Goal: Information Seeking & Learning: Check status

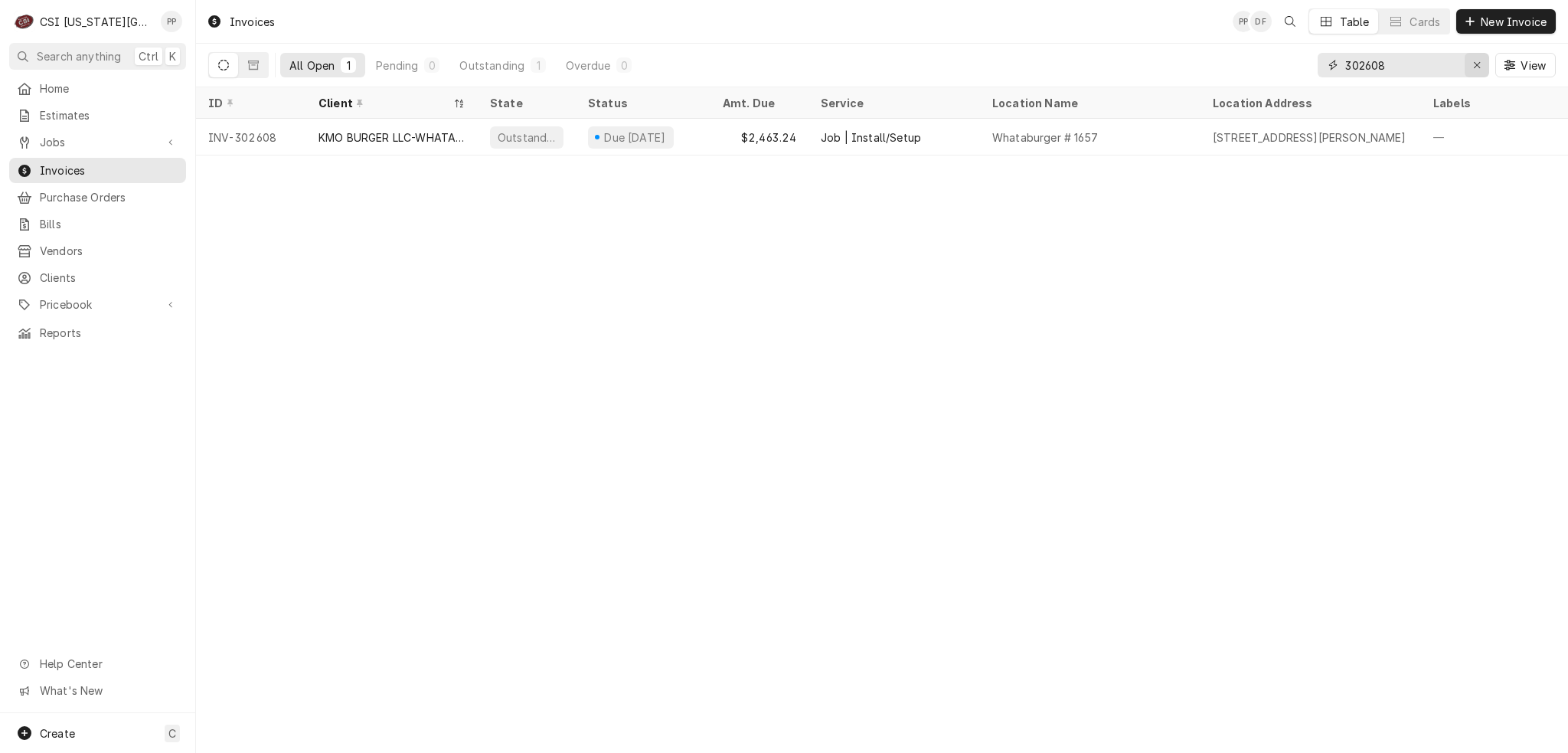
click at [1471, 67] on div "Erase input" at bounding box center [1478, 65] width 16 height 16
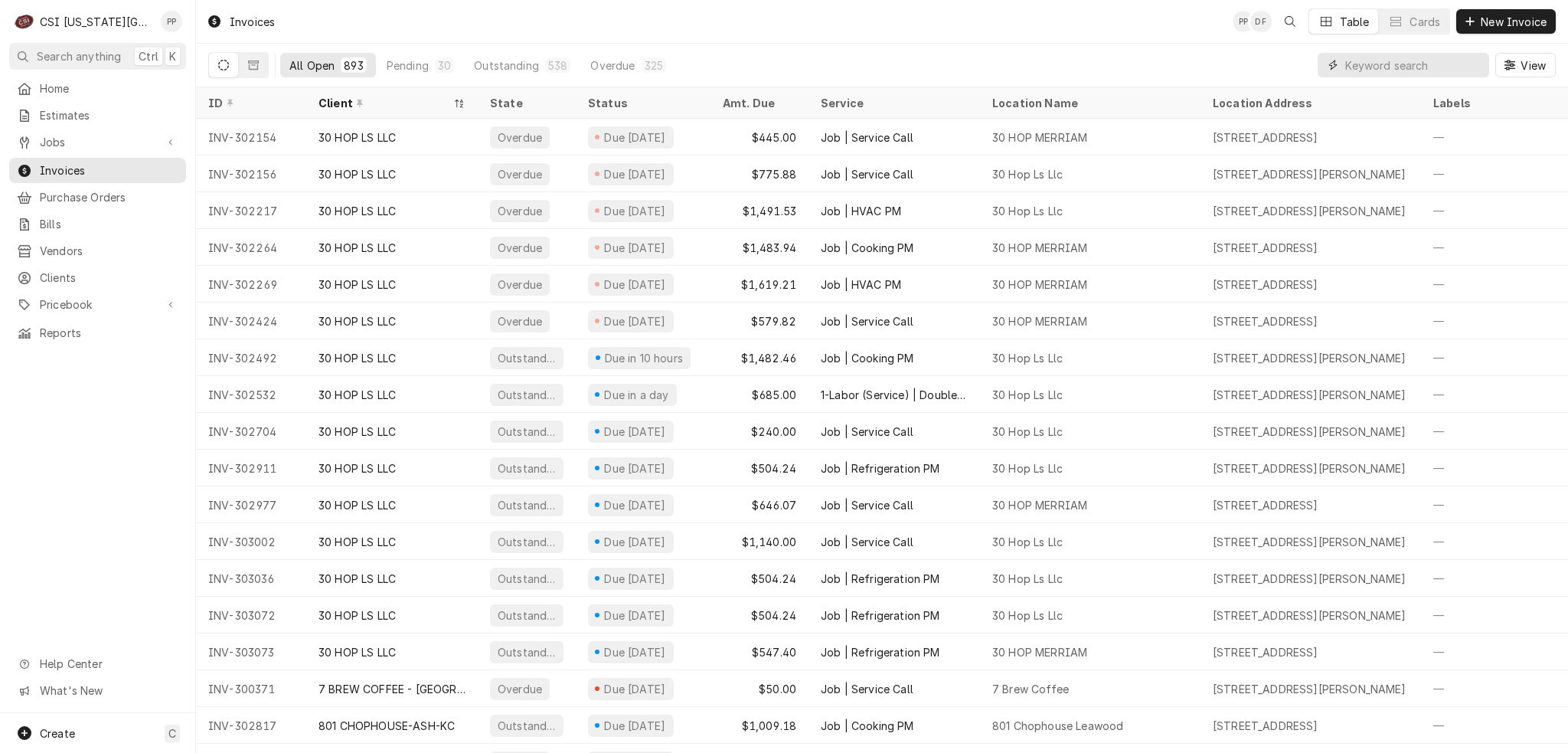
drag, startPoint x: 1354, startPoint y: 64, endPoint x: 1327, endPoint y: 64, distance: 27.0
click at [1327, 64] on div "Dynamic Content Wrapper" at bounding box center [1404, 64] width 171 height 24
click at [1340, 61] on div "Dynamic Content Wrapper" at bounding box center [1333, 65] width 16 height 16
click at [1350, 64] on input "Dynamic Content Wrapper" at bounding box center [1414, 64] width 137 height 24
click at [85, 134] on span "Jobs" at bounding box center [97, 142] width 115 height 16
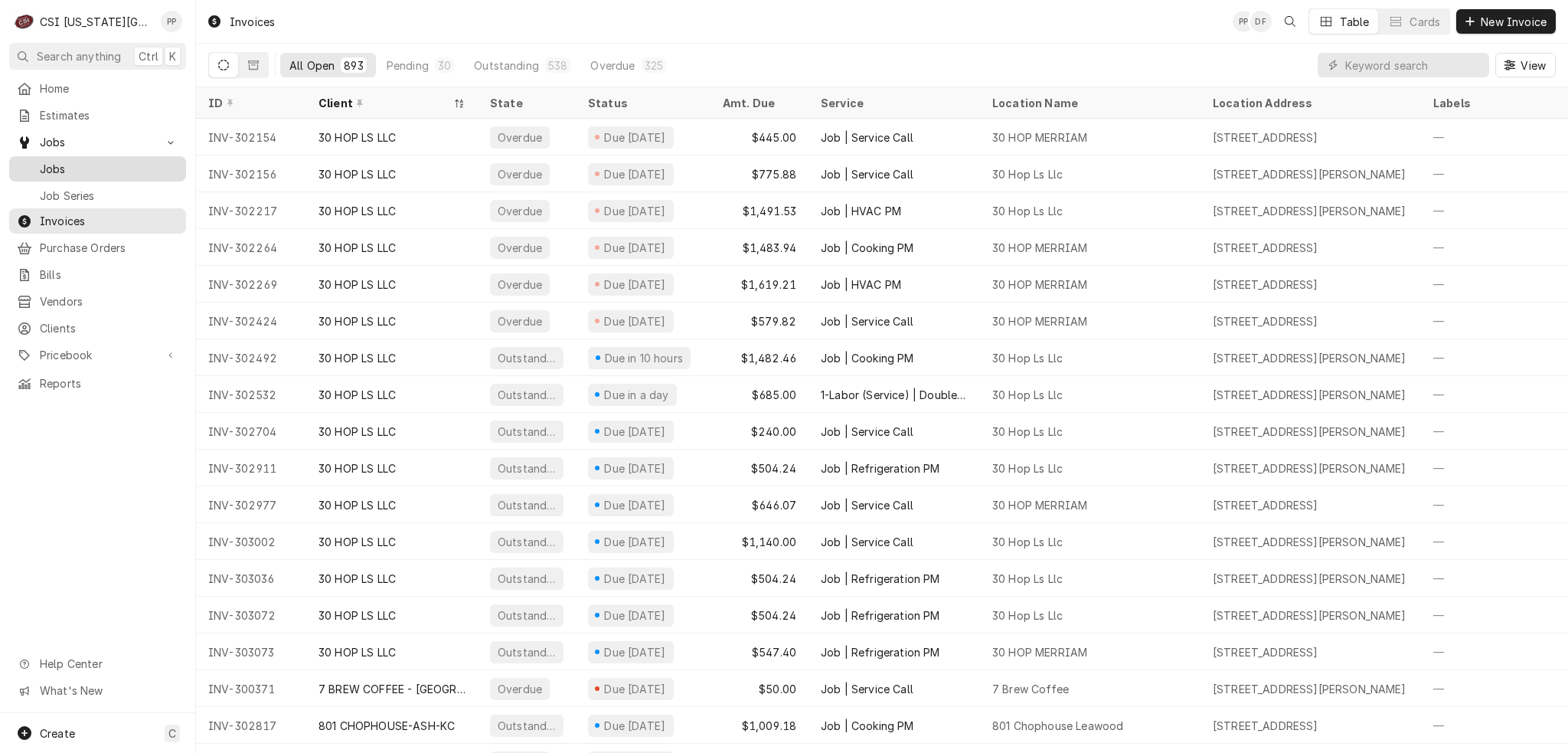
click at [78, 161] on span "Jobs" at bounding box center [109, 169] width 139 height 16
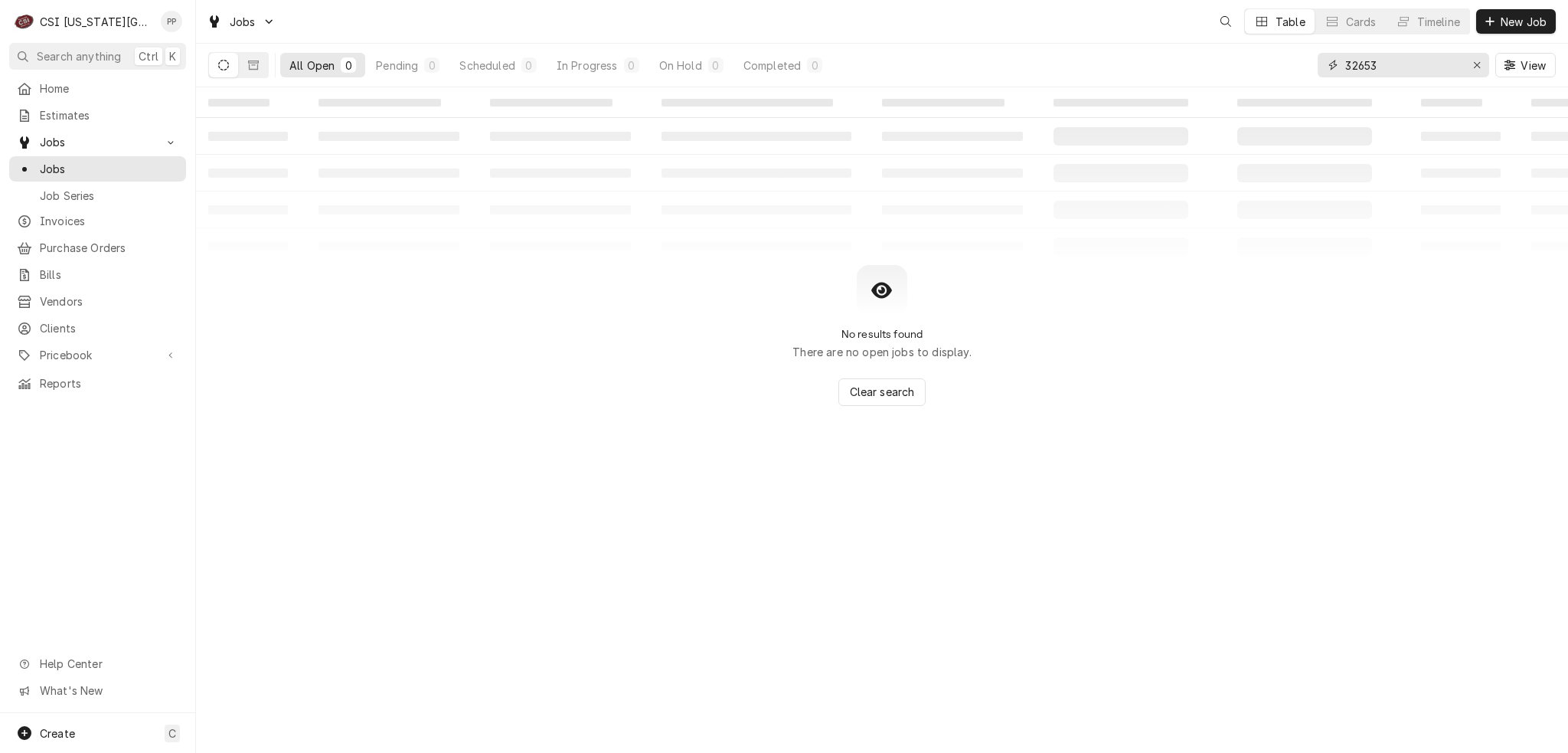
click at [1475, 64] on icon "Erase input" at bounding box center [1478, 65] width 9 height 11
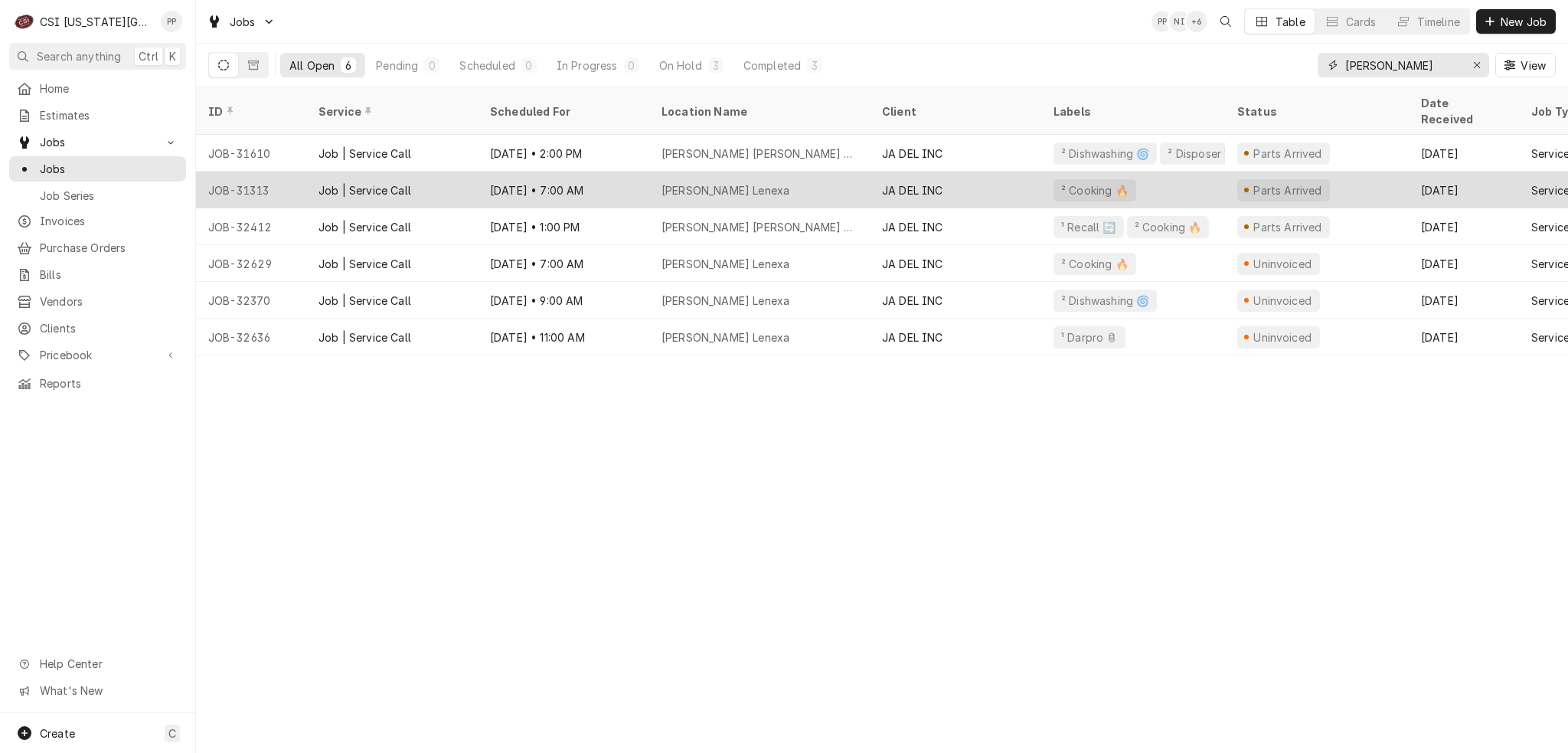
type input "jack stack"
click at [981, 174] on div "JA DEL INC" at bounding box center [956, 189] width 171 height 37
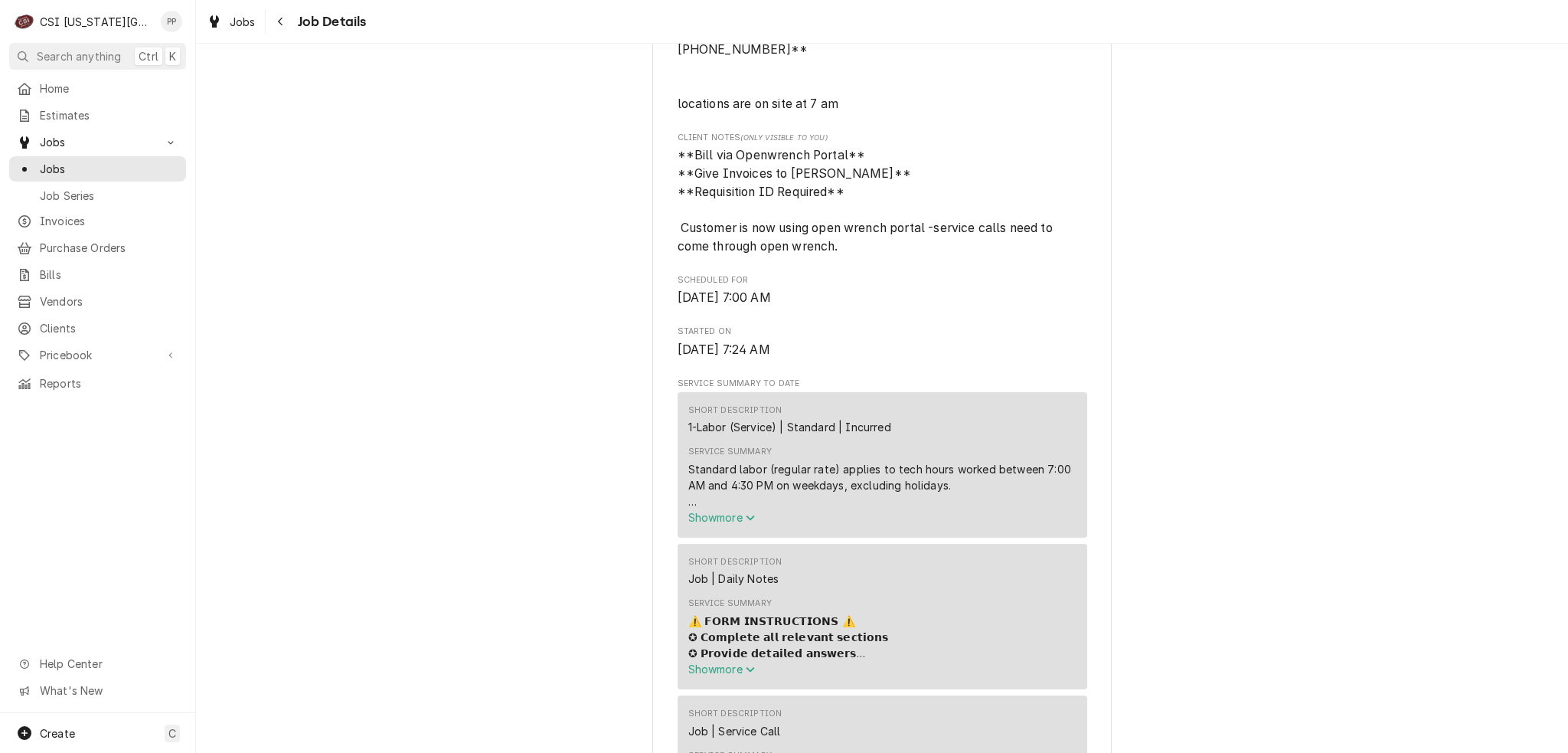
scroll to position [612, 0]
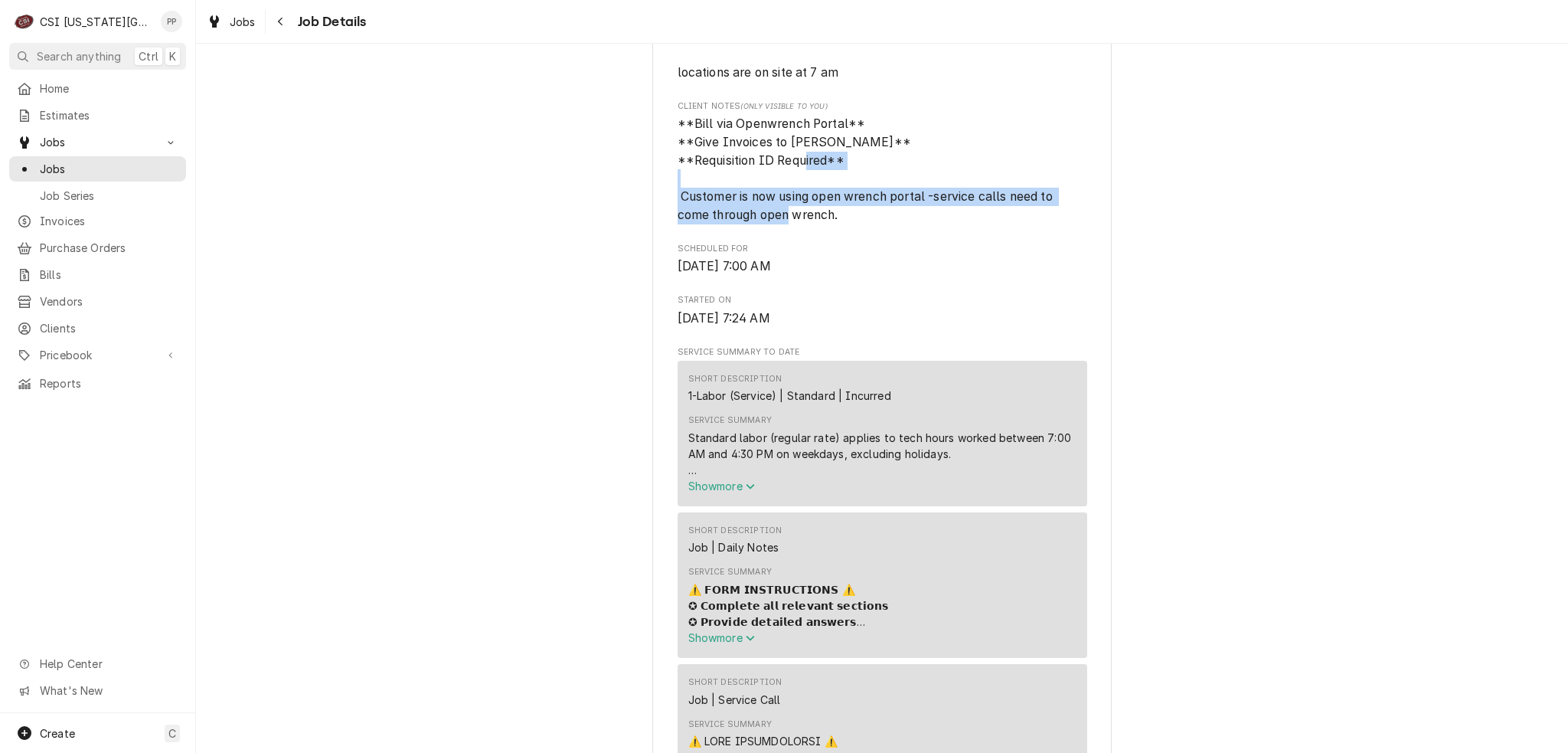
drag, startPoint x: 883, startPoint y: 207, endPoint x: 673, endPoint y: 190, distance: 210.7
click at [678, 190] on span "**Bill via Openwrench Portal** **Give Invoices to [PERSON_NAME]** **Requisition…" at bounding box center [883, 169] width 410 height 108
click at [889, 214] on span "**Bill via Openwrench Portal** **Give Invoices to Nancy** **Requisition ID Requ…" at bounding box center [883, 169] width 410 height 108
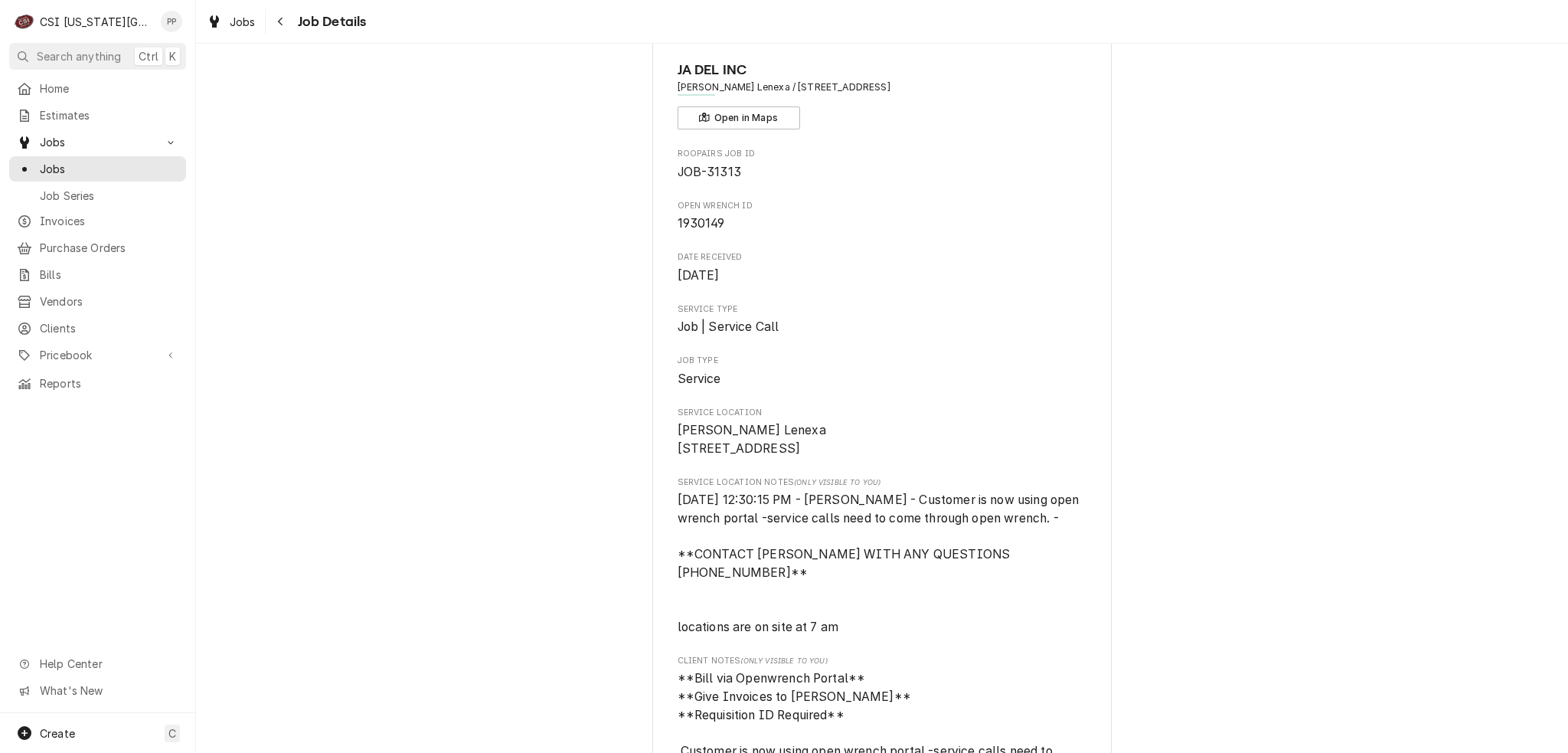
scroll to position [0, 0]
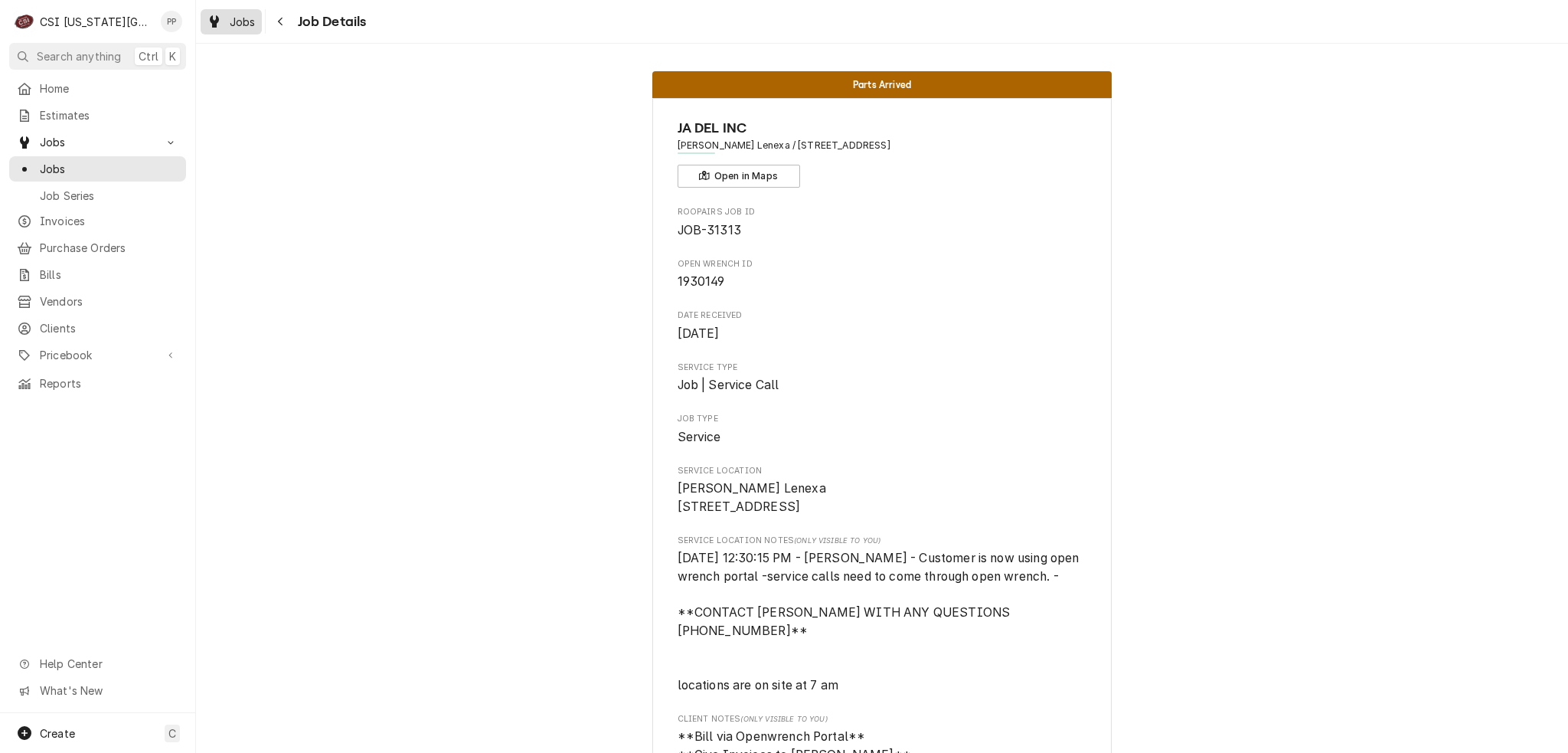
click at [217, 23] on icon "Dynamic Content Wrapper" at bounding box center [214, 22] width 9 height 13
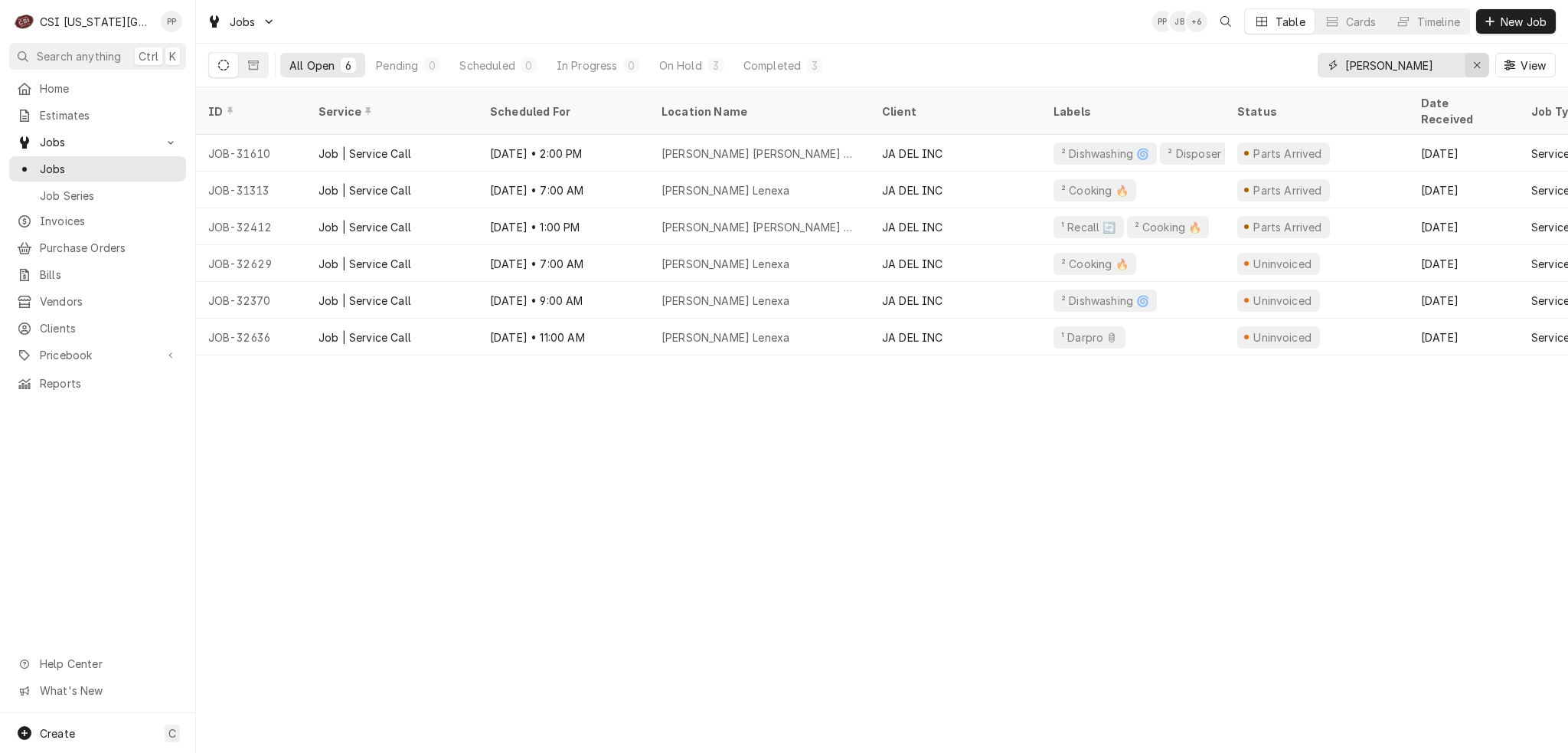
click at [1479, 58] on div "Erase input" at bounding box center [1478, 65] width 16 height 16
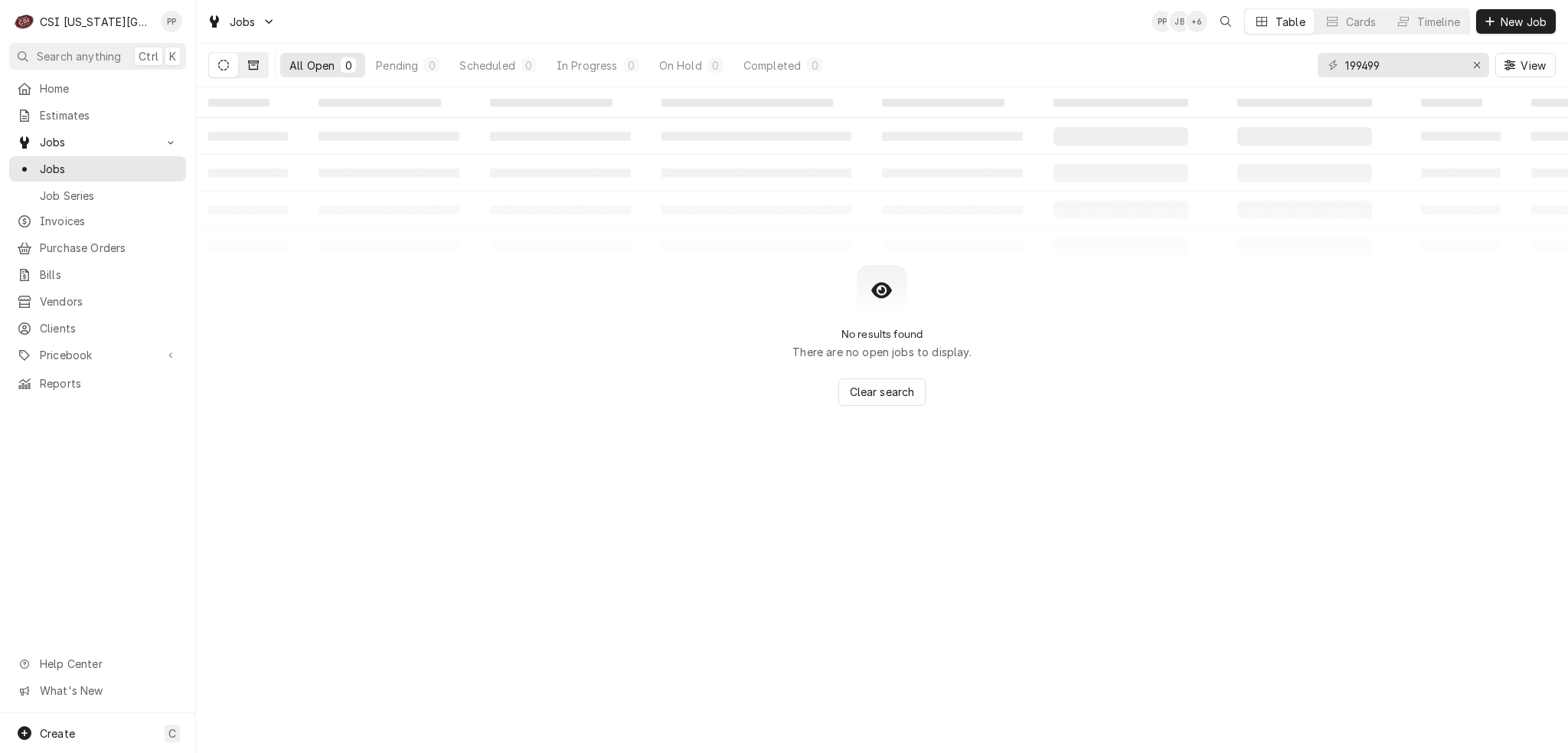
click at [257, 74] on button "Dynamic Content Wrapper" at bounding box center [253, 64] width 29 height 24
click at [225, 63] on icon "Dynamic Content Wrapper" at bounding box center [224, 65] width 11 height 11
click at [1442, 66] on input "199499" at bounding box center [1403, 64] width 115 height 24
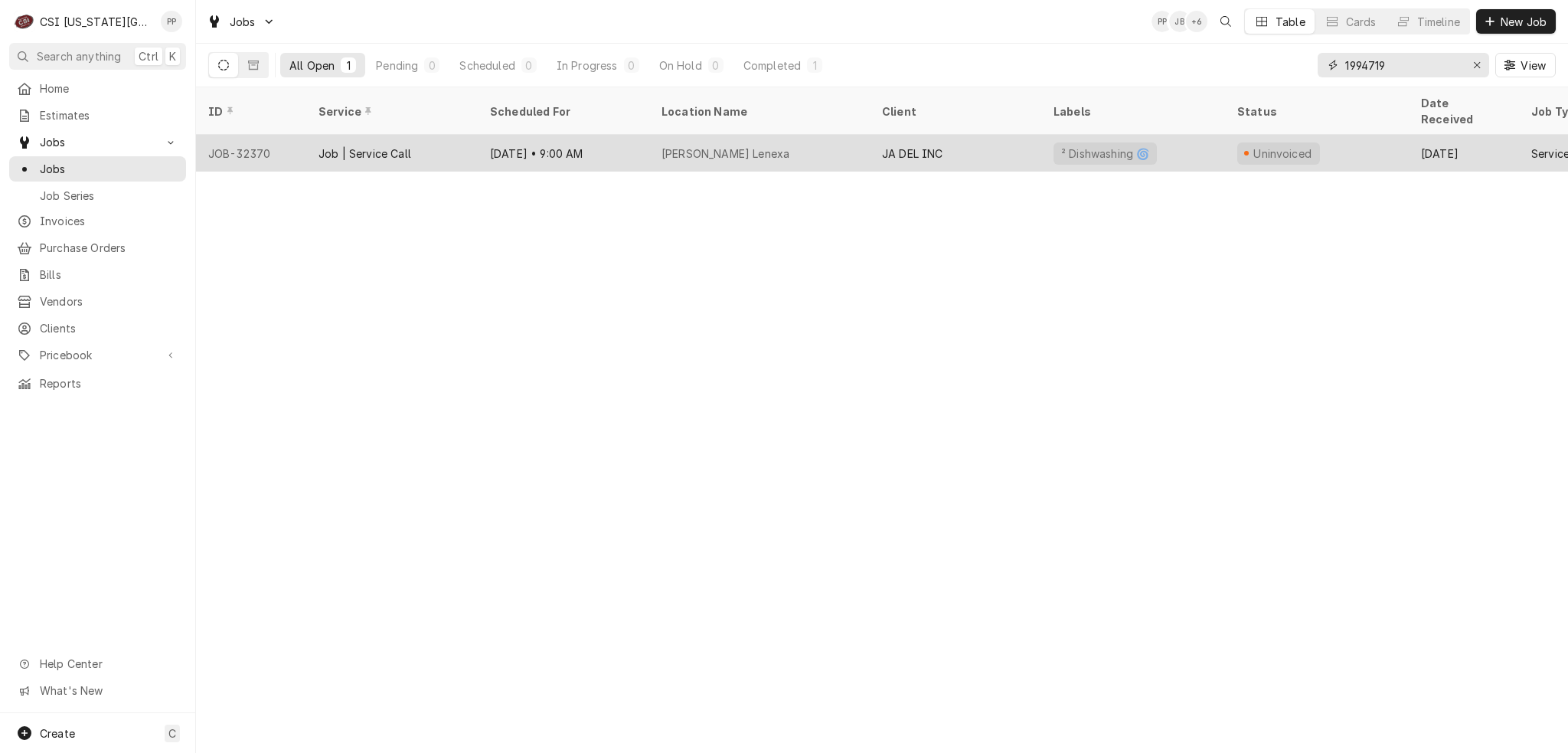
type input "1994719"
click at [678, 145] on div "[PERSON_NAME] Lenexa" at bounding box center [726, 153] width 128 height 16
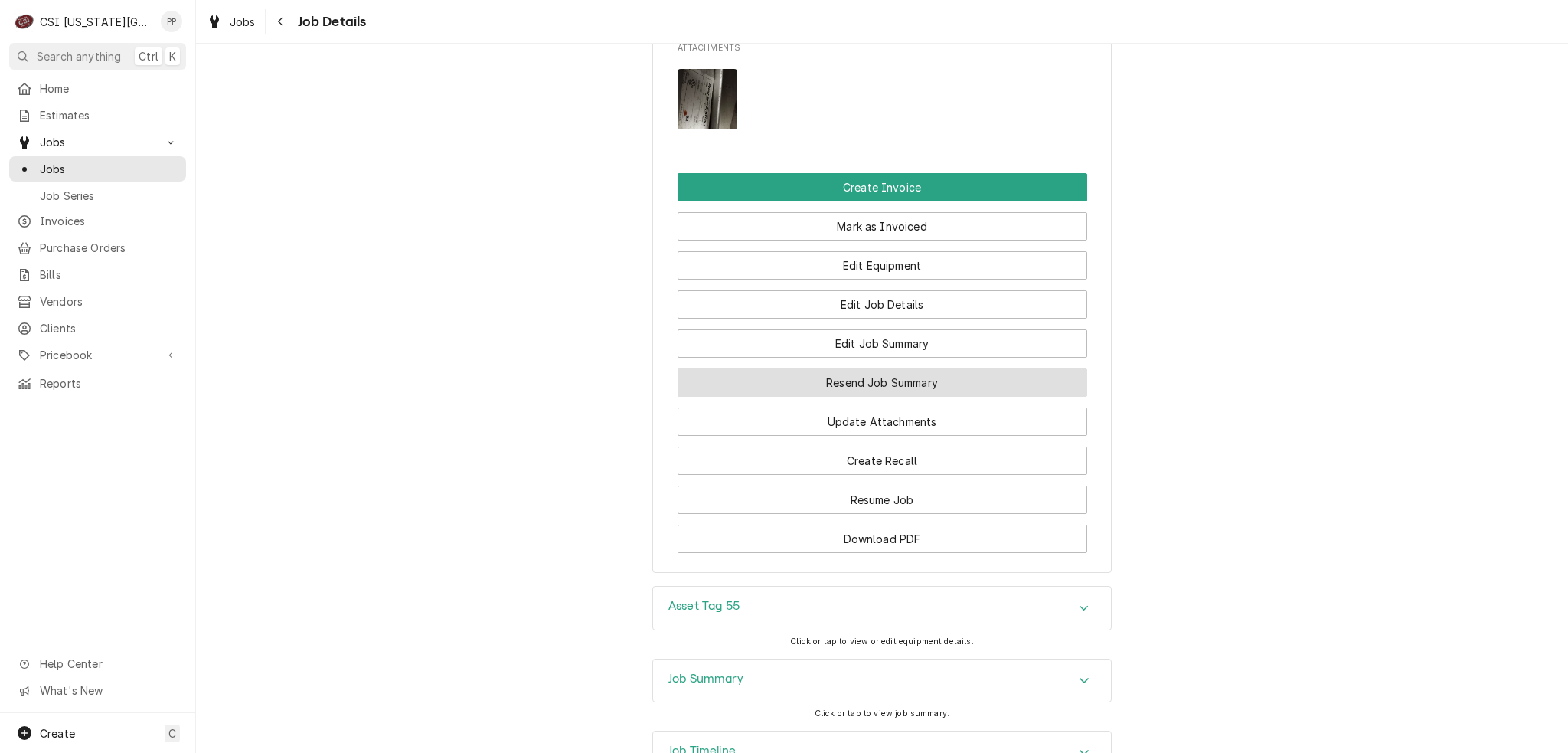
scroll to position [1971, 0]
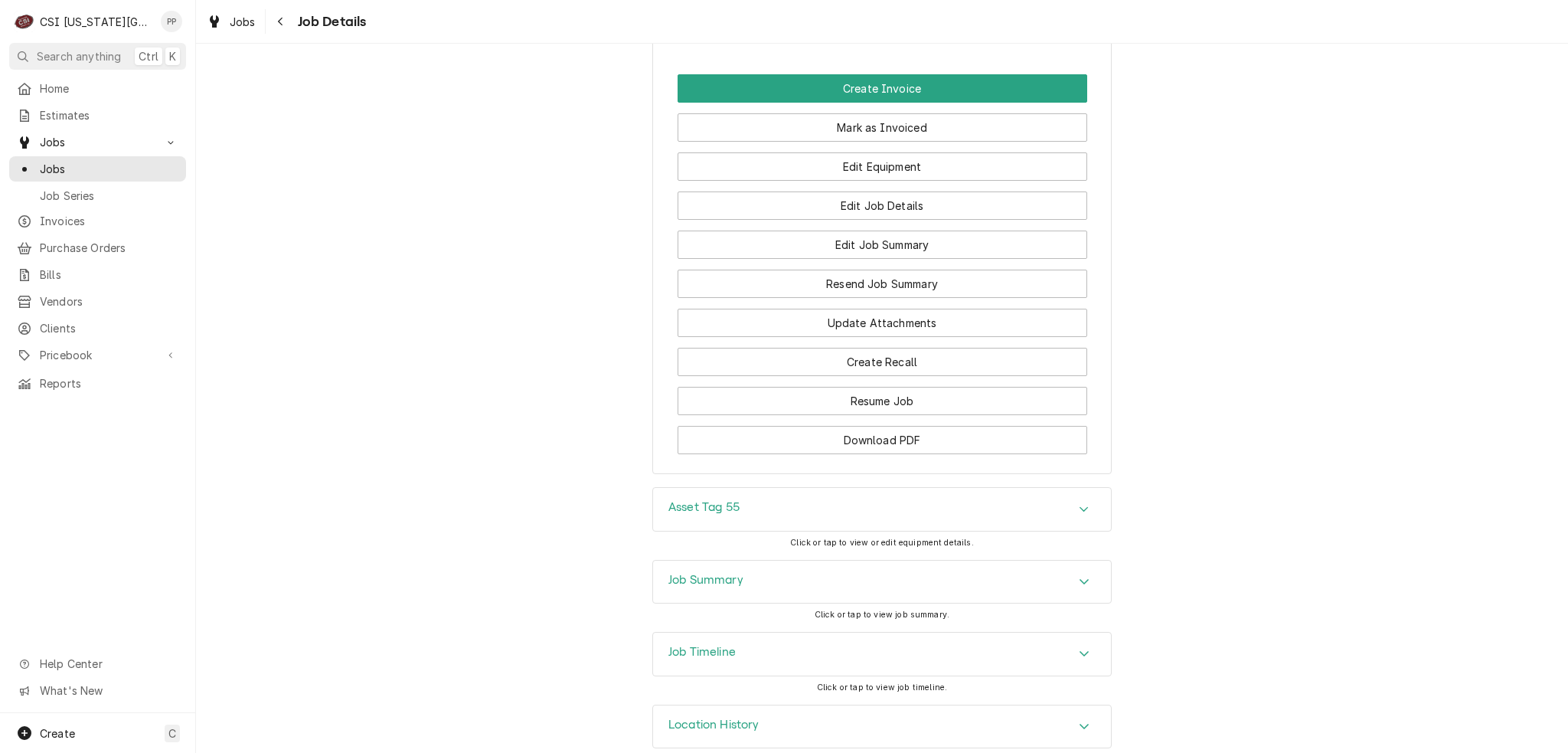
click at [1004, 561] on div "Job Summary" at bounding box center [882, 582] width 458 height 43
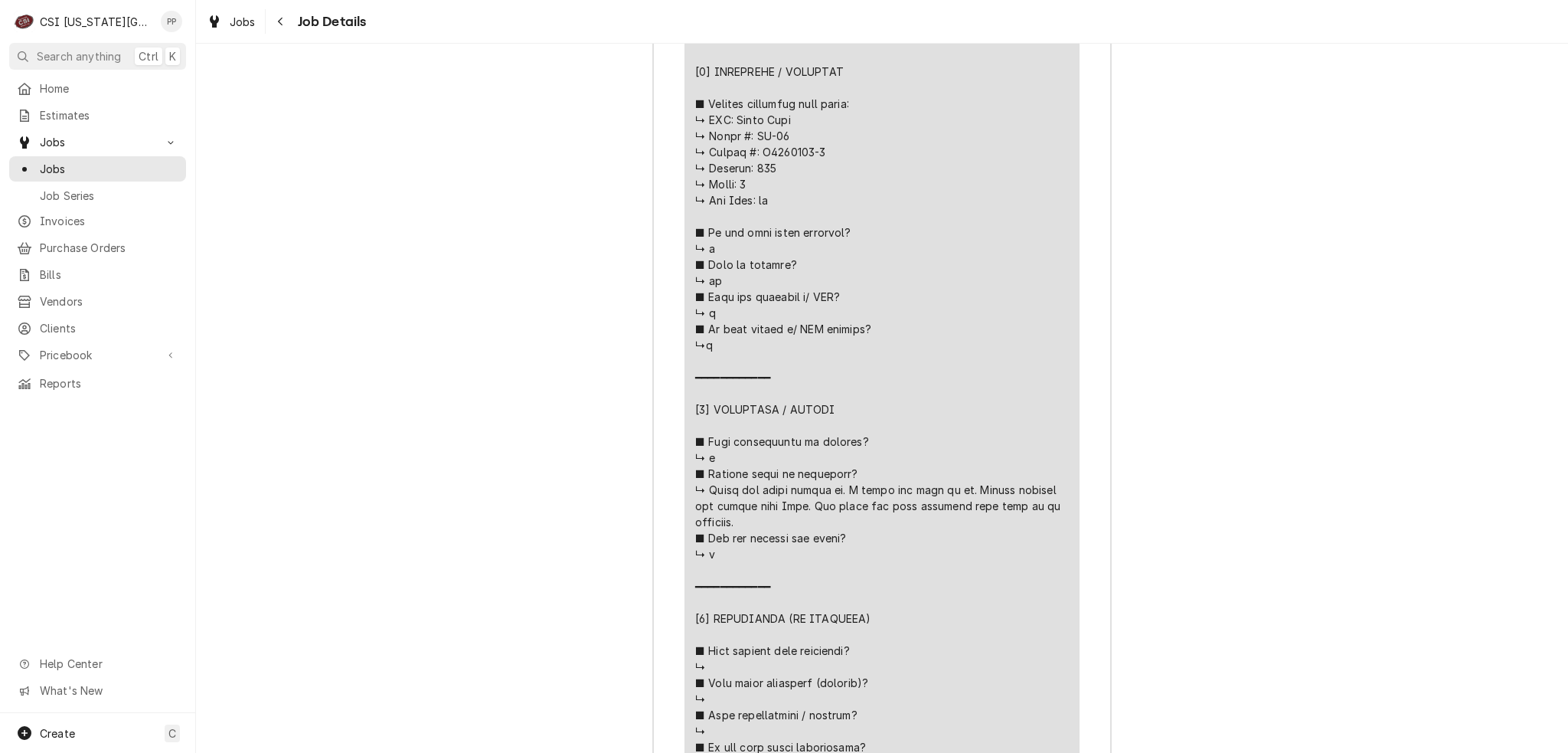
scroll to position [3197, 0]
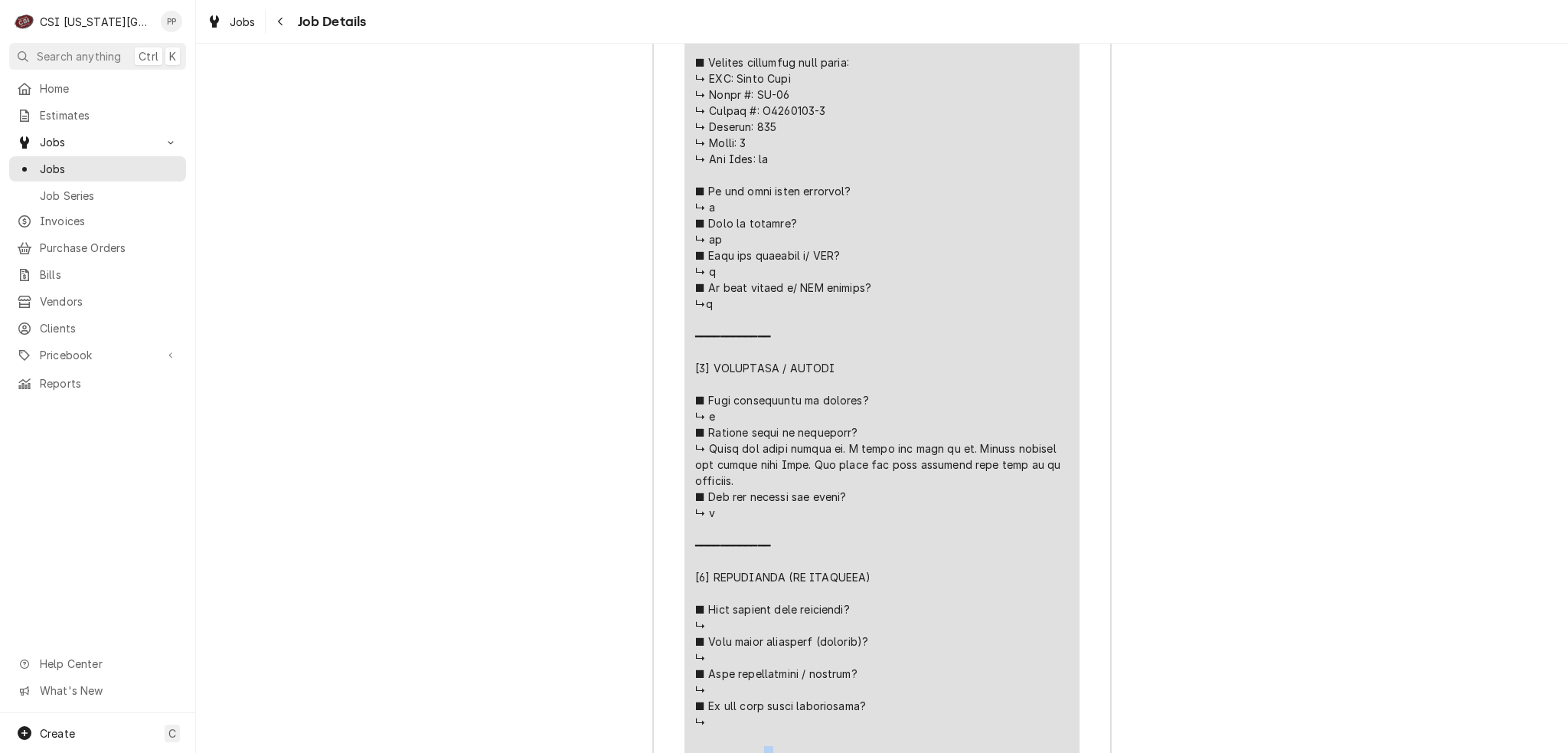
drag, startPoint x: 879, startPoint y: 430, endPoint x: 950, endPoint y: 466, distance: 79.6
click at [950, 466] on div "Line Item" at bounding box center [883, 440] width 374 height 1158
click at [949, 465] on div "Line Item" at bounding box center [883, 440] width 374 height 1158
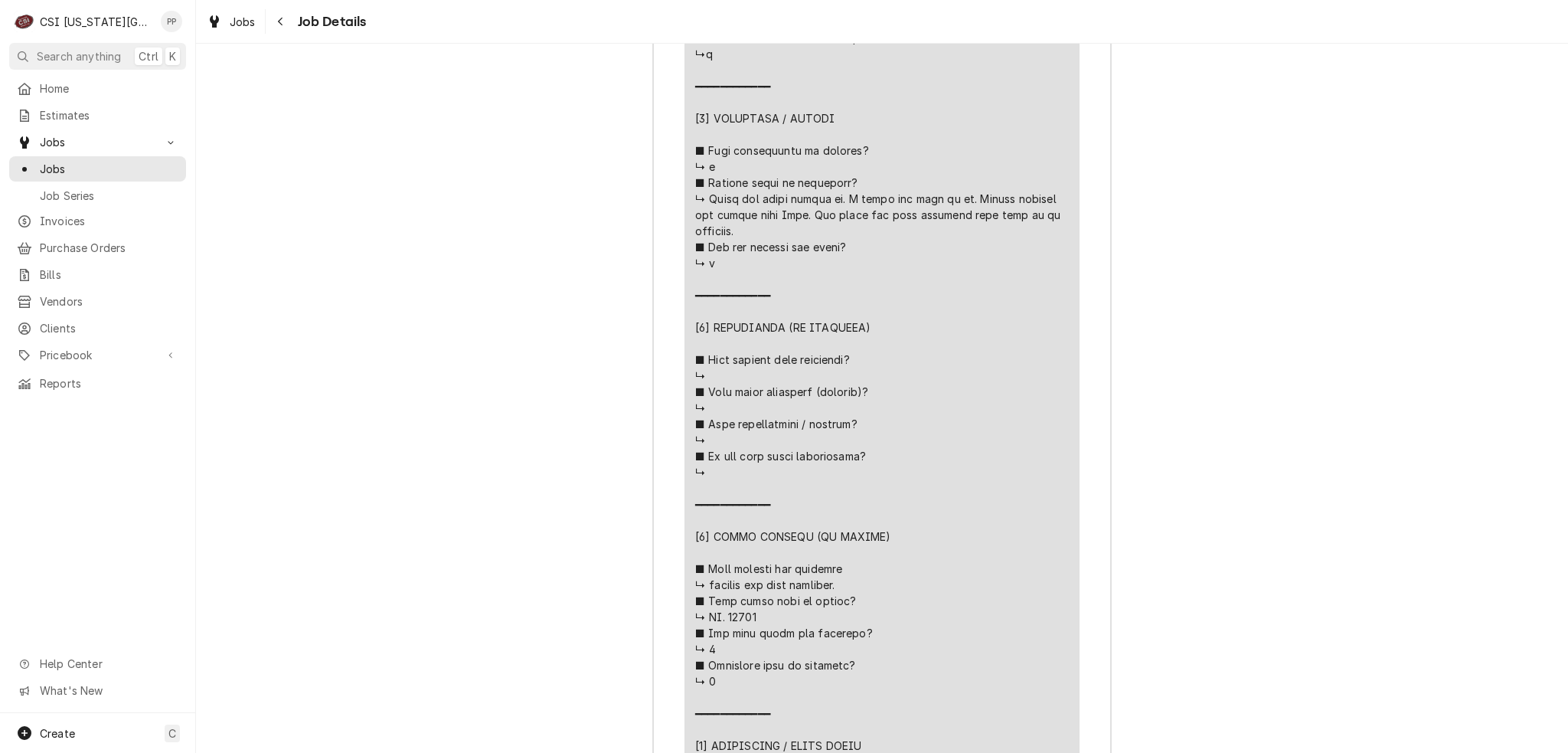
scroll to position [3676, 0]
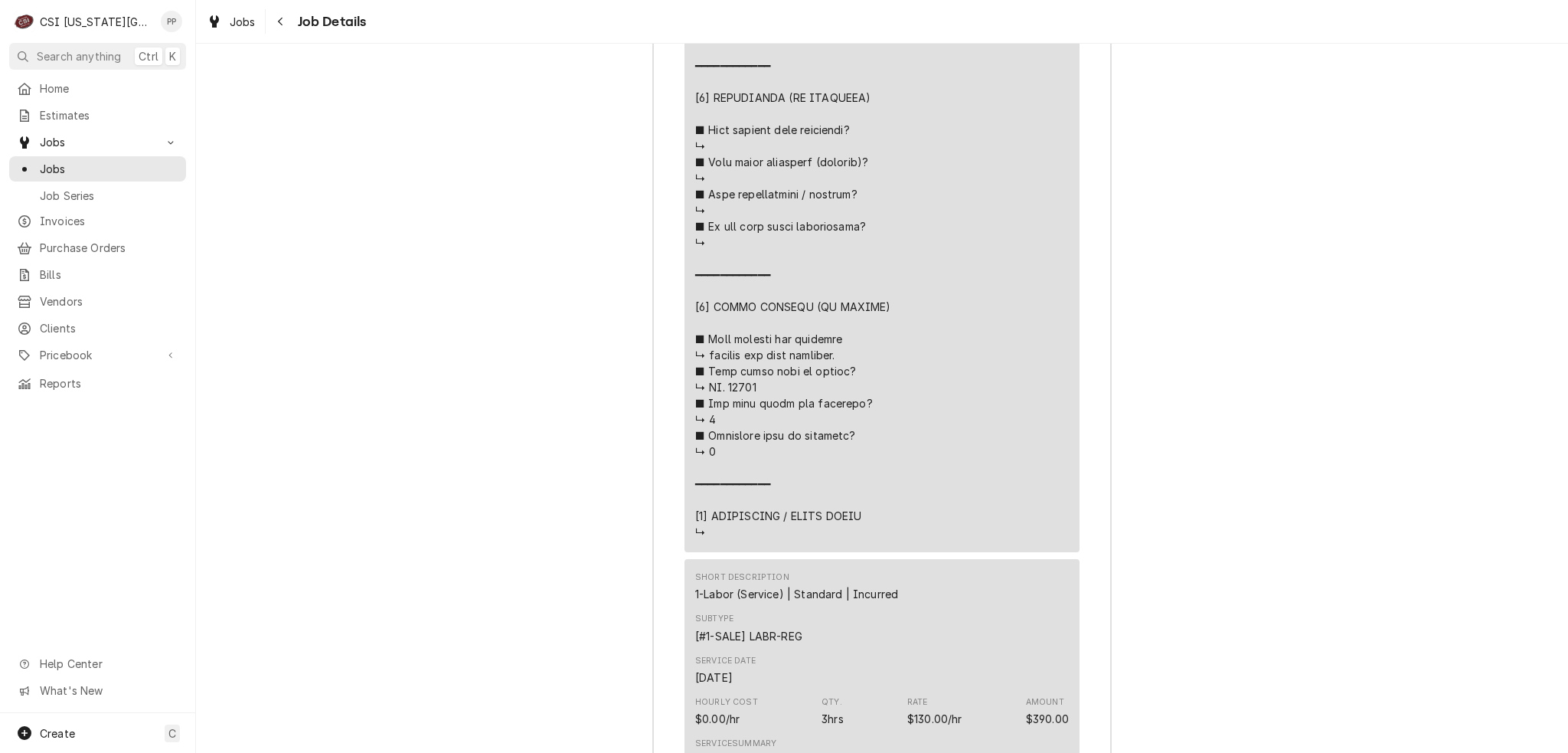
drag, startPoint x: 761, startPoint y: 352, endPoint x: 769, endPoint y: 349, distance: 8.5
drag, startPoint x: 764, startPoint y: 349, endPoint x: 741, endPoint y: 352, distance: 23.2
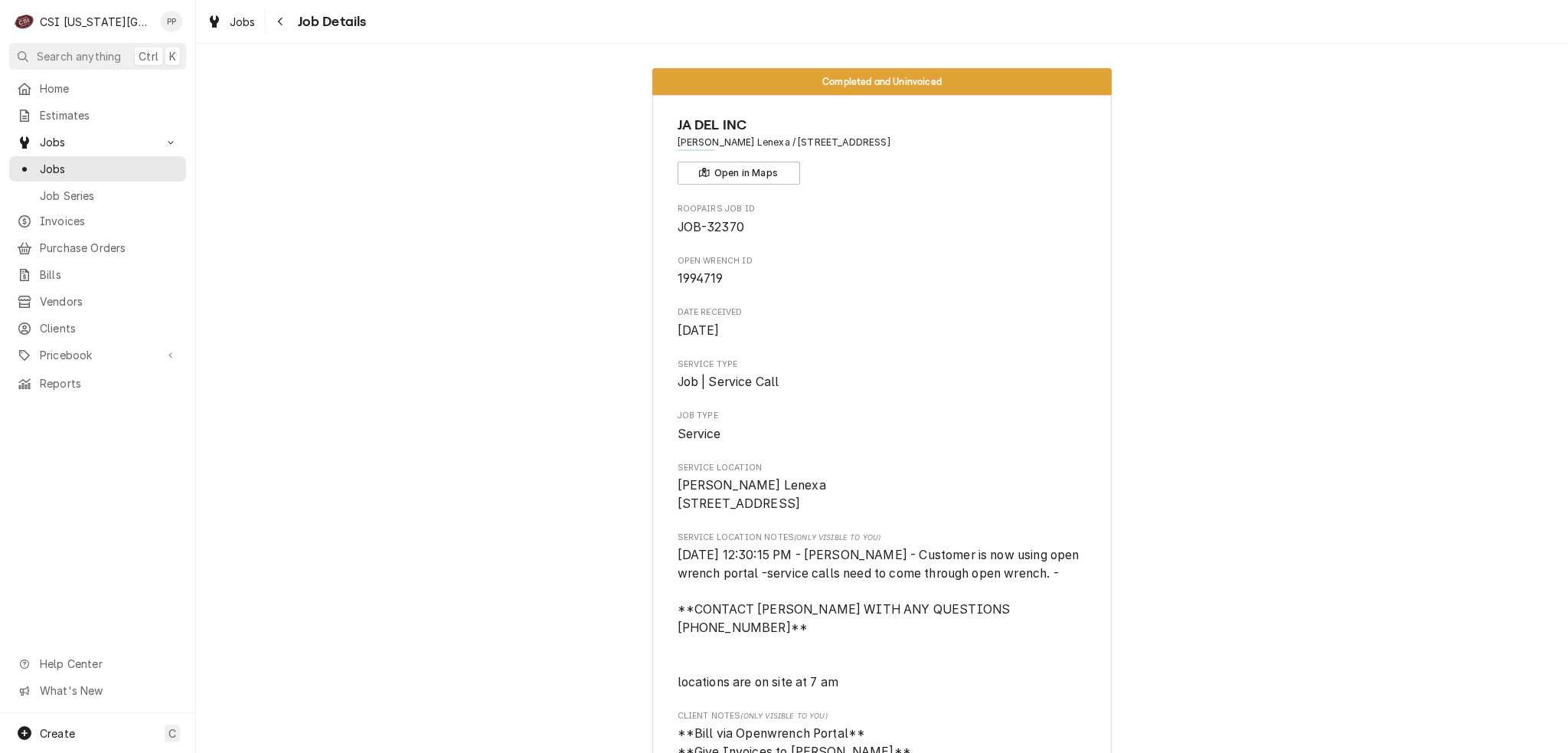
scroll to position [0, 0]
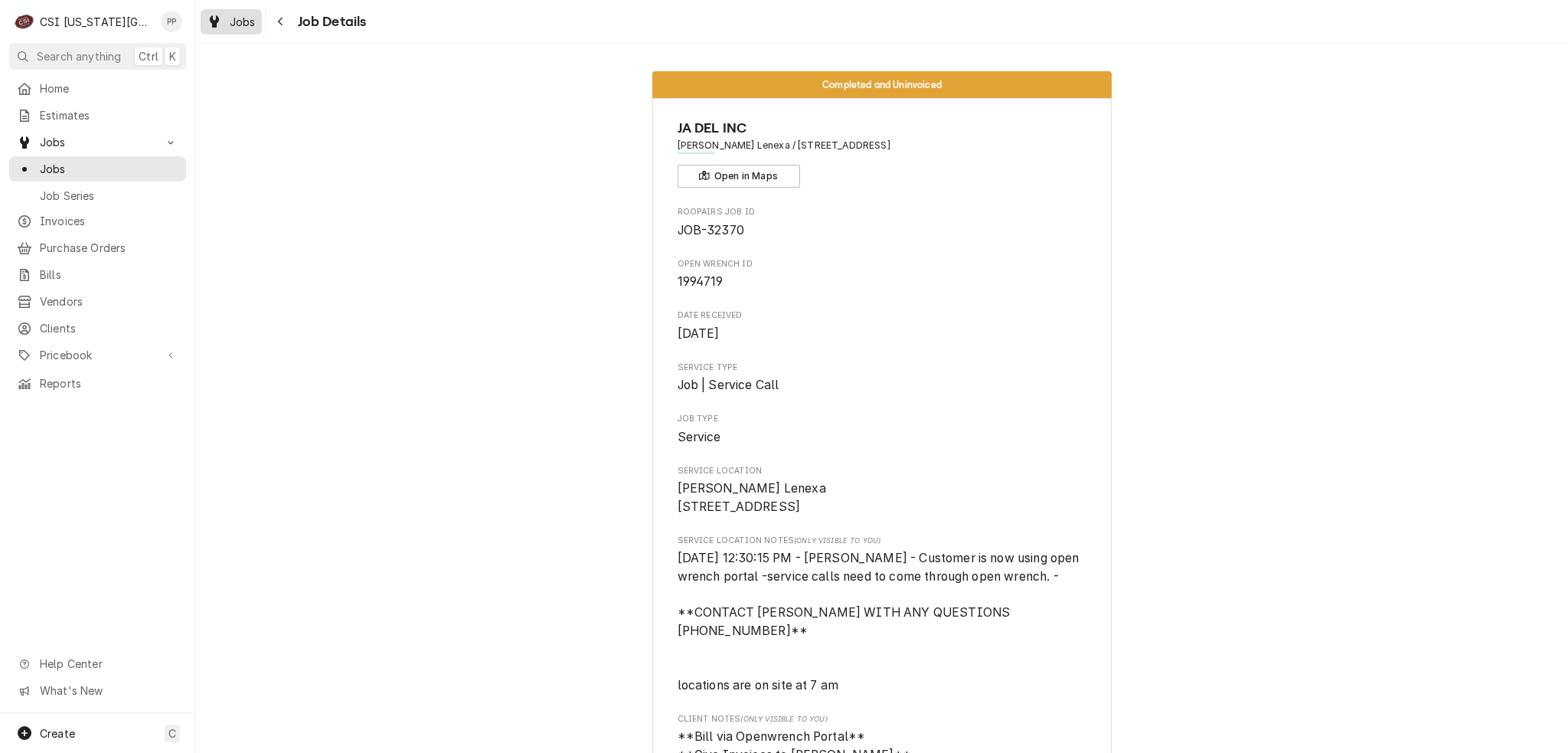
click at [236, 26] on span "Jobs" at bounding box center [243, 22] width 26 height 16
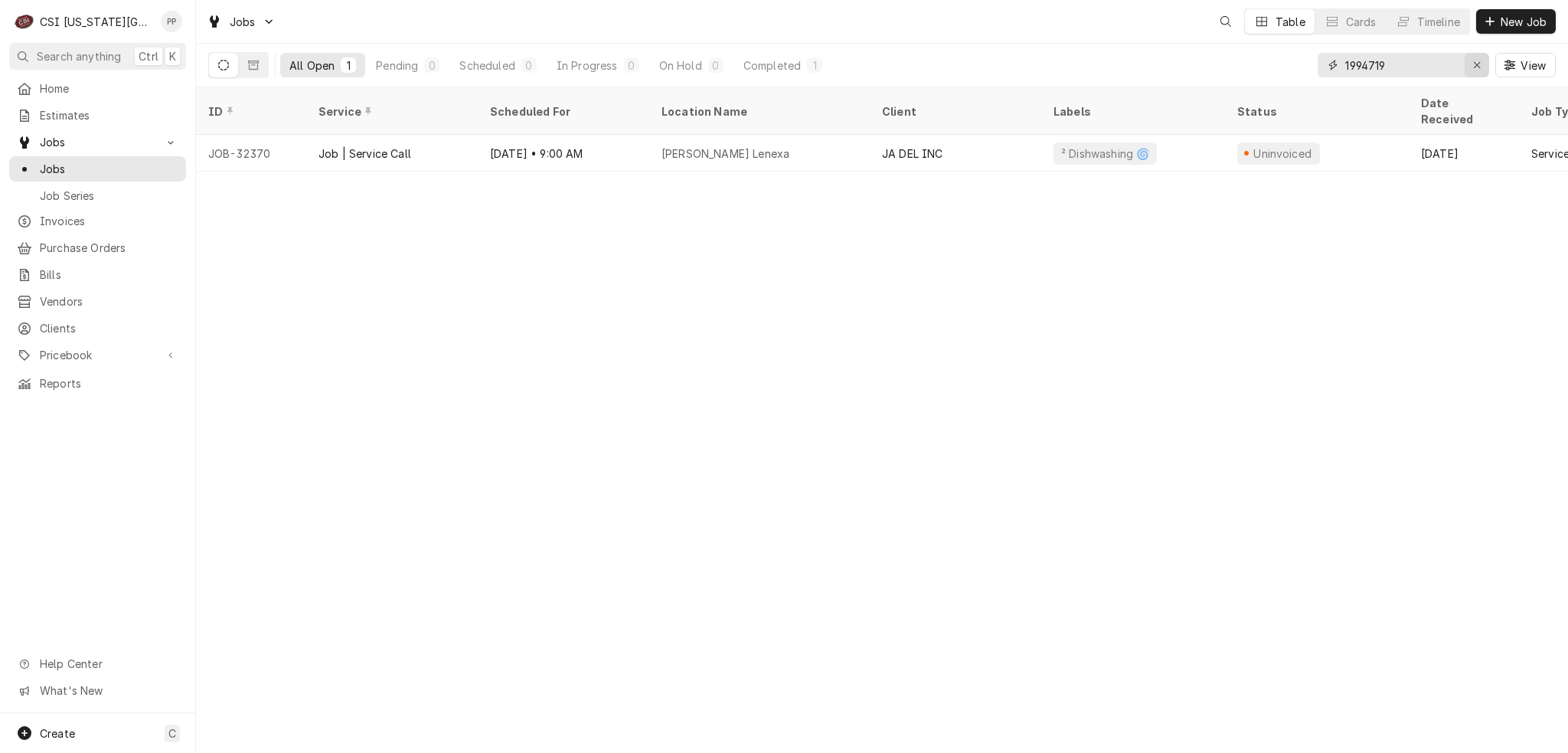
click at [1476, 62] on icon "Erase input" at bounding box center [1478, 65] width 9 height 11
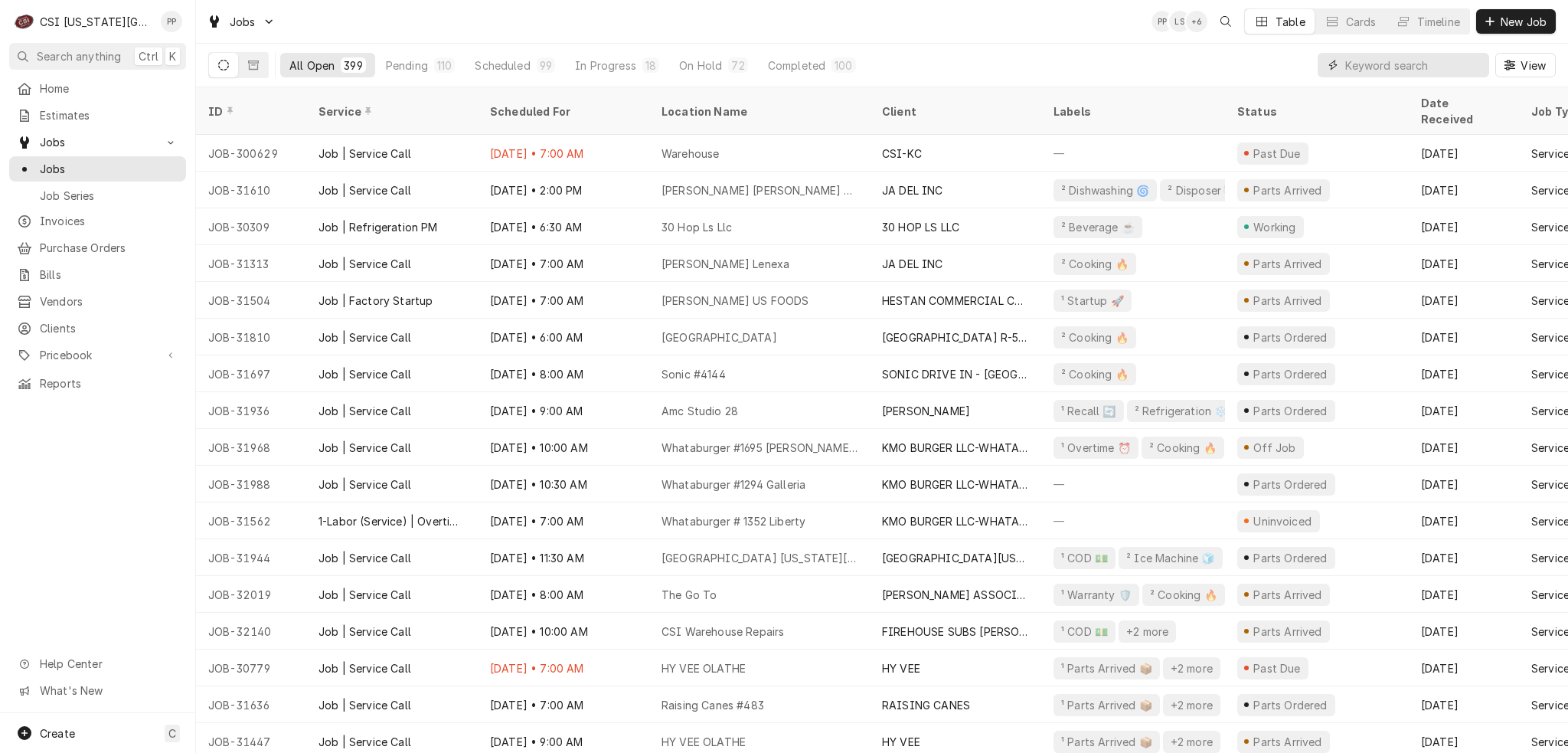
click at [1367, 65] on input "Dynamic Content Wrapper" at bounding box center [1414, 64] width 137 height 24
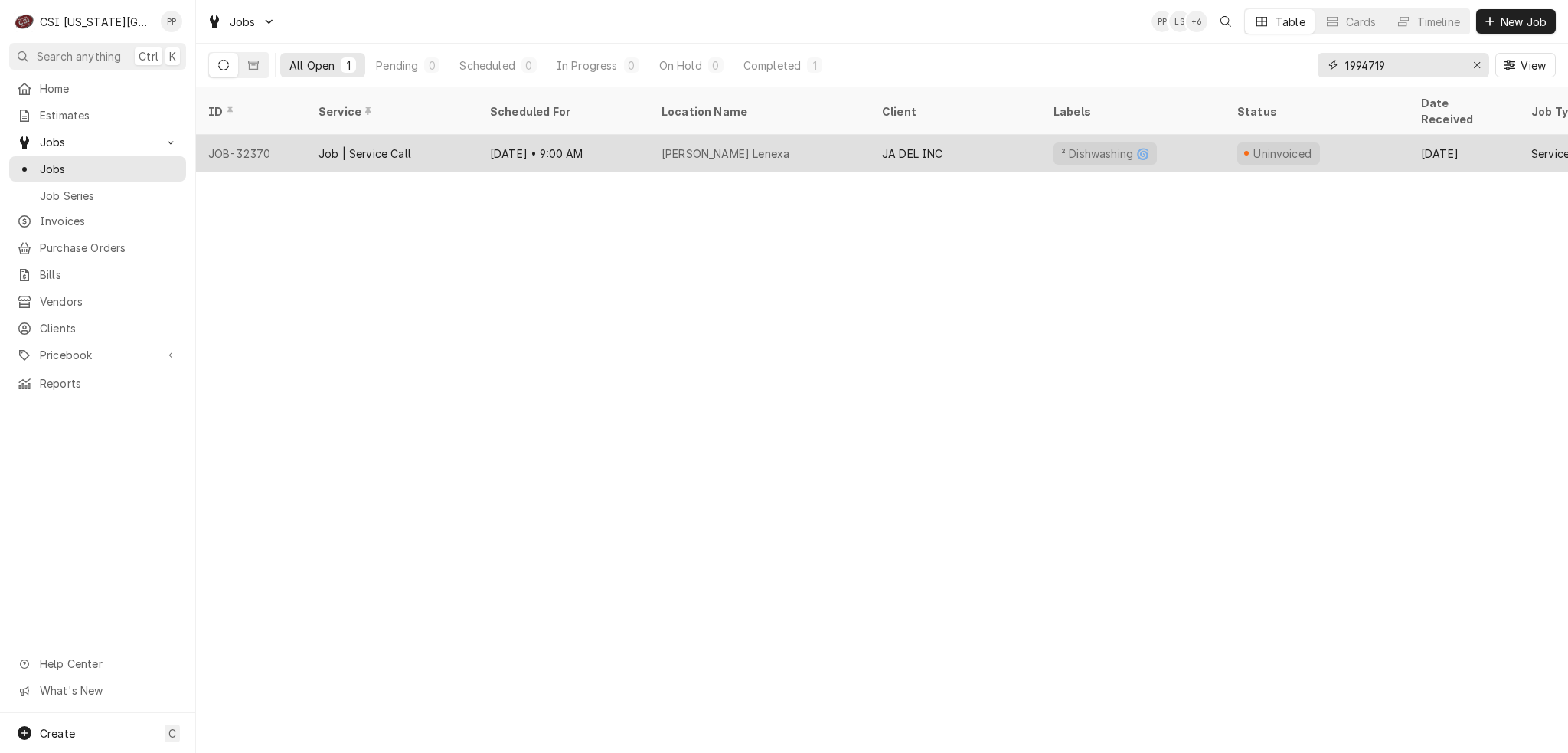
type input "1994719"
click at [610, 151] on tr "JOB-32370 Job | Service Call [DATE] • 9:00 AM [PERSON_NAME] Lenexa JA DEL INC ²…" at bounding box center [1118, 153] width 1844 height 37
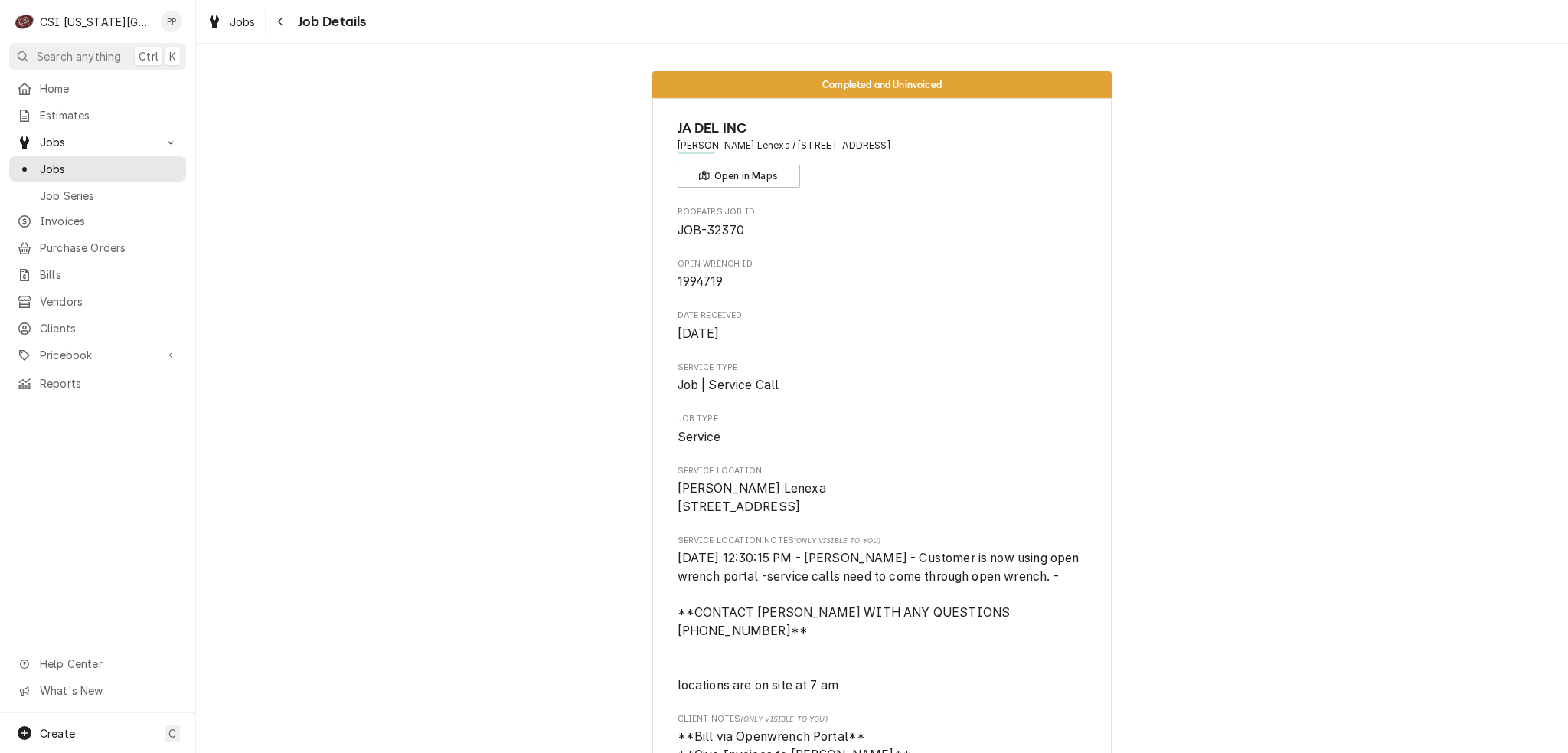
click at [223, 4] on div "Jobs Job Details" at bounding box center [883, 21] width 1372 height 43
click at [224, 17] on div "Jobs" at bounding box center [231, 22] width 55 height 19
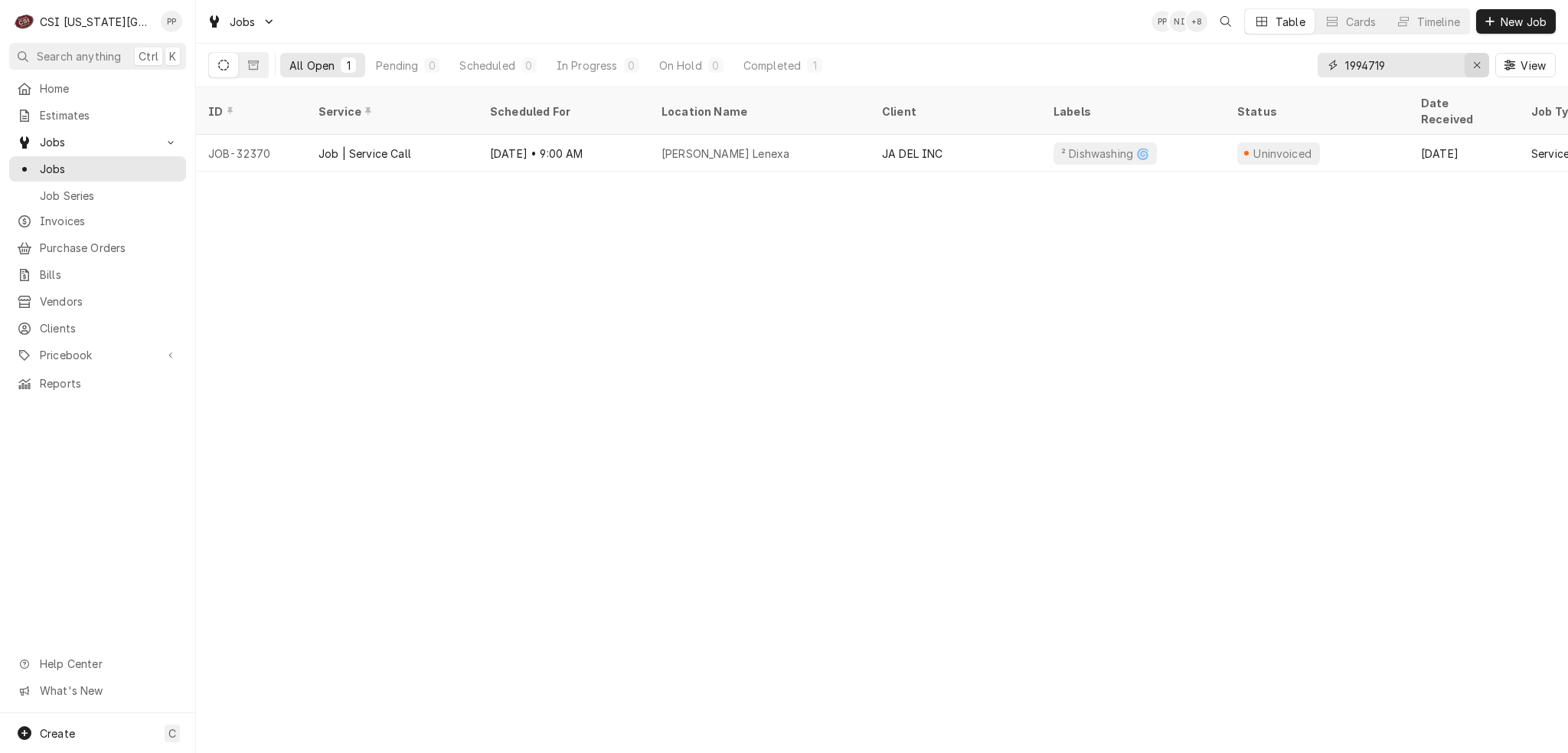
click at [1470, 64] on div "Erase input" at bounding box center [1478, 65] width 16 height 16
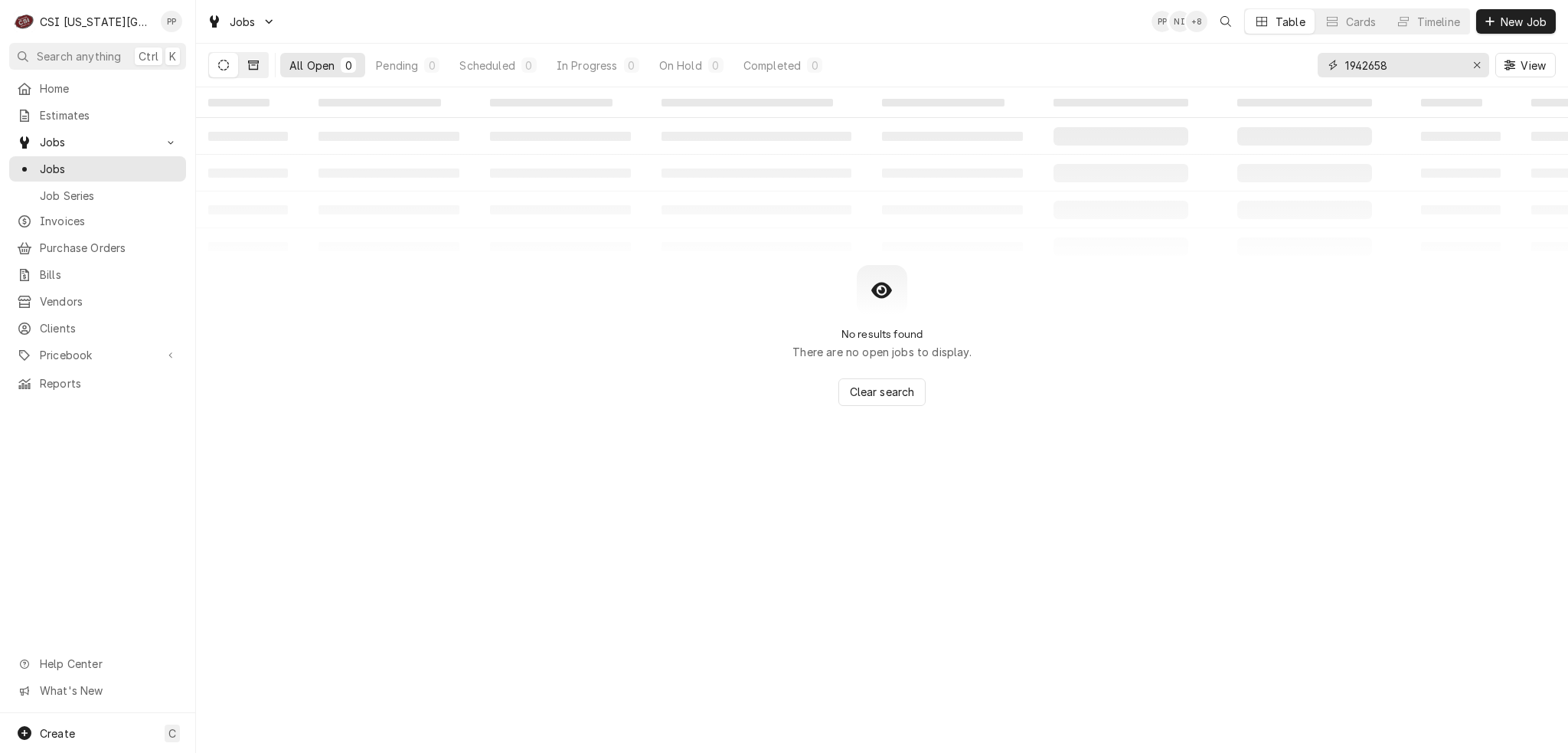
type input "1942658"
click at [259, 60] on button "Dynamic Content Wrapper" at bounding box center [253, 64] width 29 height 24
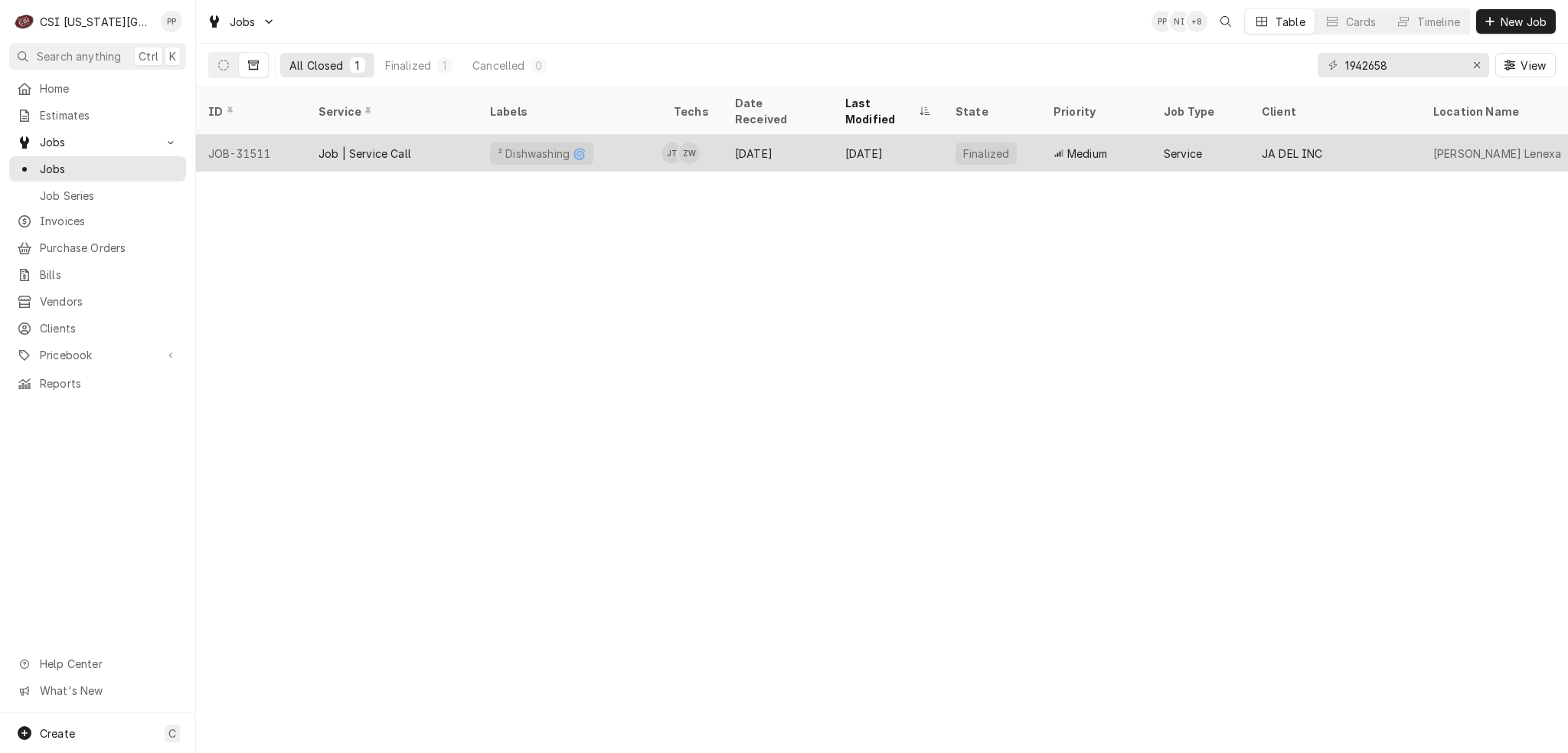
click at [1390, 135] on div "JA DEL INC" at bounding box center [1336, 153] width 171 height 37
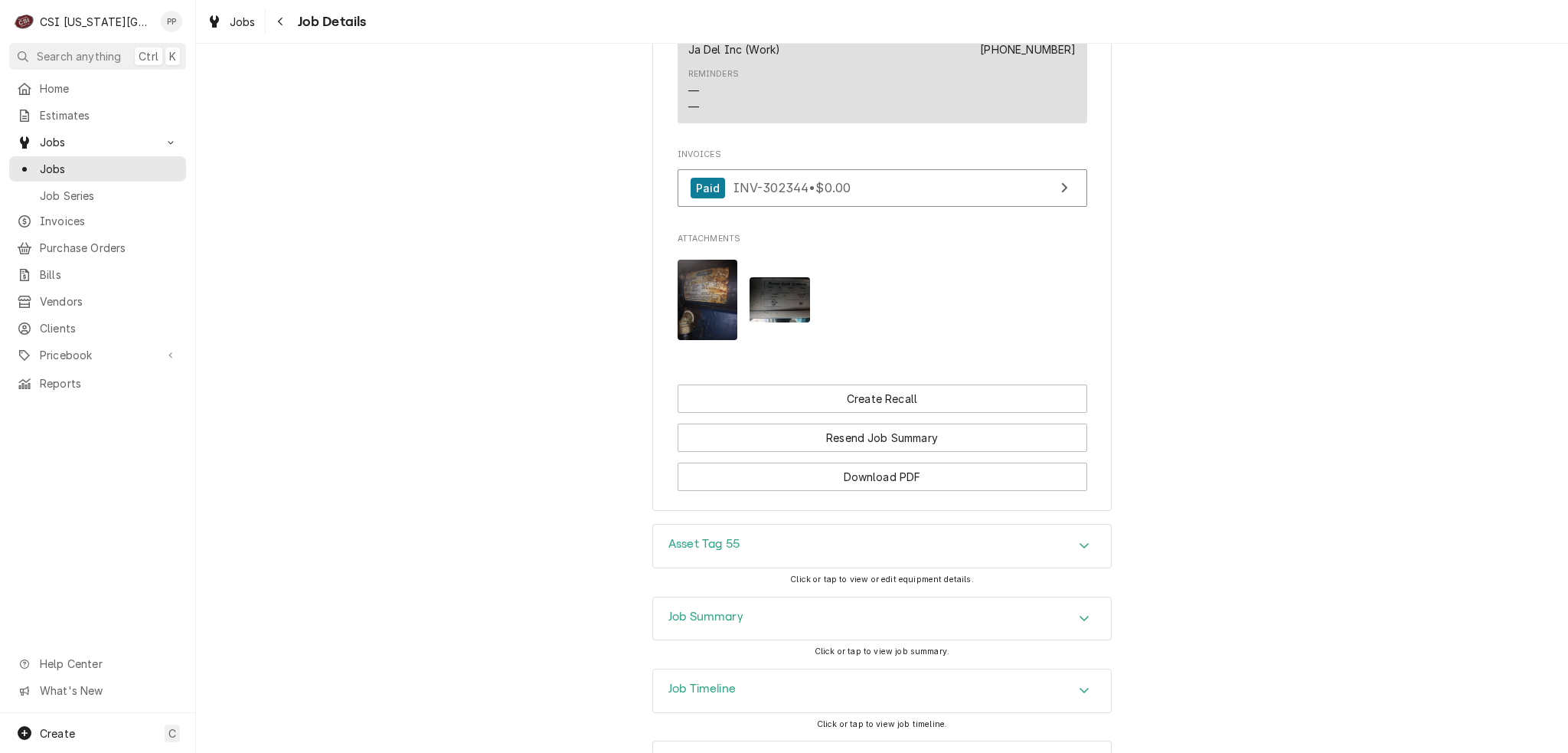
scroll to position [1804, 0]
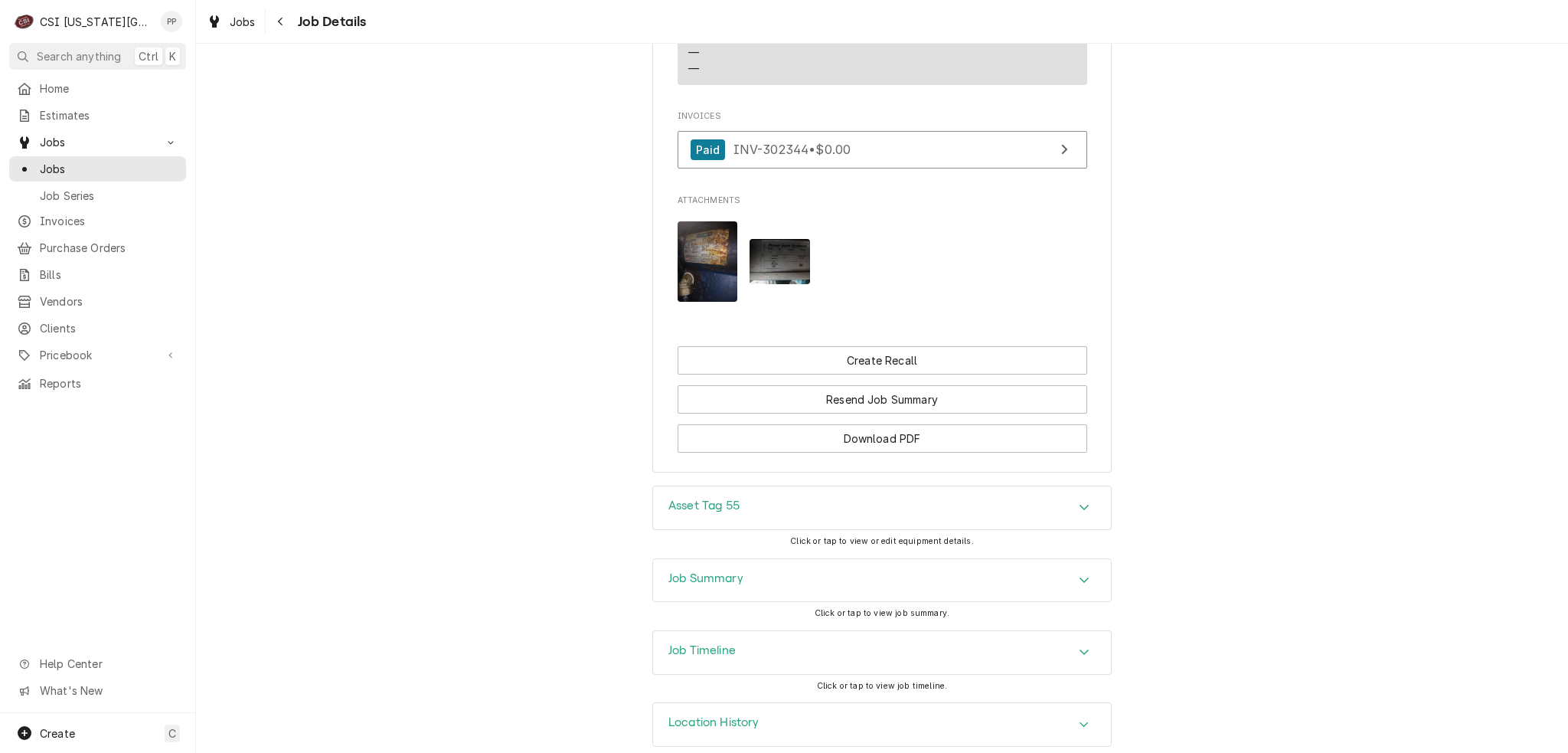
click at [1070, 486] on div "Asset Tag 55" at bounding box center [882, 507] width 458 height 43
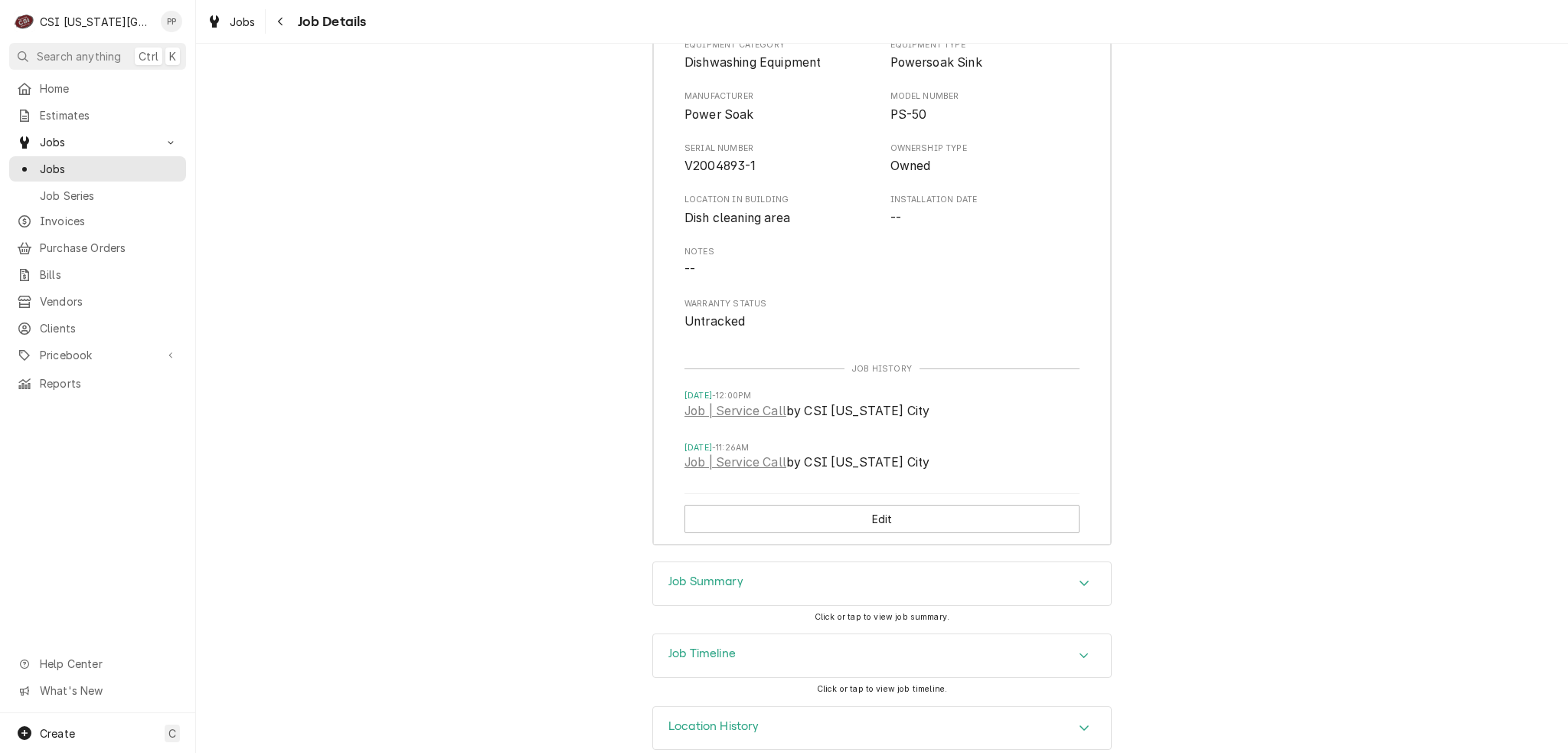
scroll to position [2313, 0]
click at [965, 560] on div "Job Summary" at bounding box center [882, 581] width 458 height 43
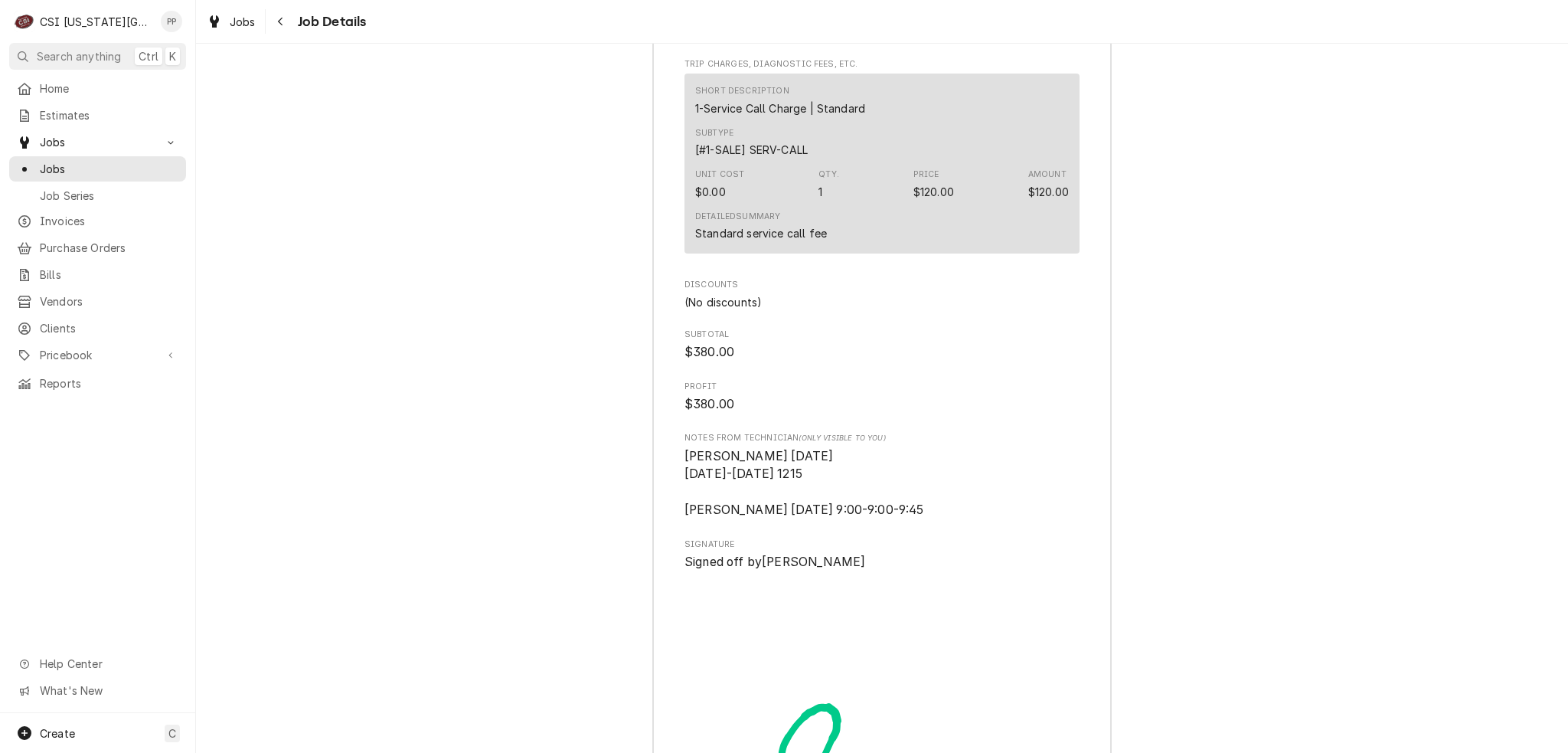
scroll to position [5224, 0]
drag, startPoint x: 862, startPoint y: 487, endPoint x: 677, endPoint y: 475, distance: 185.4
drag, startPoint x: 852, startPoint y: 494, endPoint x: 676, endPoint y: 480, distance: 176.6
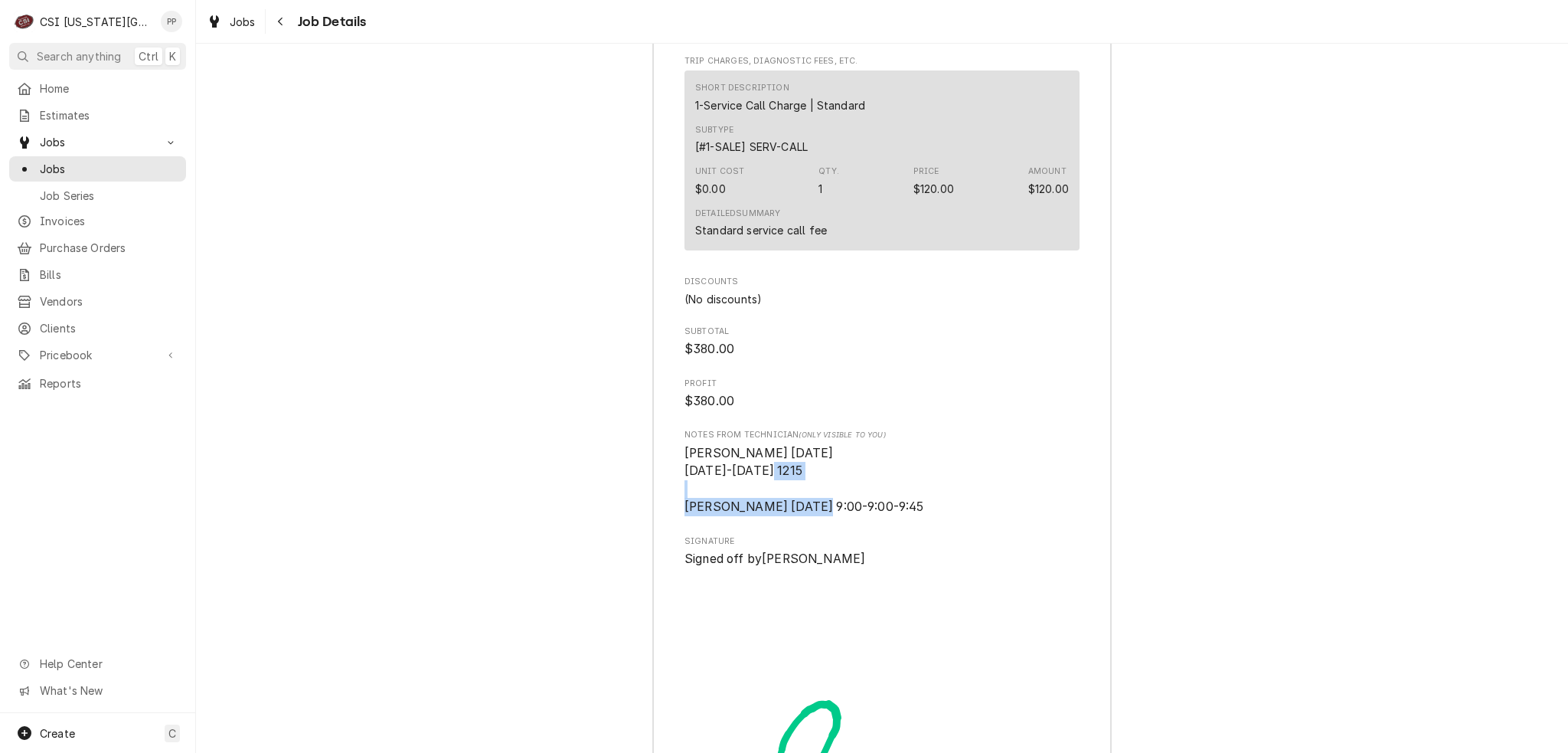
drag, startPoint x: 784, startPoint y: 459, endPoint x: 762, endPoint y: 442, distance: 27.8
click at [791, 447] on span "Kolton 07/29/2025 1000-1000 1215 Jimmy 8.5.25 9:00-9:00-9:45" at bounding box center [882, 481] width 395 height 73
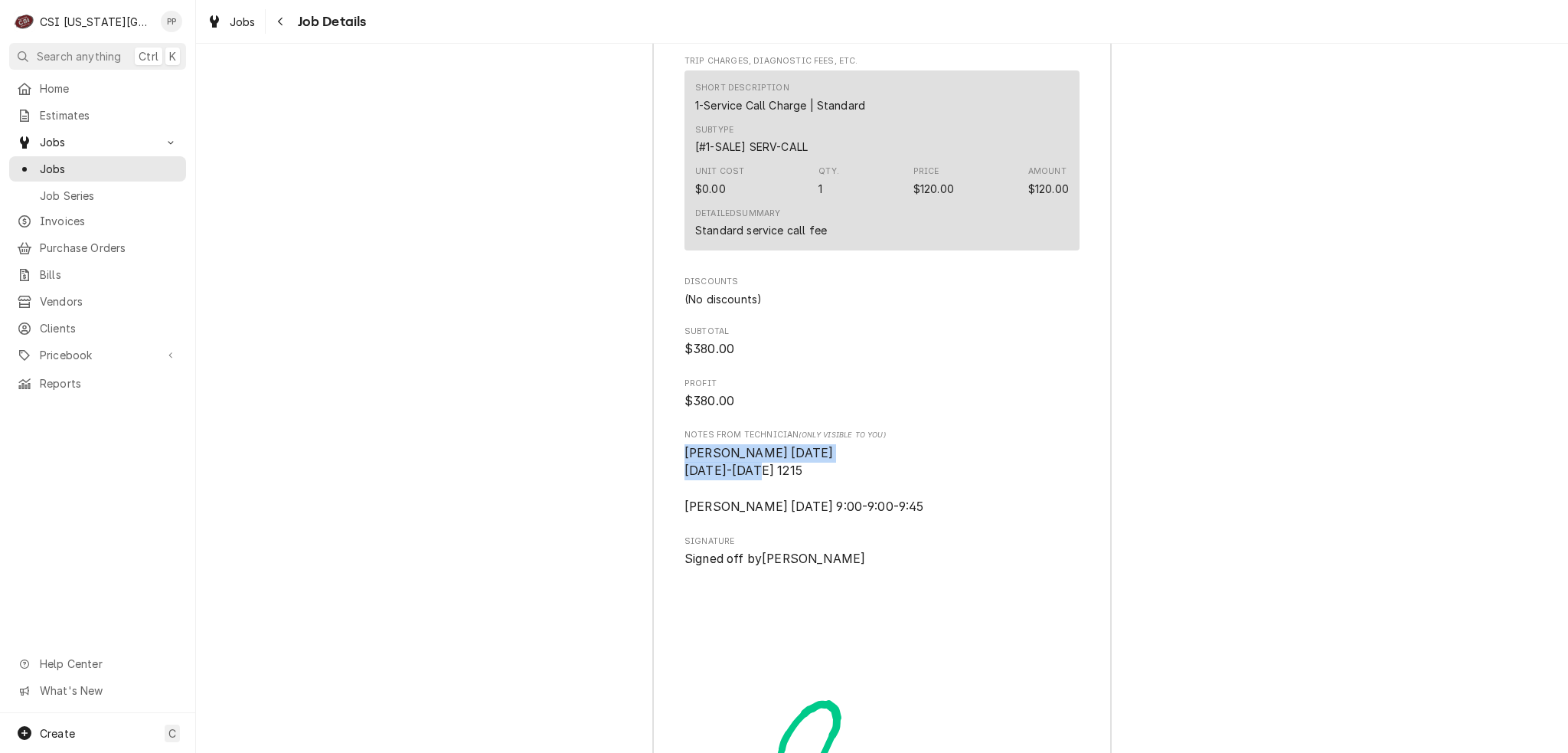
drag, startPoint x: 791, startPoint y: 450, endPoint x: 695, endPoint y: 431, distance: 97.9
click at [796, 449] on span "Kolton 07/29/2025 1000-1000 1215 Jimmy 8.5.25 9:00-9:00-9:45" at bounding box center [882, 481] width 395 height 73
drag, startPoint x: 799, startPoint y: 465, endPoint x: 669, endPoint y: 428, distance: 135.2
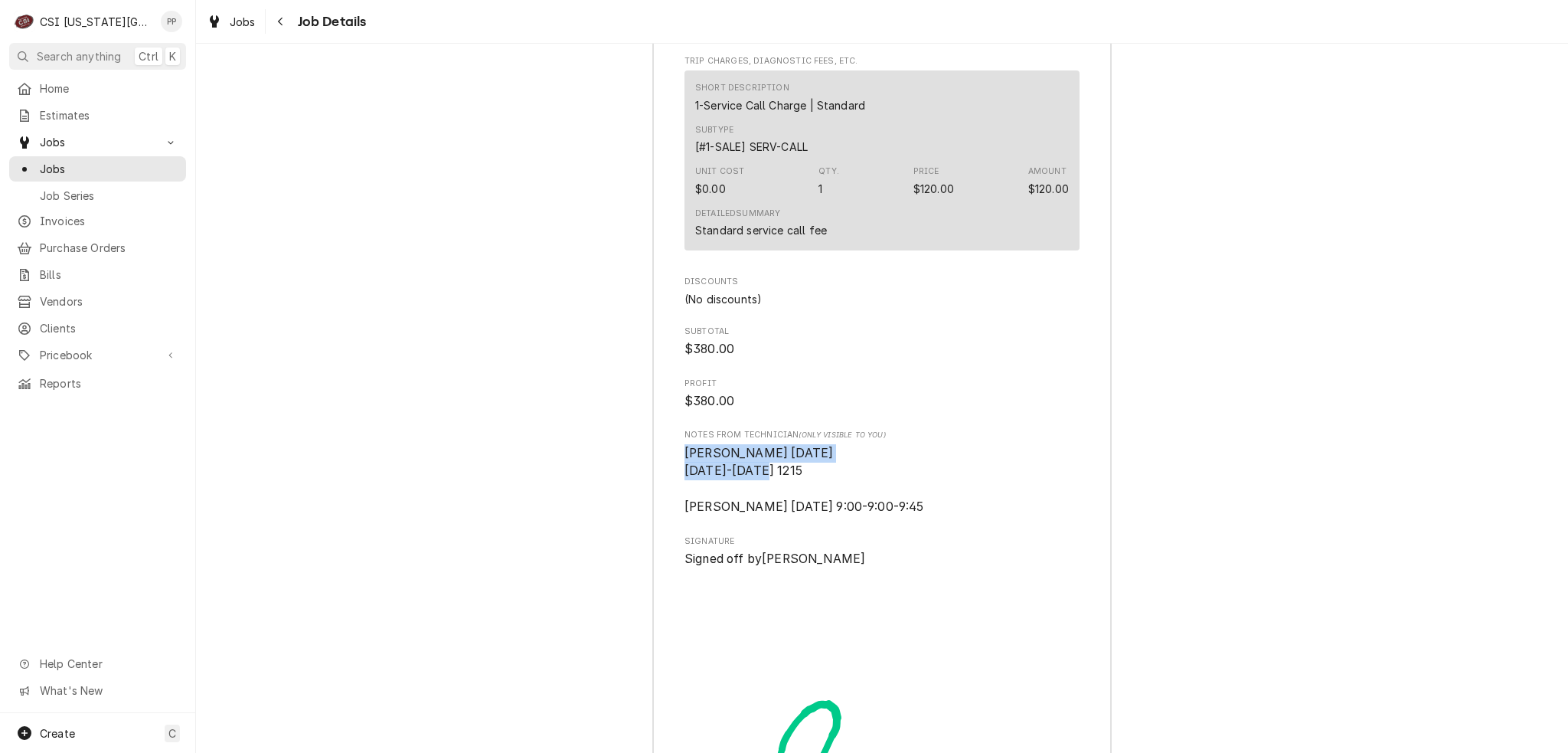
click at [841, 459] on span "Kolton 07/29/2025 1000-1000 1215 Jimmy 8.5.25 9:00-9:00-9:45" at bounding box center [882, 481] width 395 height 73
drag, startPoint x: 780, startPoint y: 455, endPoint x: 662, endPoint y: 429, distance: 120.8
click at [796, 450] on span "Kolton 07/29/2025 1000-1000 1215 Jimmy 8.5.25 9:00-9:00-9:45" at bounding box center [882, 481] width 395 height 73
drag, startPoint x: 796, startPoint y: 450, endPoint x: 660, endPoint y: 426, distance: 138.1
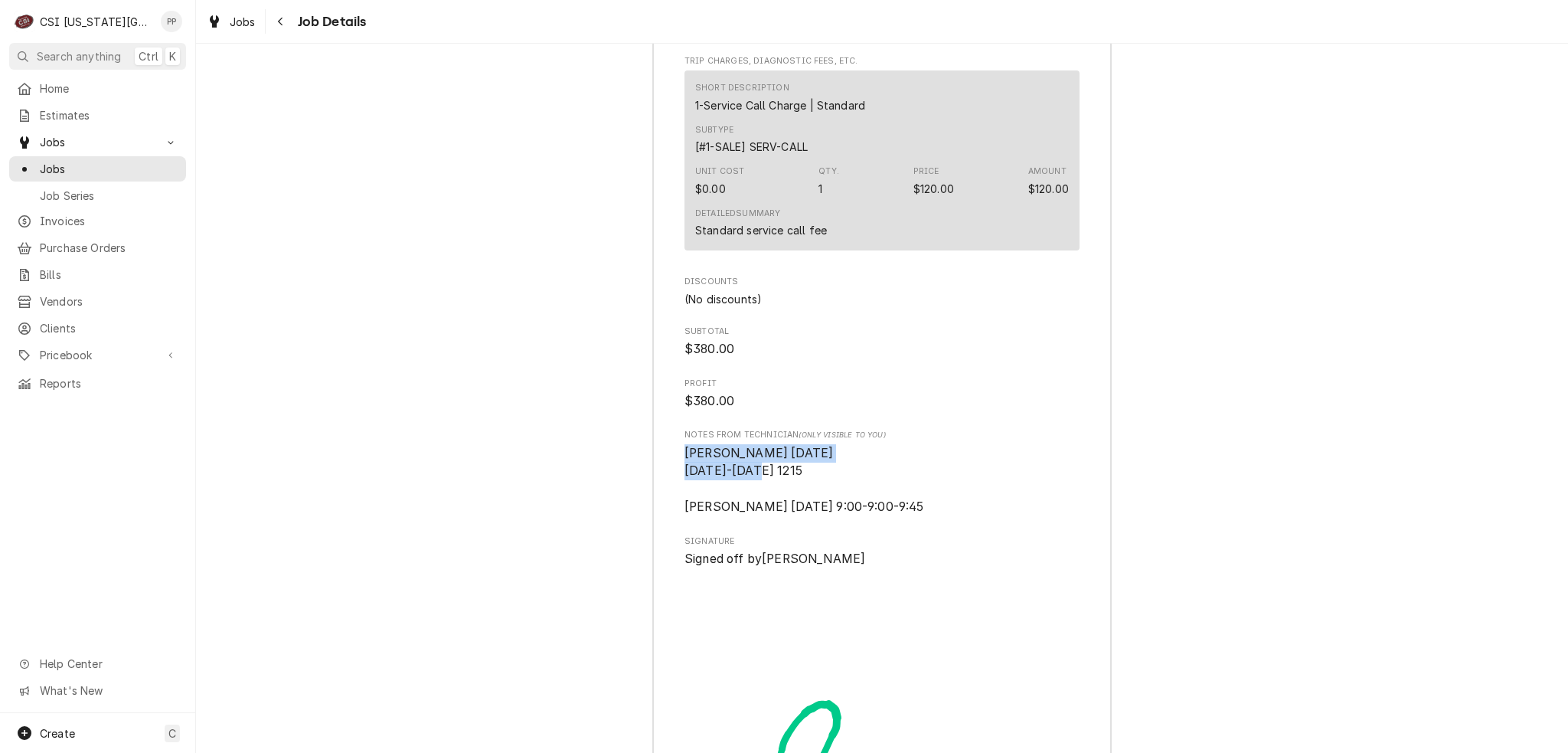
click at [813, 460] on span "Kolton 07/29/2025 1000-1000 1215 Jimmy 8.5.25 9:00-9:00-9:45" at bounding box center [882, 481] width 395 height 73
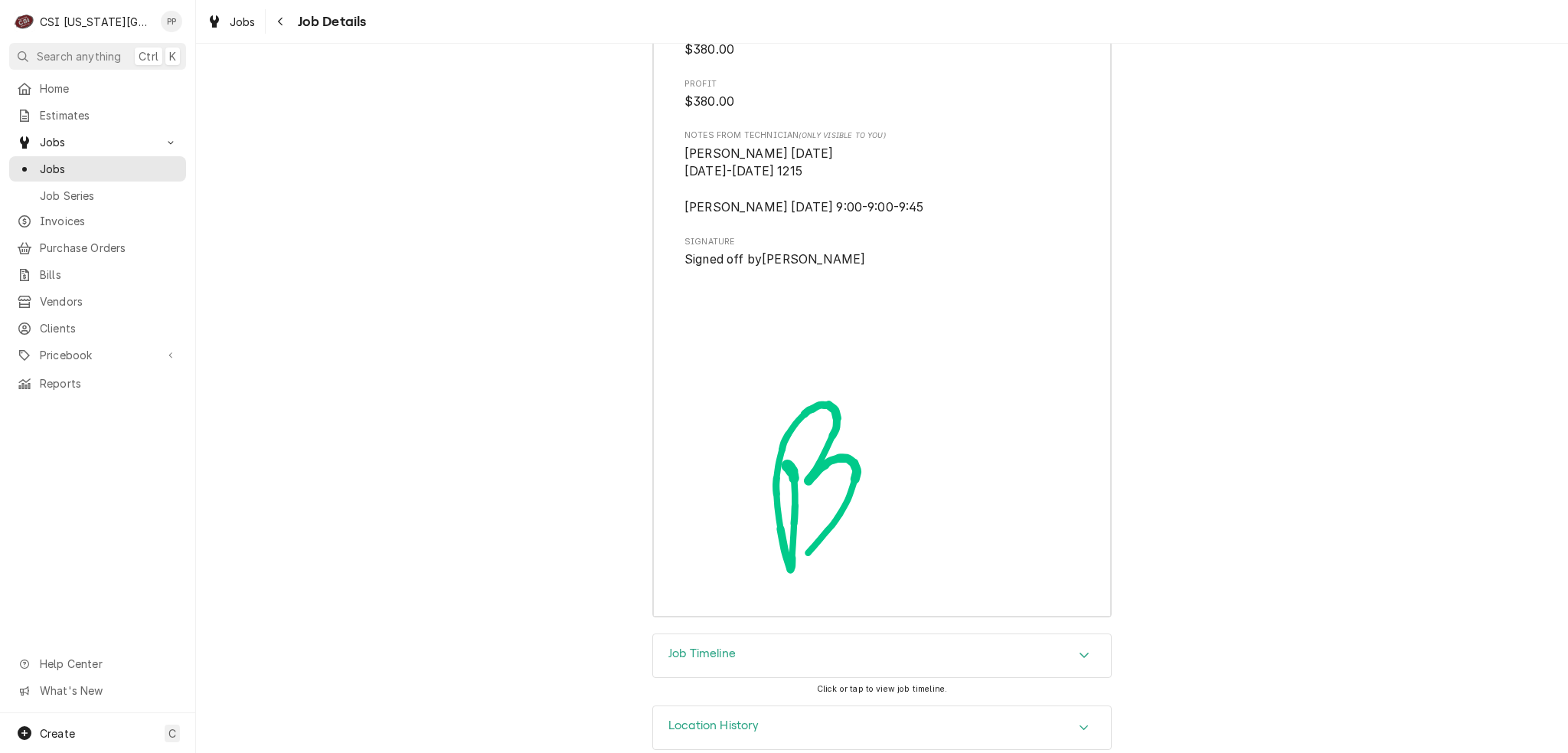
scroll to position [5526, 0]
click at [236, 13] on div "Jobs" at bounding box center [231, 22] width 55 height 19
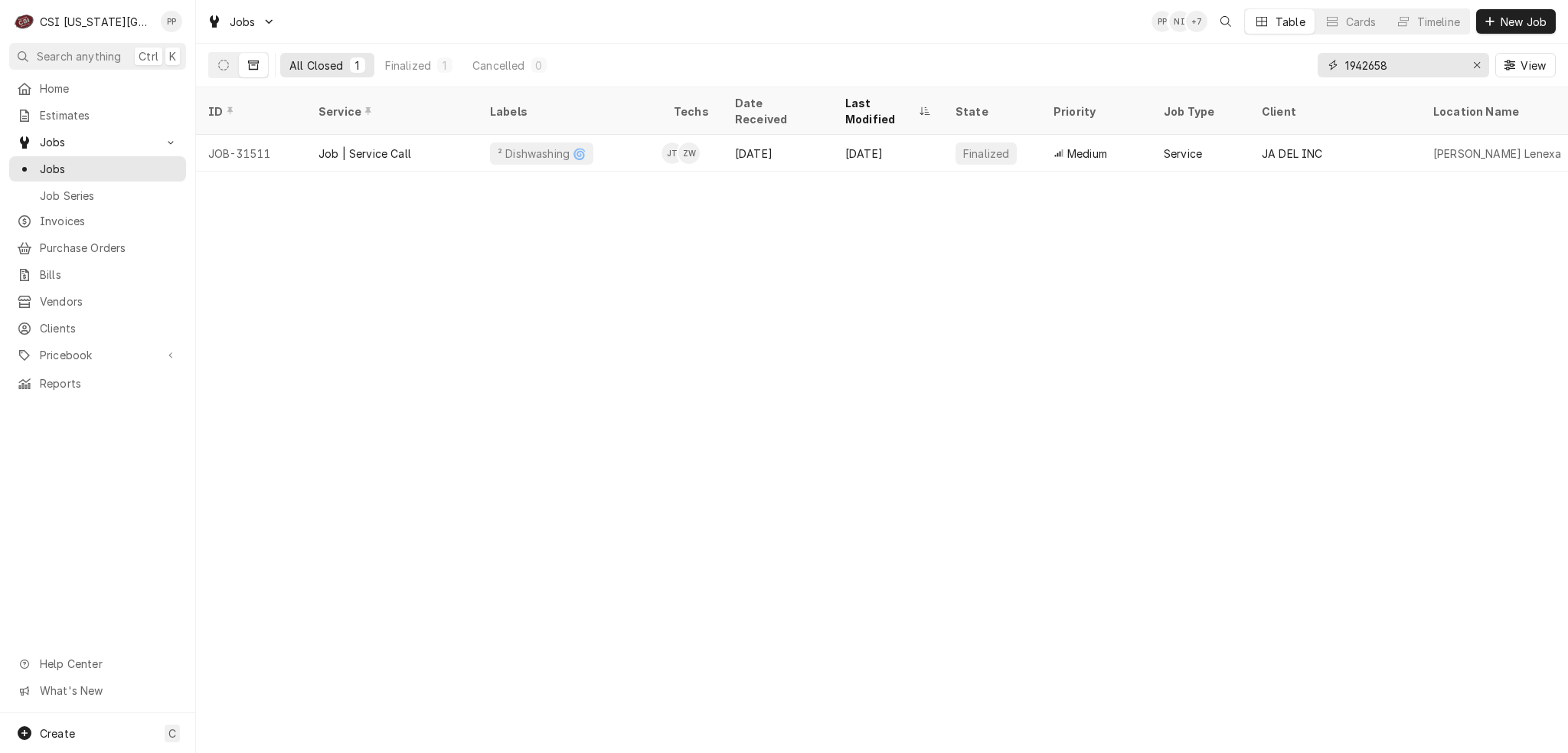
click at [1448, 62] on input "1942658" at bounding box center [1403, 64] width 115 height 24
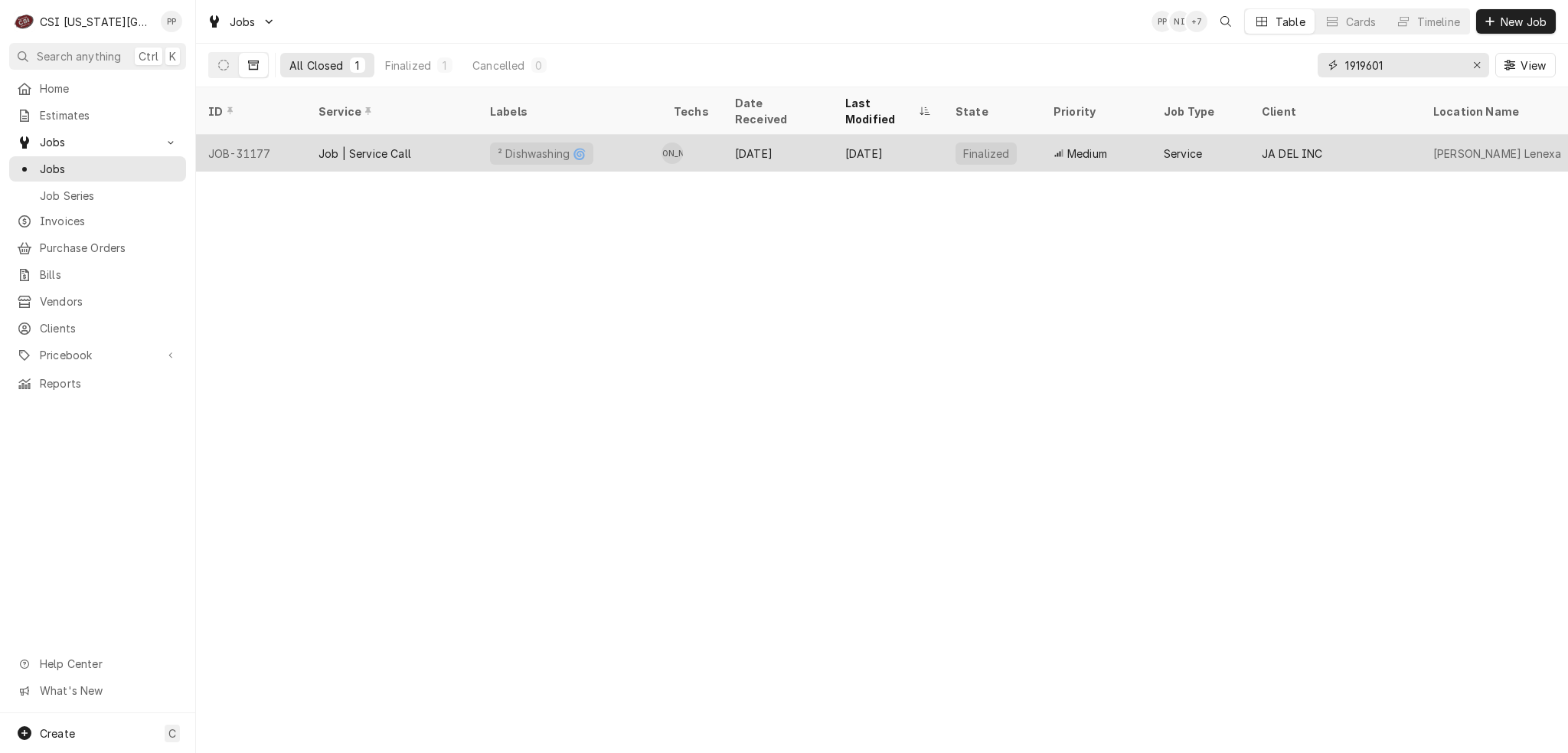
type input "1919601"
click at [914, 140] on div "[DATE]" at bounding box center [888, 153] width 110 height 37
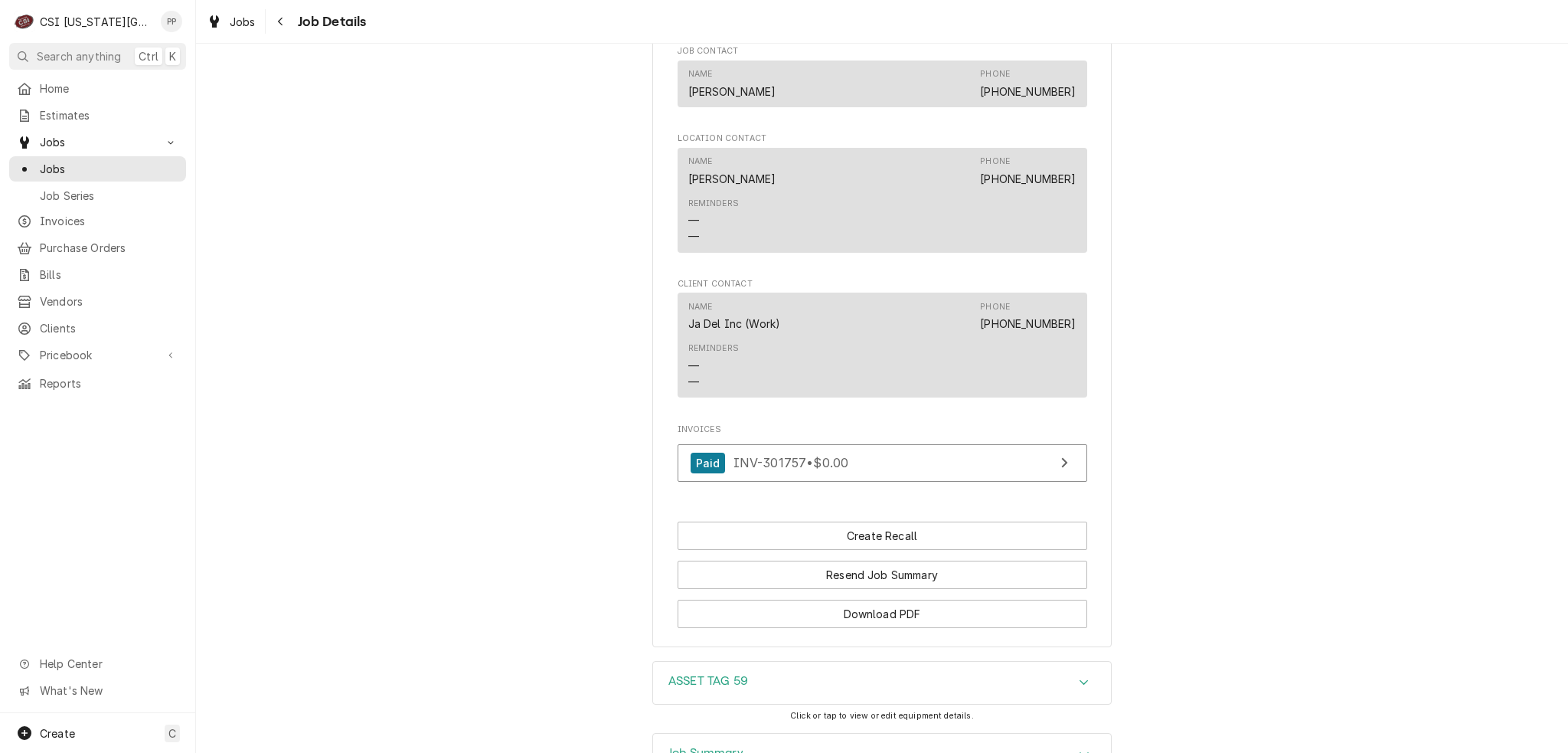
scroll to position [1629, 0]
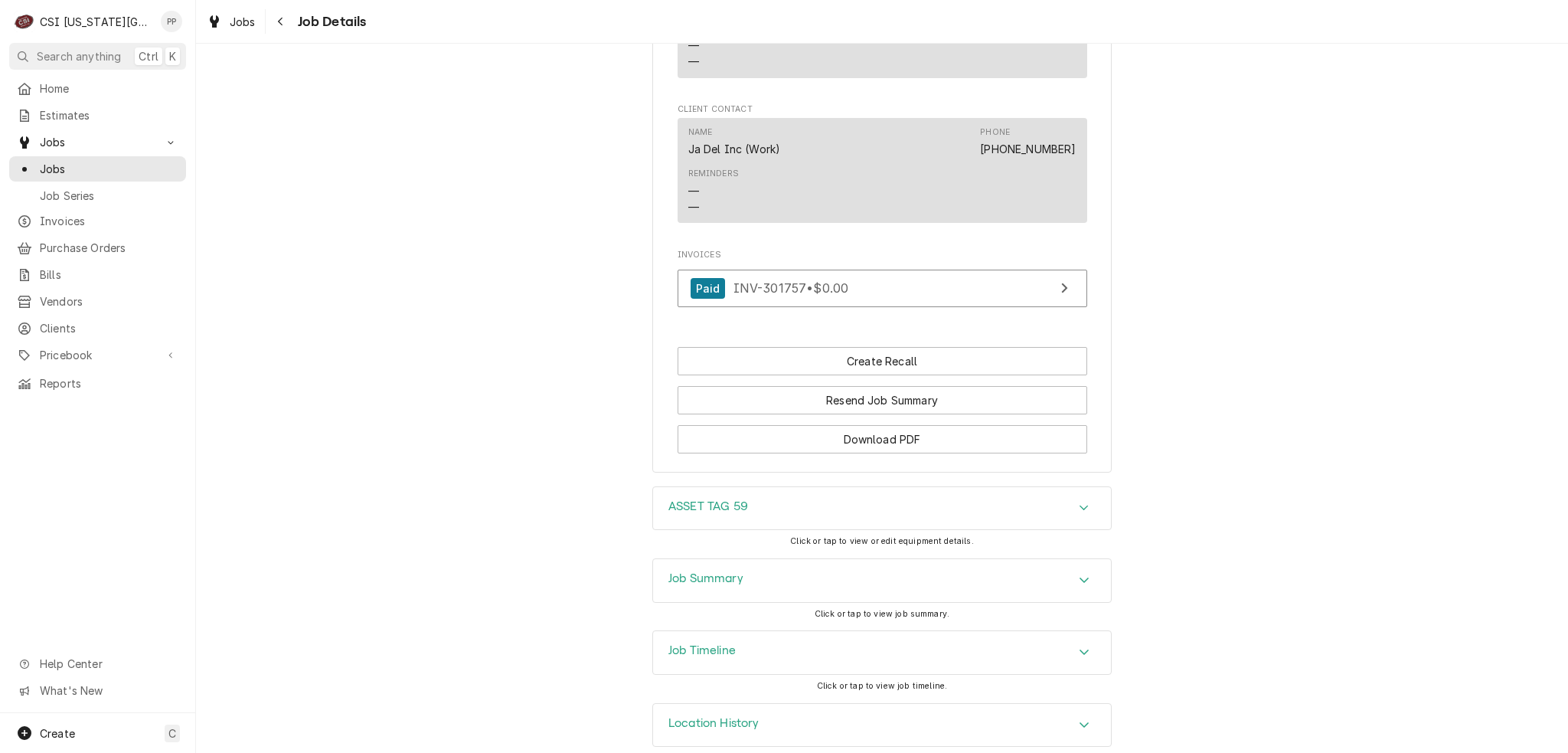
click at [1090, 499] on div "Accordion Header" at bounding box center [1084, 508] width 23 height 18
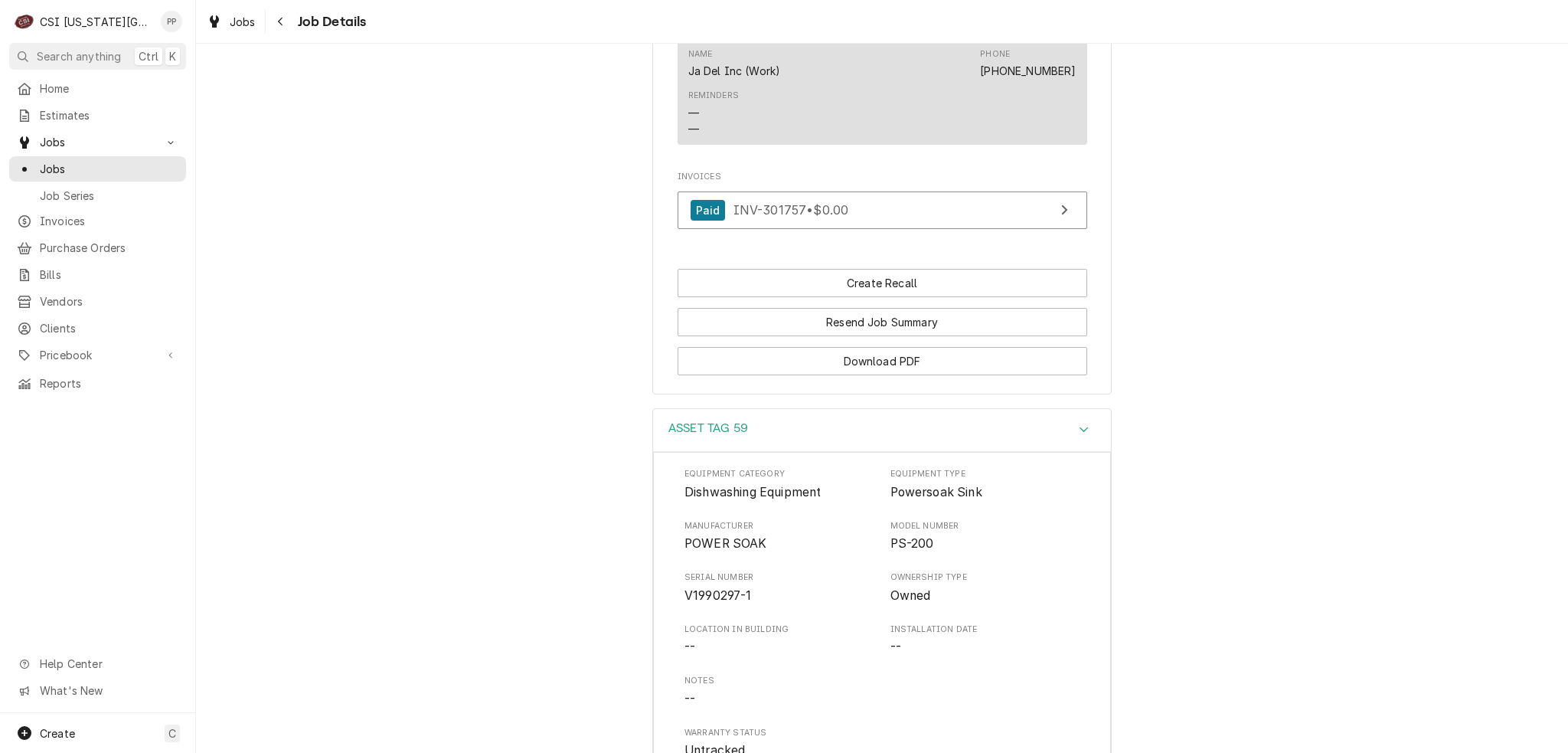
scroll to position [1859, 0]
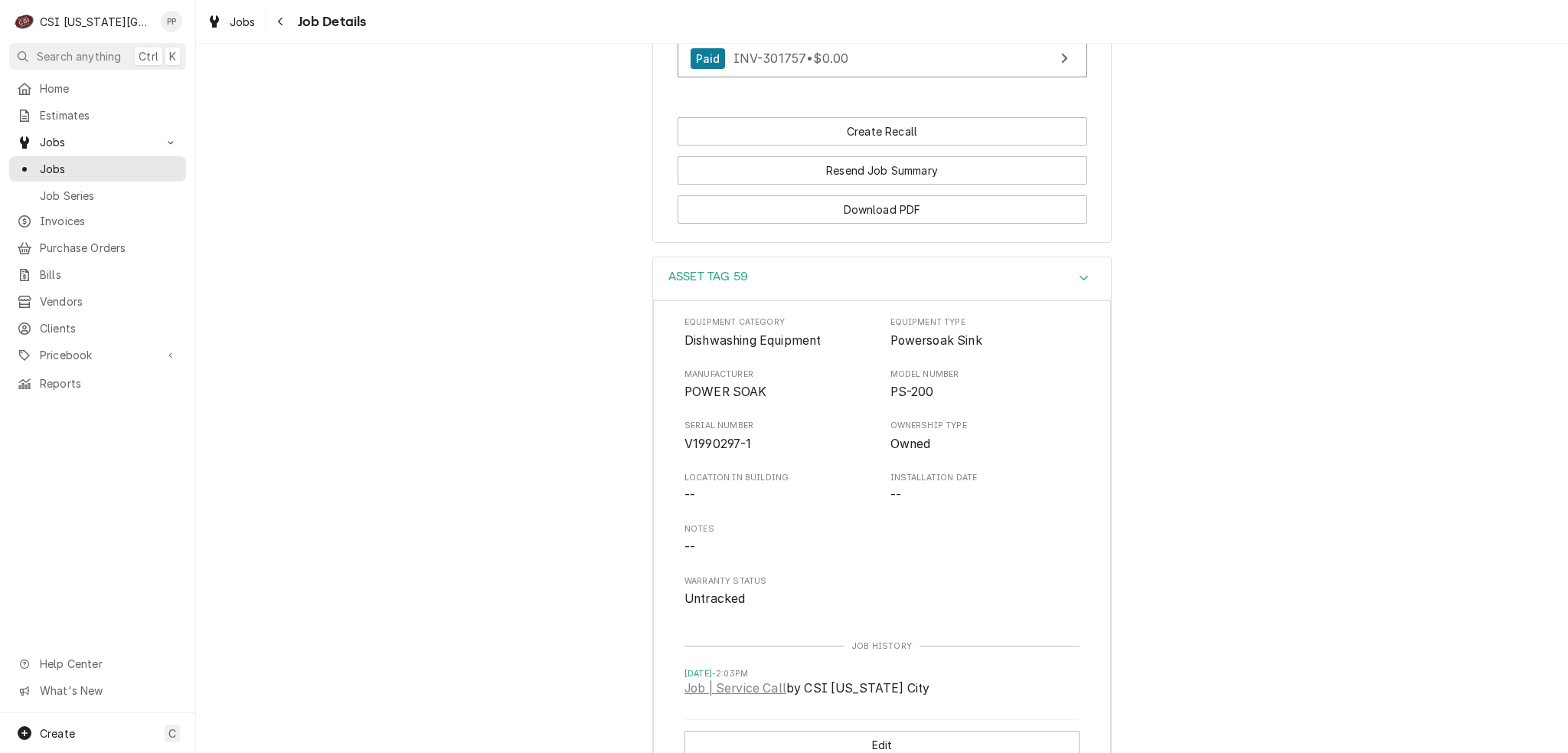
click at [1092, 300] on div "Equipment Category Dishwashing Equipment Equipment Type Powersoak Sink Manufact…" at bounding box center [882, 535] width 458 height 470
click at [1083, 270] on div "ASSET TAG 59" at bounding box center [882, 280] width 458 height 44
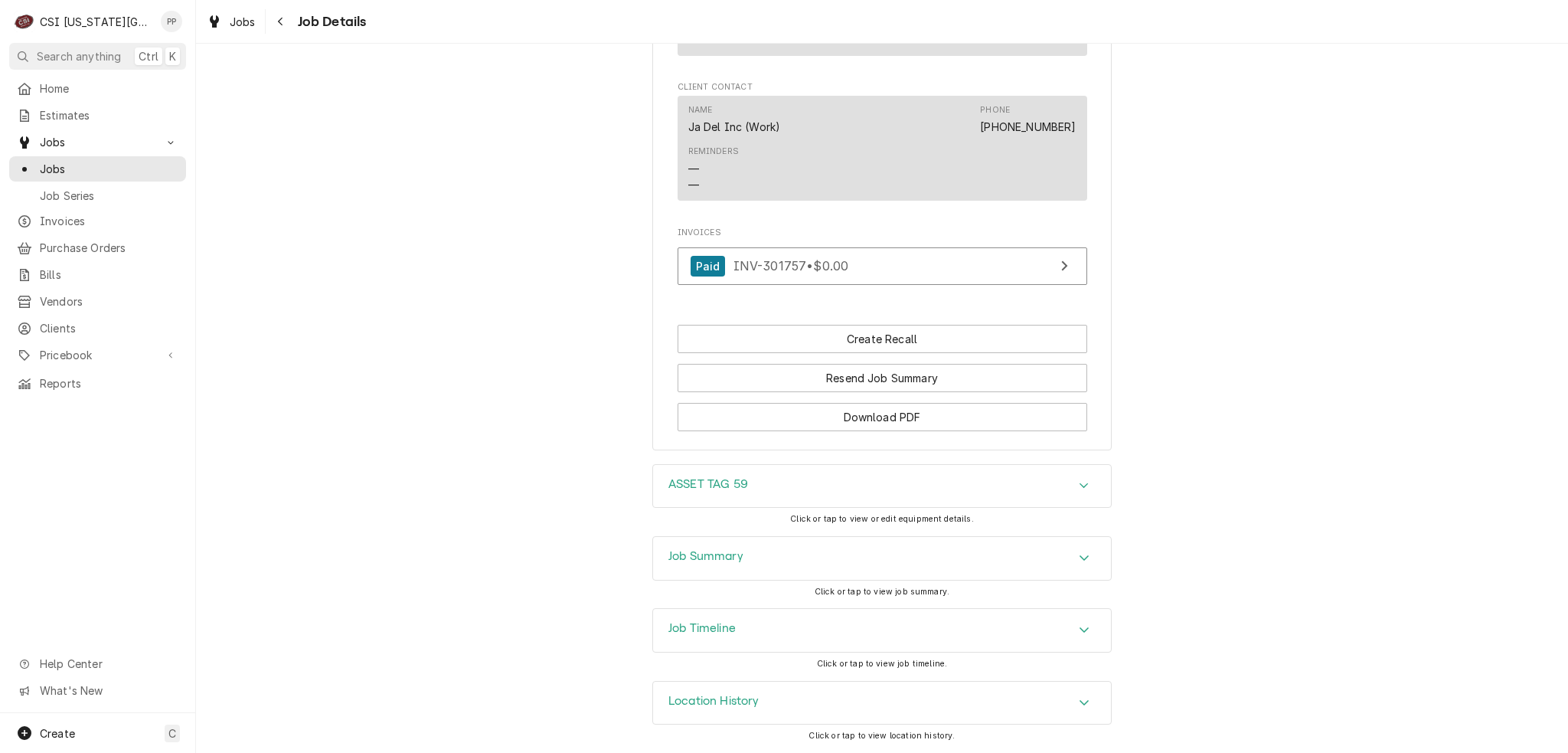
scroll to position [1629, 0]
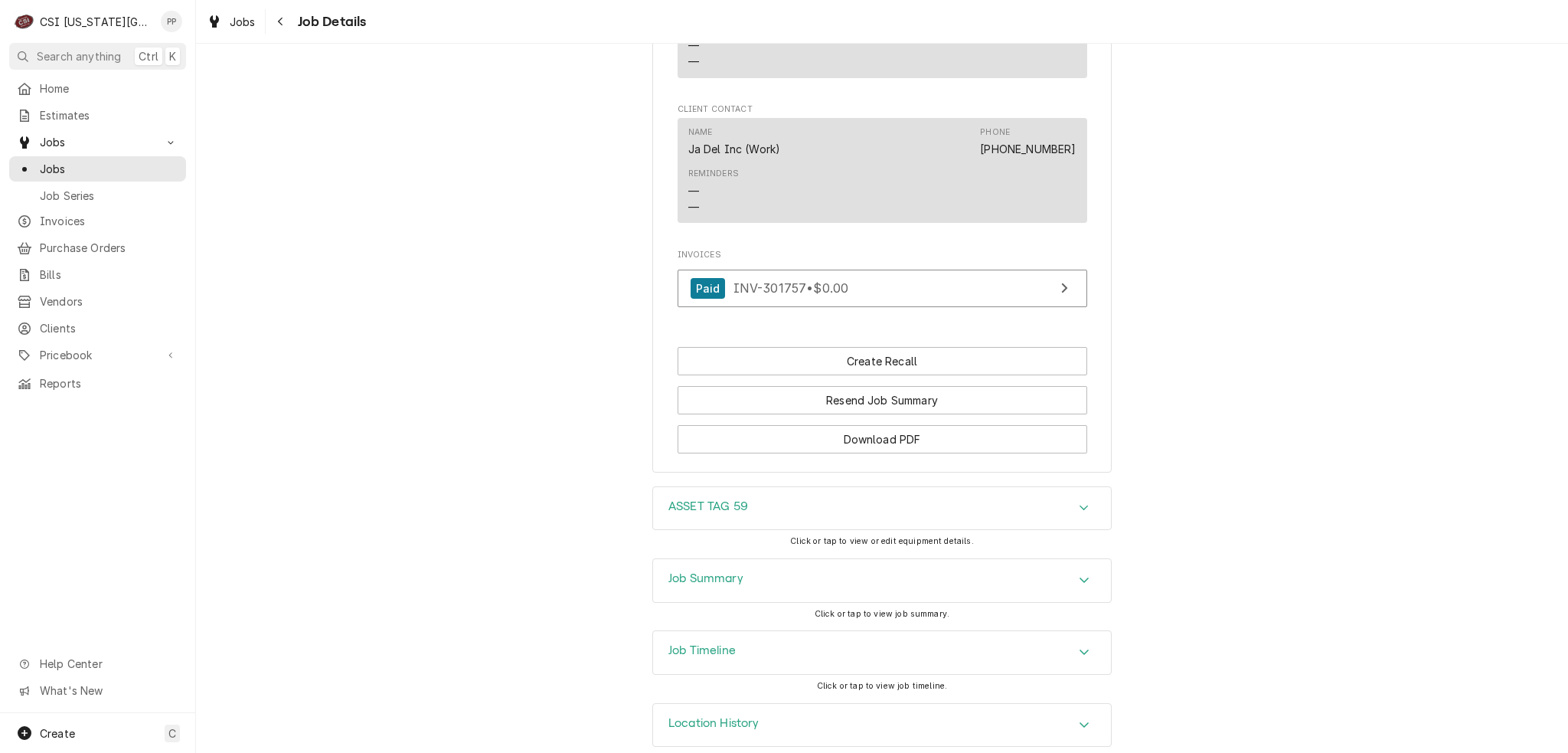
click at [1079, 574] on icon "Accordion Header" at bounding box center [1084, 580] width 11 height 13
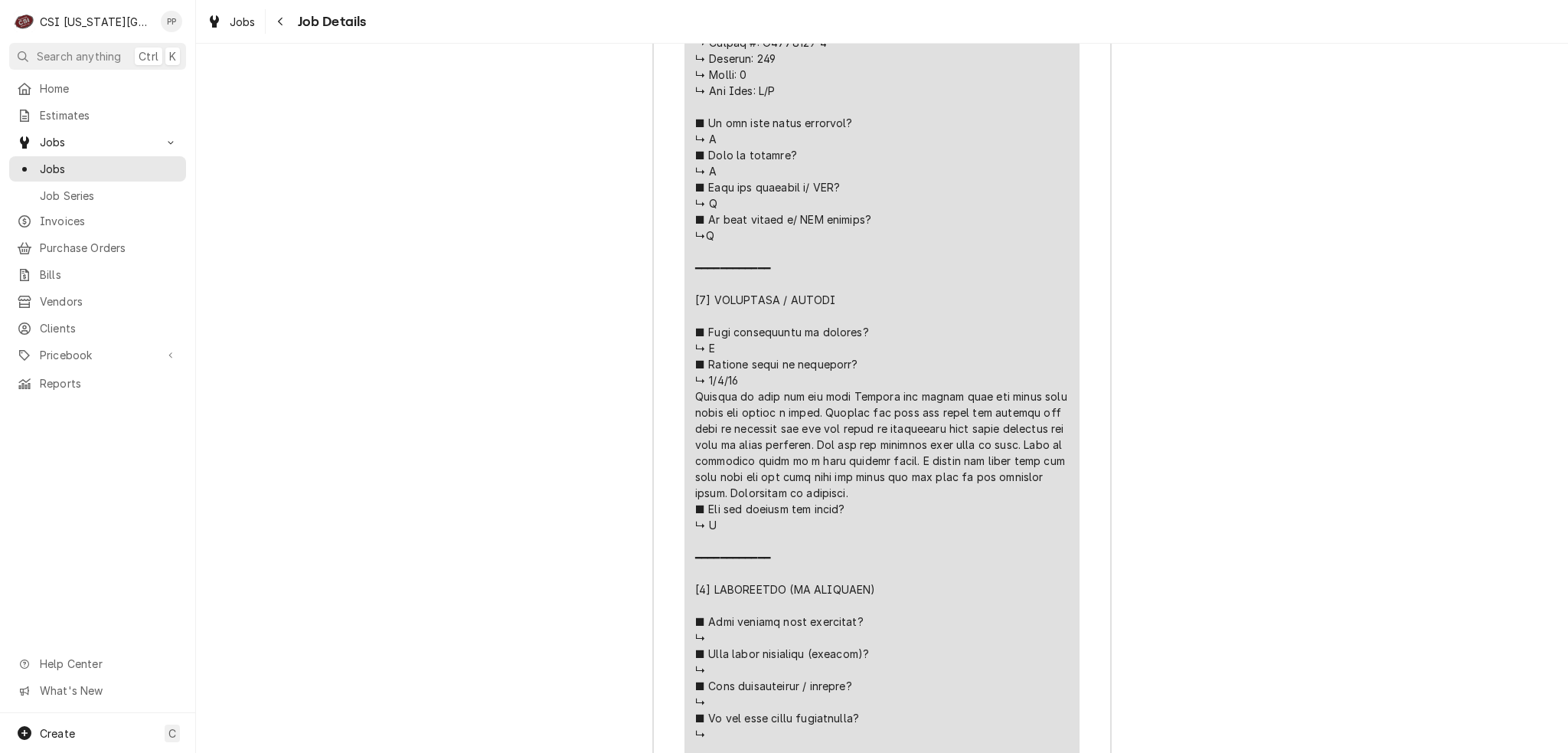
scroll to position [2932, 0]
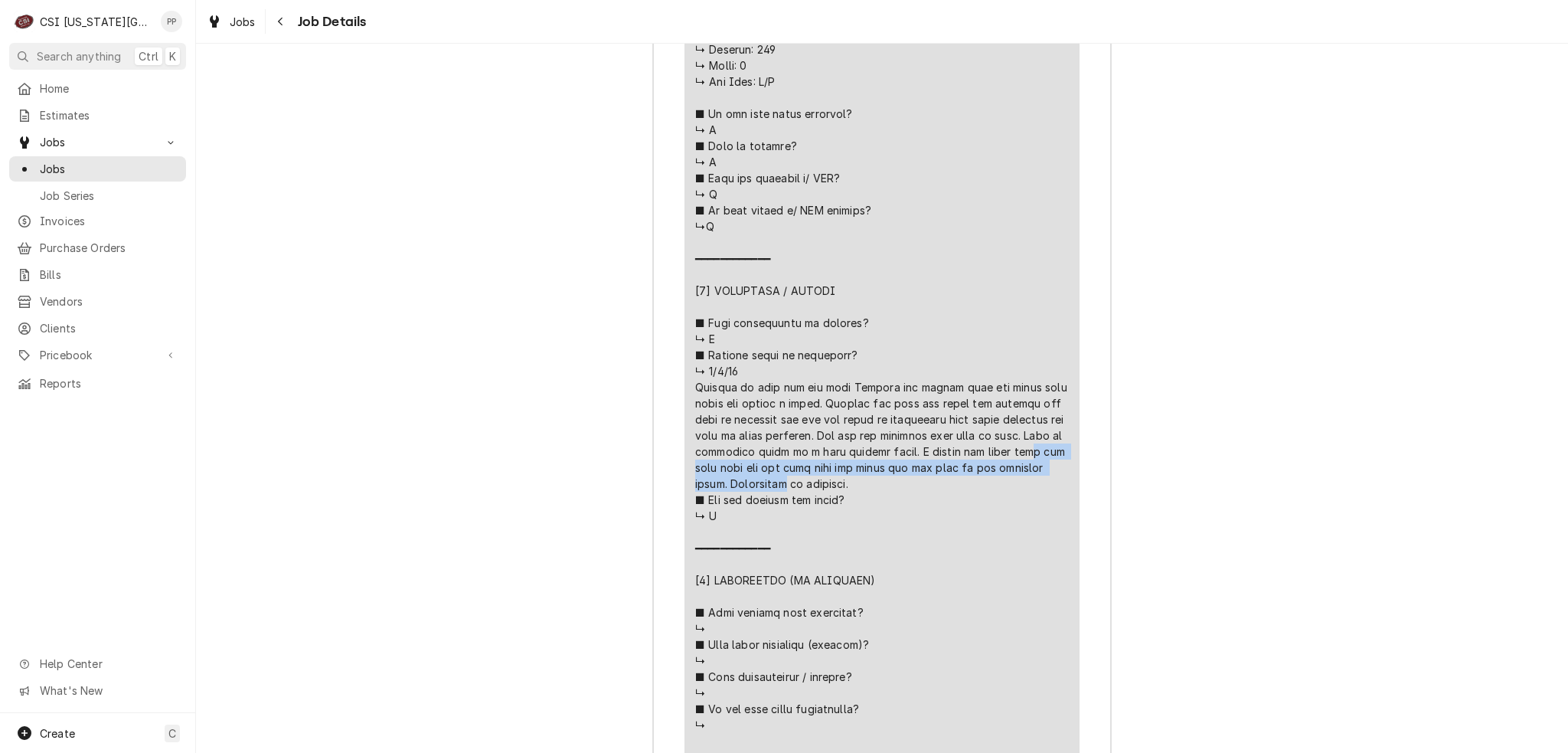
drag, startPoint x: 696, startPoint y: 367, endPoint x: 819, endPoint y: 388, distance: 124.8
click at [819, 388] on div "Line Item" at bounding box center [883, 443] width 374 height 1318
click at [825, 385] on div "Line Item" at bounding box center [883, 443] width 374 height 1318
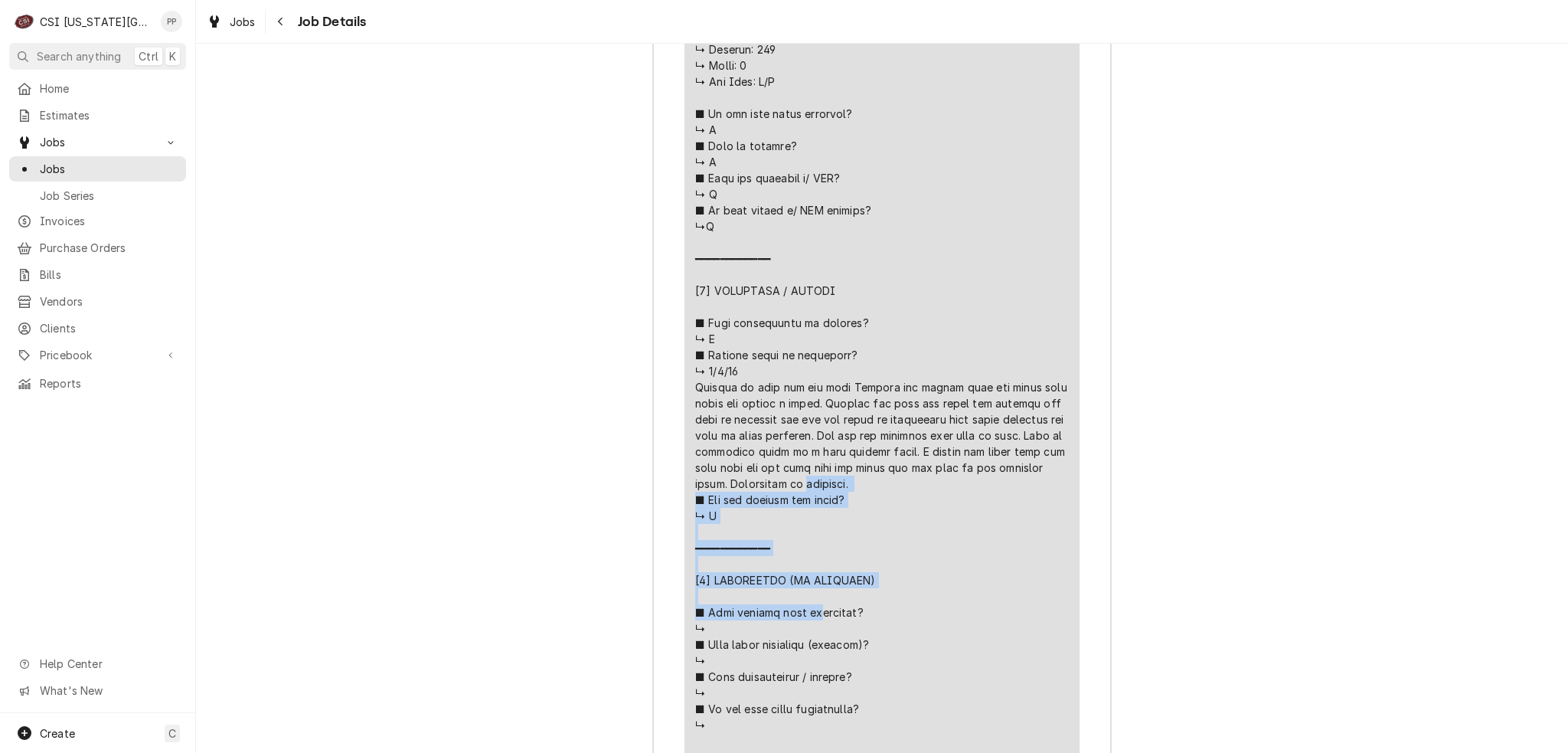
drag, startPoint x: 835, startPoint y: 378, endPoint x: 1070, endPoint y: 404, distance: 236.4
click at [1070, 404] on div "Short Description Job | Service Call Subtype [#1-SALE] LABR-REG Service Date Ju…" at bounding box center [882, 353] width 395 height 1525
click at [1069, 415] on div "Short Description Job | Service Call Subtype [#1-SALE] LABR-REG Service Date Ju…" at bounding box center [882, 353] width 395 height 1525
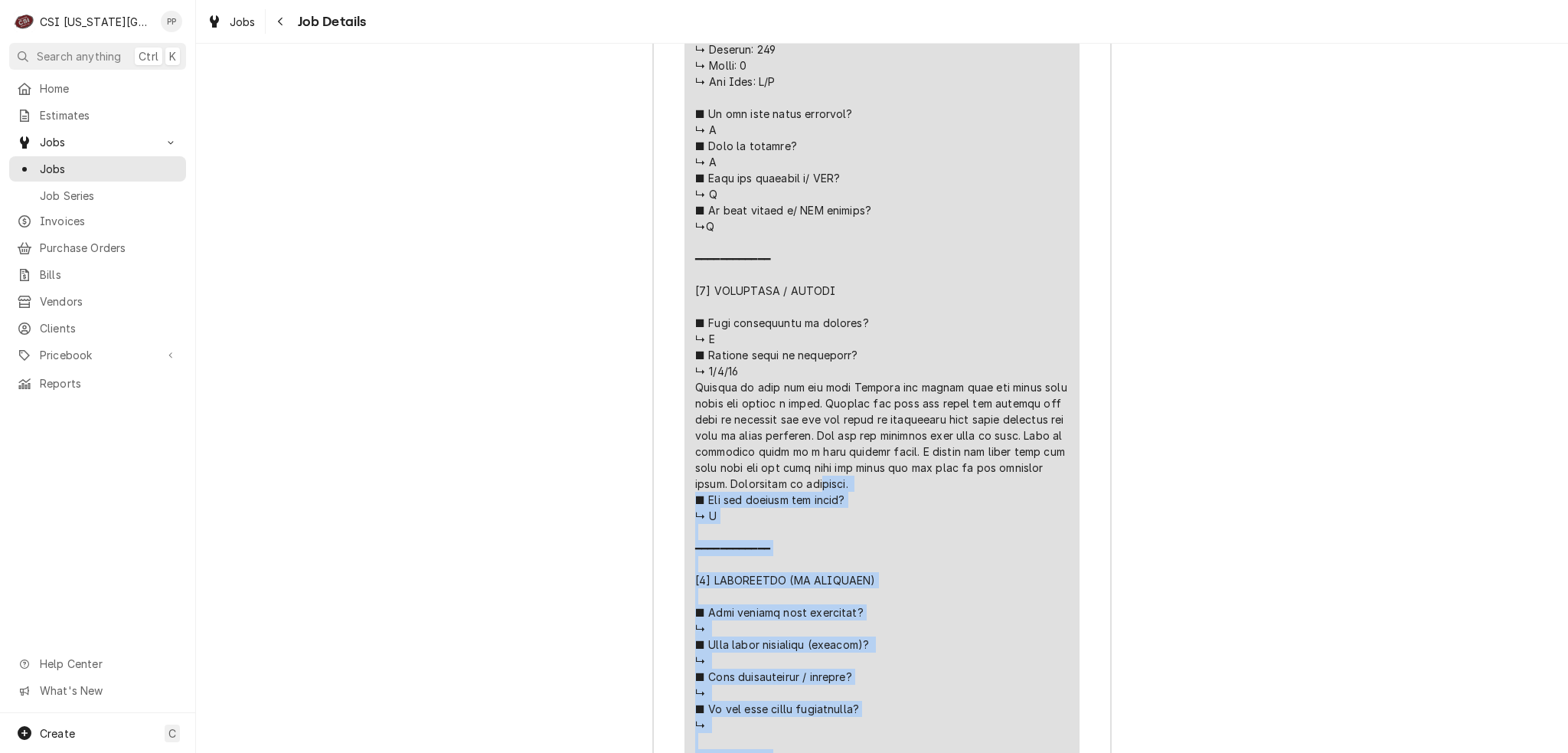
drag, startPoint x: 858, startPoint y: 379, endPoint x: 943, endPoint y: 473, distance: 126.7
click at [943, 473] on div "Line Item" at bounding box center [883, 443] width 374 height 1318
click at [940, 473] on div "Line Item" at bounding box center [883, 443] width 374 height 1318
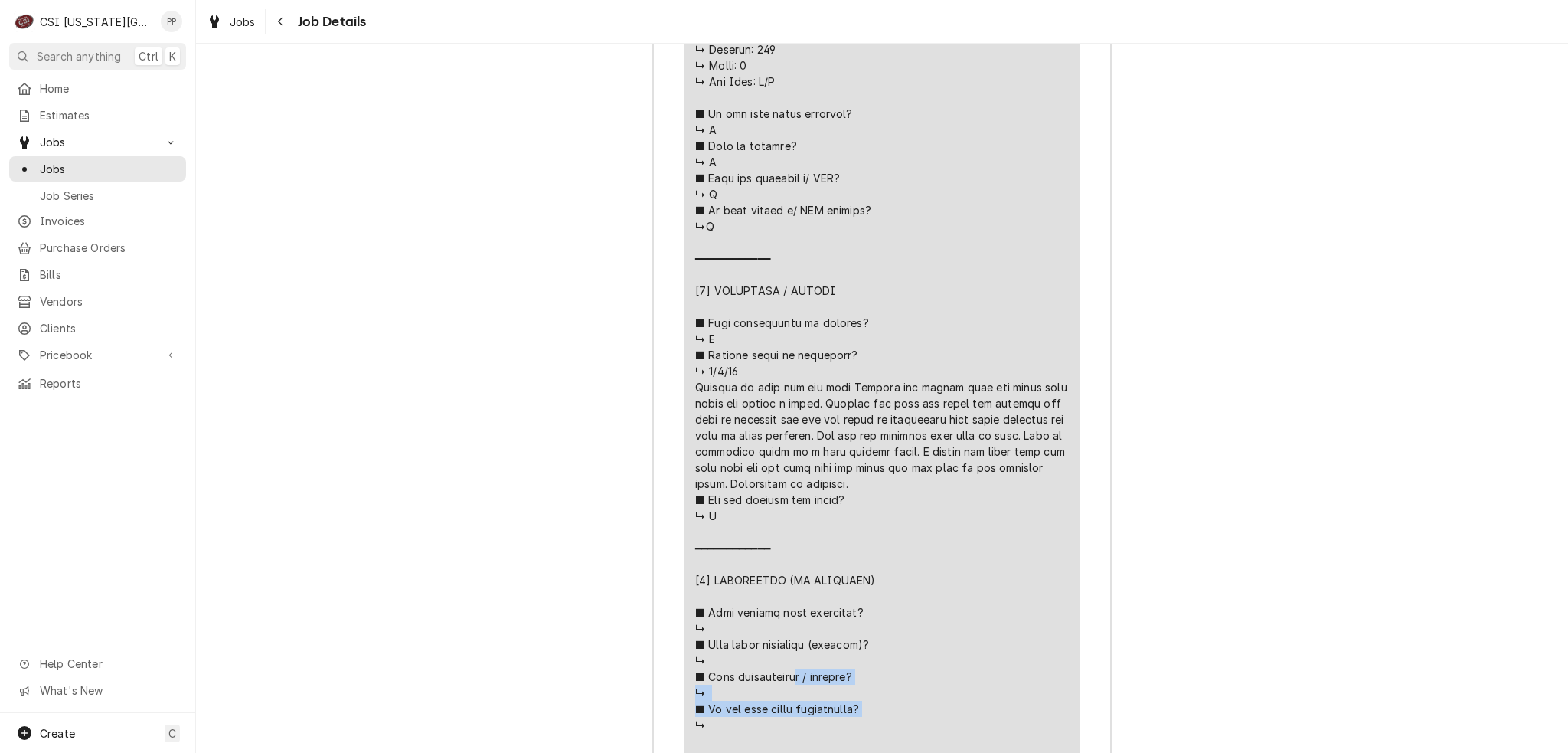
drag, startPoint x: 693, startPoint y: 425, endPoint x: 939, endPoint y: 428, distance: 246.0
click at [939, 428] on div "Line Item" at bounding box center [883, 443] width 374 height 1318
drag, startPoint x: 934, startPoint y: 428, endPoint x: 831, endPoint y: 428, distance: 103.0
click at [831, 428] on div "Line Item" at bounding box center [883, 443] width 374 height 1318
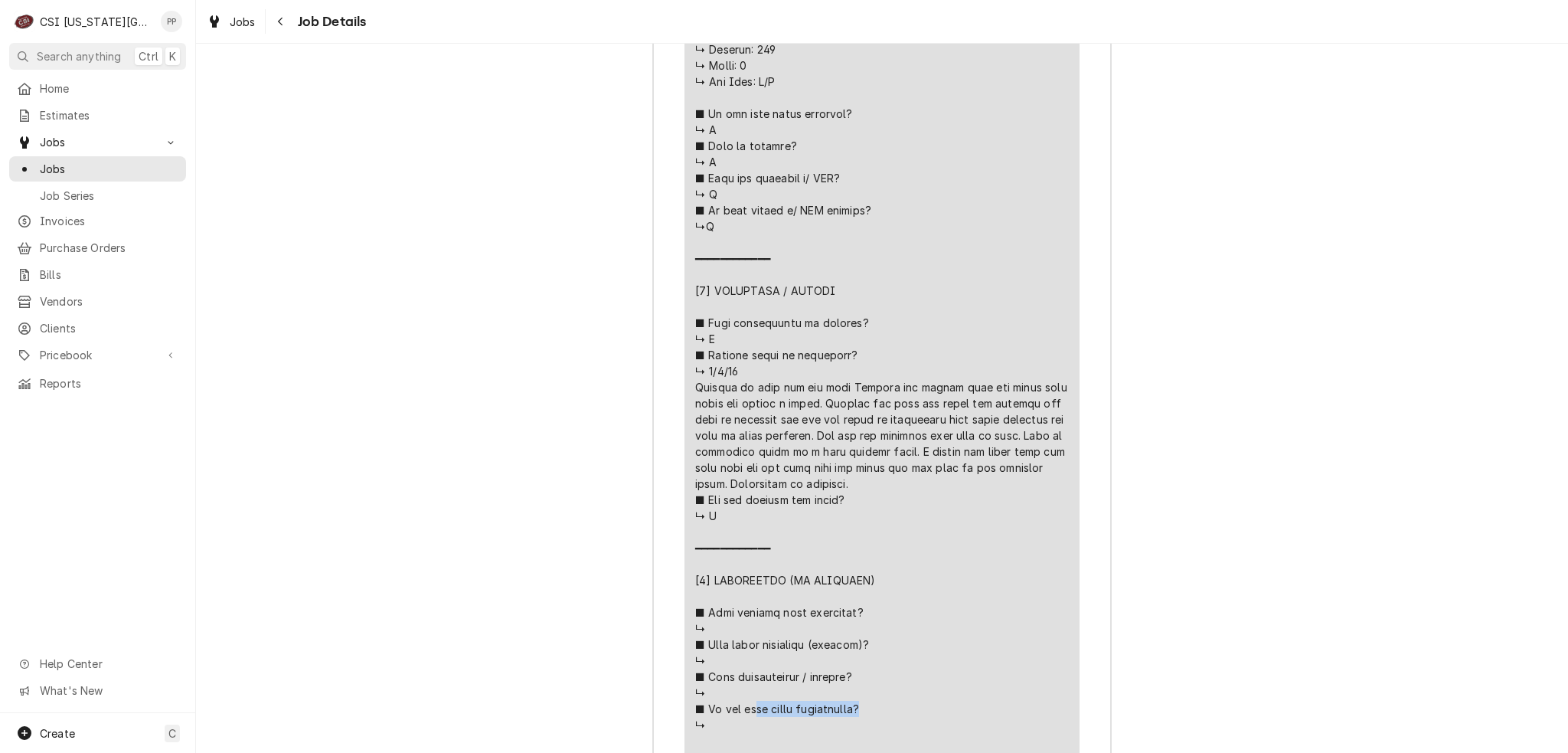
click at [930, 426] on div "Line Item" at bounding box center [883, 443] width 374 height 1318
drag, startPoint x: 936, startPoint y: 426, endPoint x: 970, endPoint y: 459, distance: 47.4
click at [970, 459] on div "Line Item" at bounding box center [883, 443] width 374 height 1318
click at [969, 459] on div "Line Item" at bounding box center [883, 443] width 374 height 1318
drag, startPoint x: 938, startPoint y: 430, endPoint x: 981, endPoint y: 454, distance: 49.2
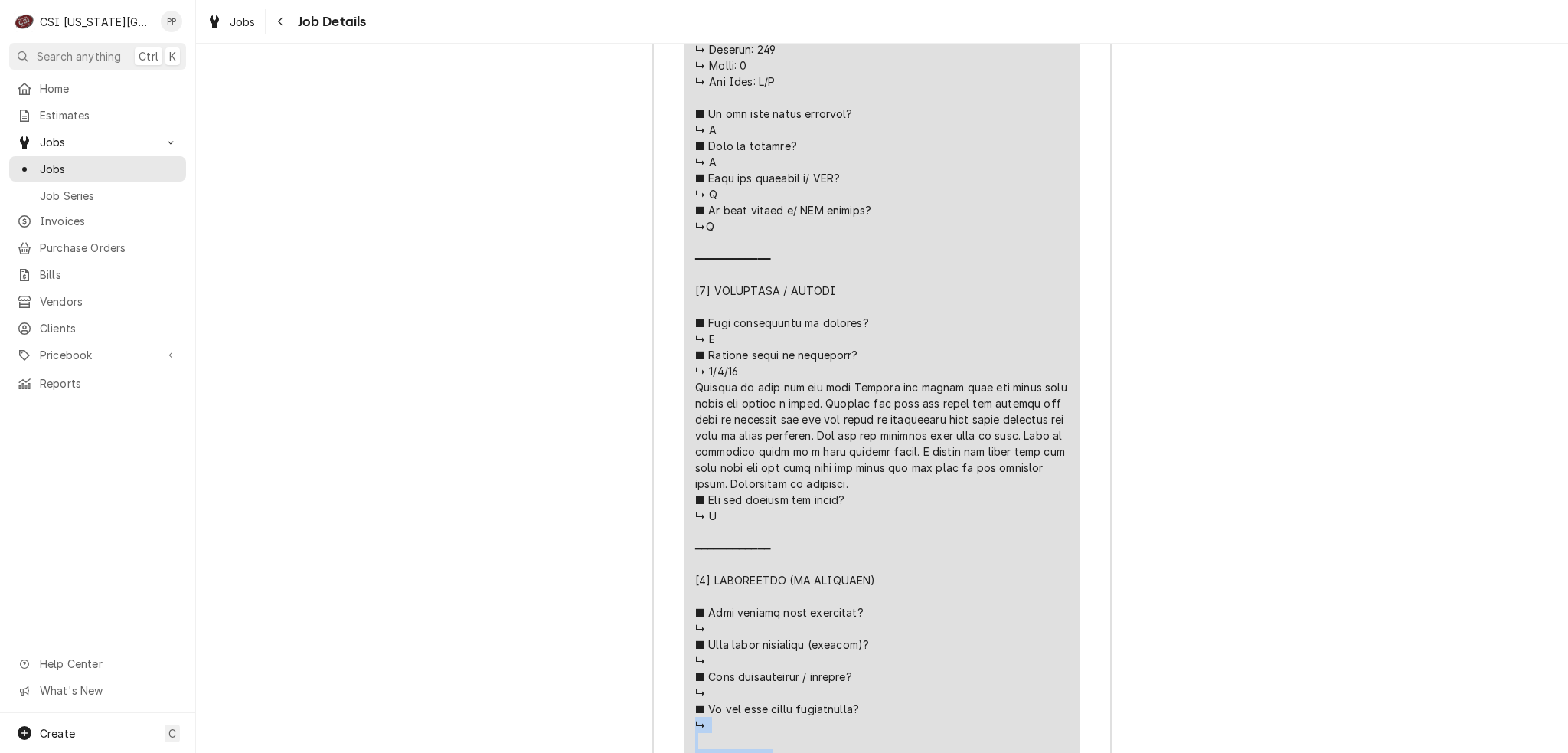
click at [981, 454] on div "Line Item" at bounding box center [883, 443] width 374 height 1318
click at [980, 455] on div "Line Item" at bounding box center [883, 443] width 374 height 1318
drag, startPoint x: 720, startPoint y: 446, endPoint x: 888, endPoint y: 456, distance: 168.3
click at [888, 456] on div "Line Item" at bounding box center [883, 443] width 374 height 1318
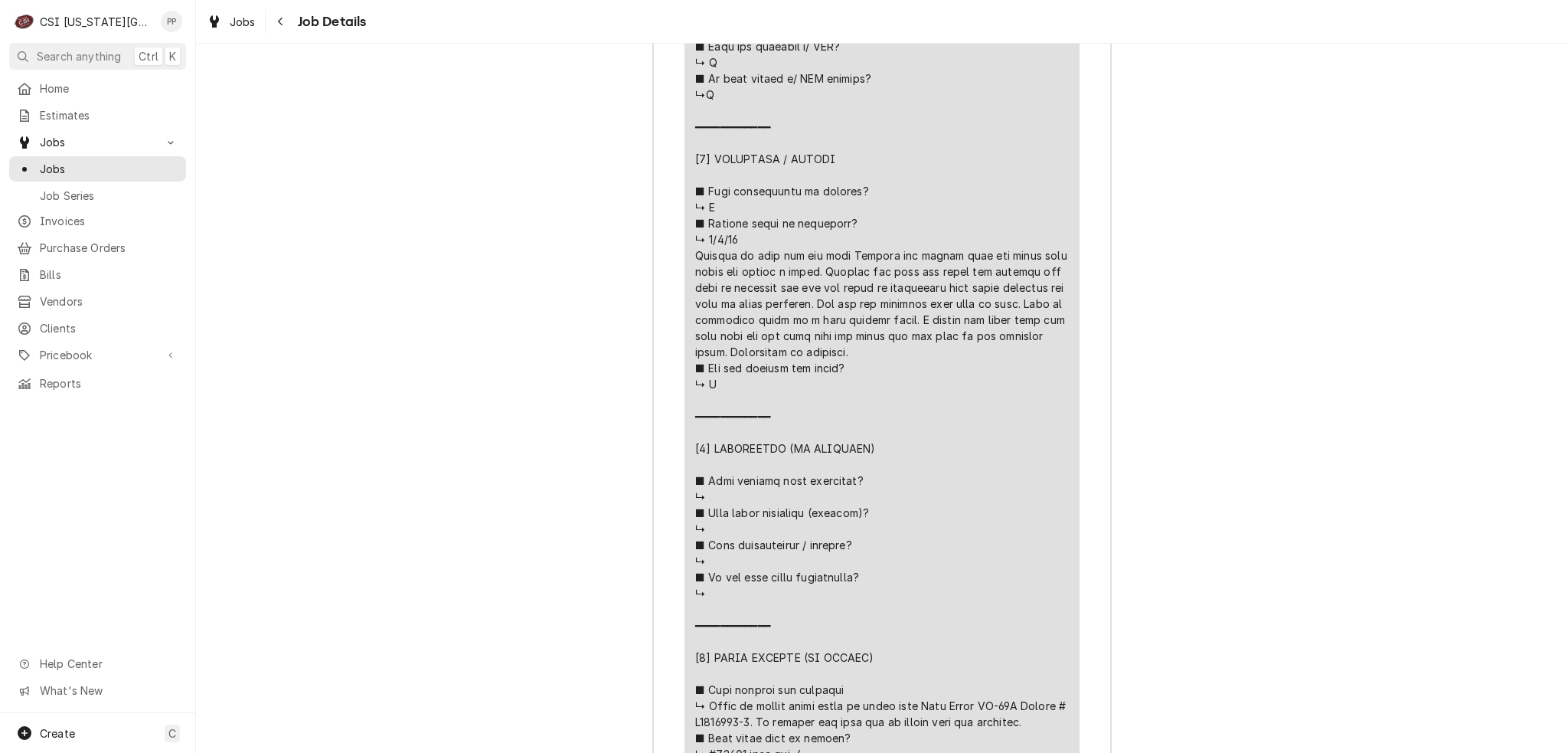
scroll to position [3085, 0]
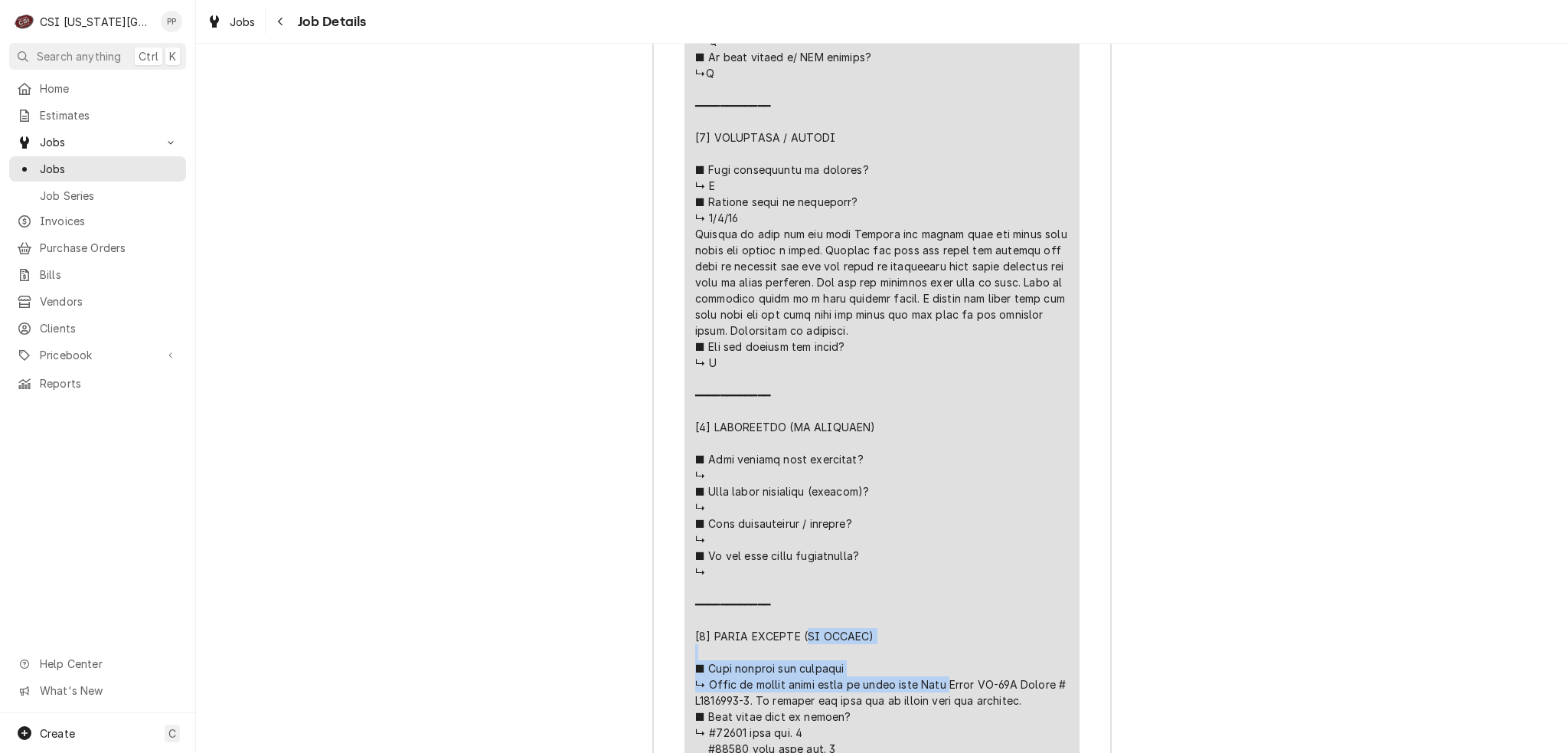
drag, startPoint x: 751, startPoint y: 294, endPoint x: 931, endPoint y: 305, distance: 180.3
click at [931, 305] on div "Line Item" at bounding box center [883, 290] width 374 height 1318
click at [922, 312] on div "Line Item" at bounding box center [883, 290] width 374 height 1318
drag, startPoint x: 880, startPoint y: 312, endPoint x: 691, endPoint y: 278, distance: 192.0
click at [696, 278] on div "Line Item" at bounding box center [883, 290] width 374 height 1318
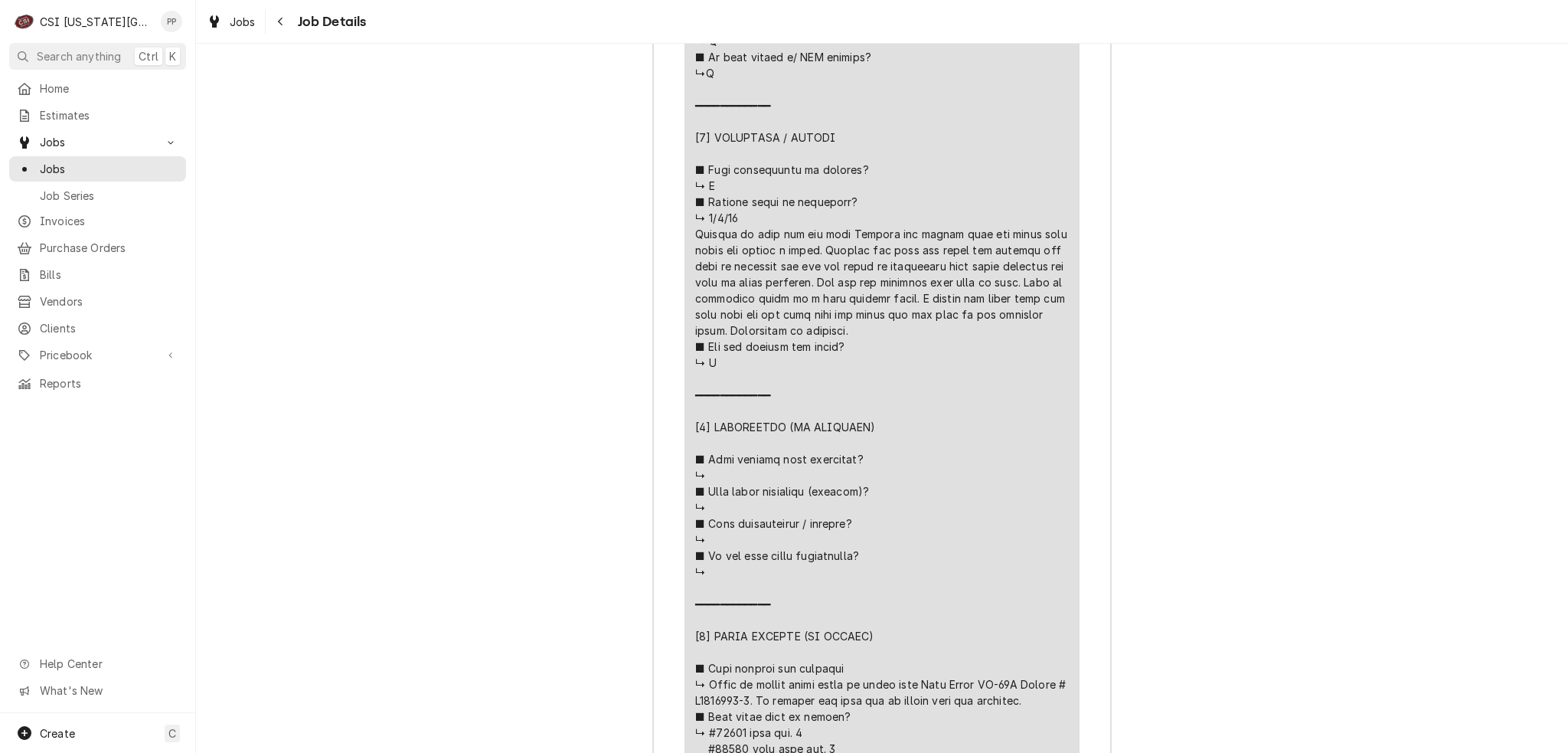
drag, startPoint x: 931, startPoint y: 327, endPoint x: 917, endPoint y: 320, distance: 15.7
click at [931, 327] on div "Line Item" at bounding box center [883, 290] width 374 height 1318
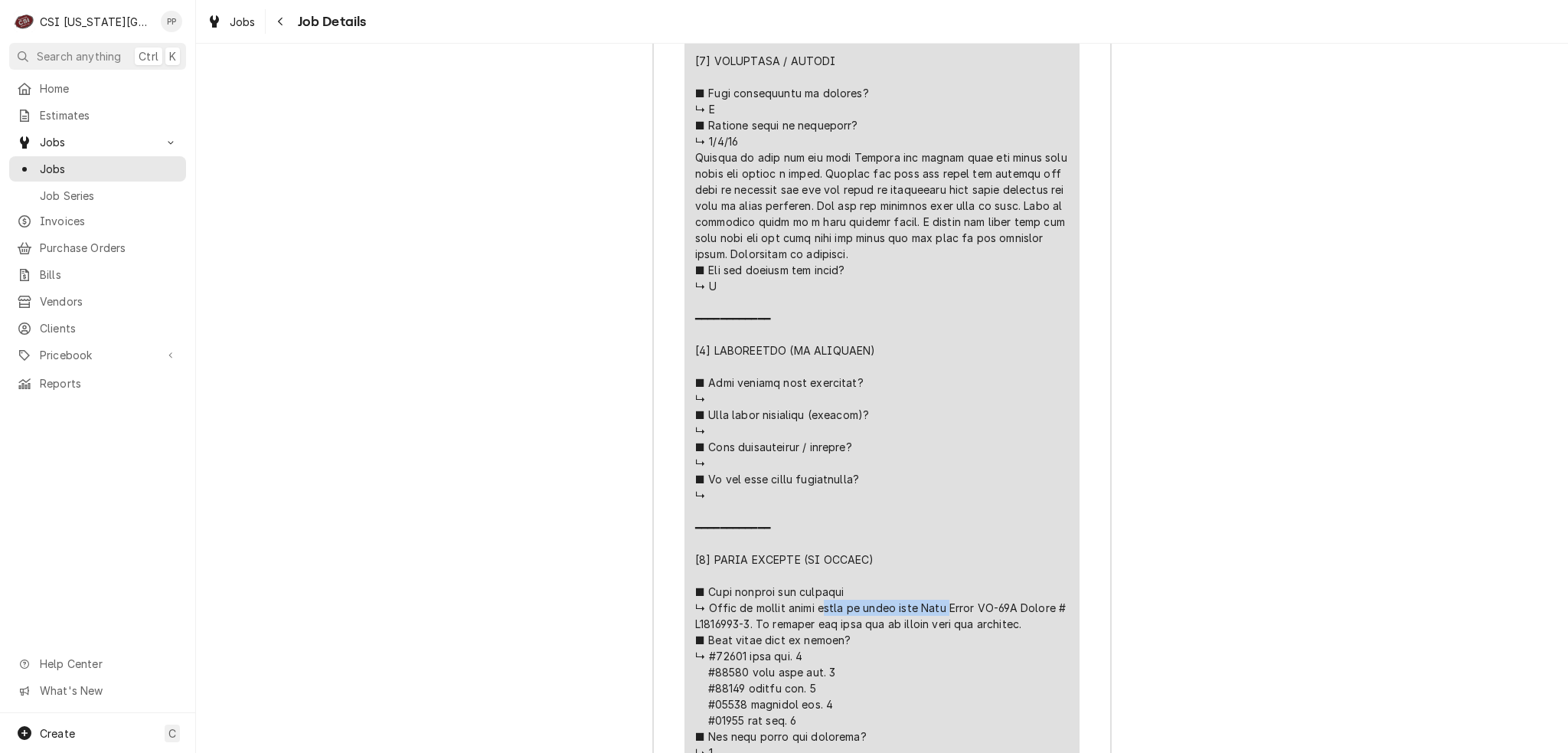
drag, startPoint x: 722, startPoint y: 230, endPoint x: 875, endPoint y: 233, distance: 153.0
click at [875, 233] on div "Line Item" at bounding box center [883, 213] width 374 height 1318
click at [876, 237] on div "Line Item" at bounding box center [883, 213] width 374 height 1318
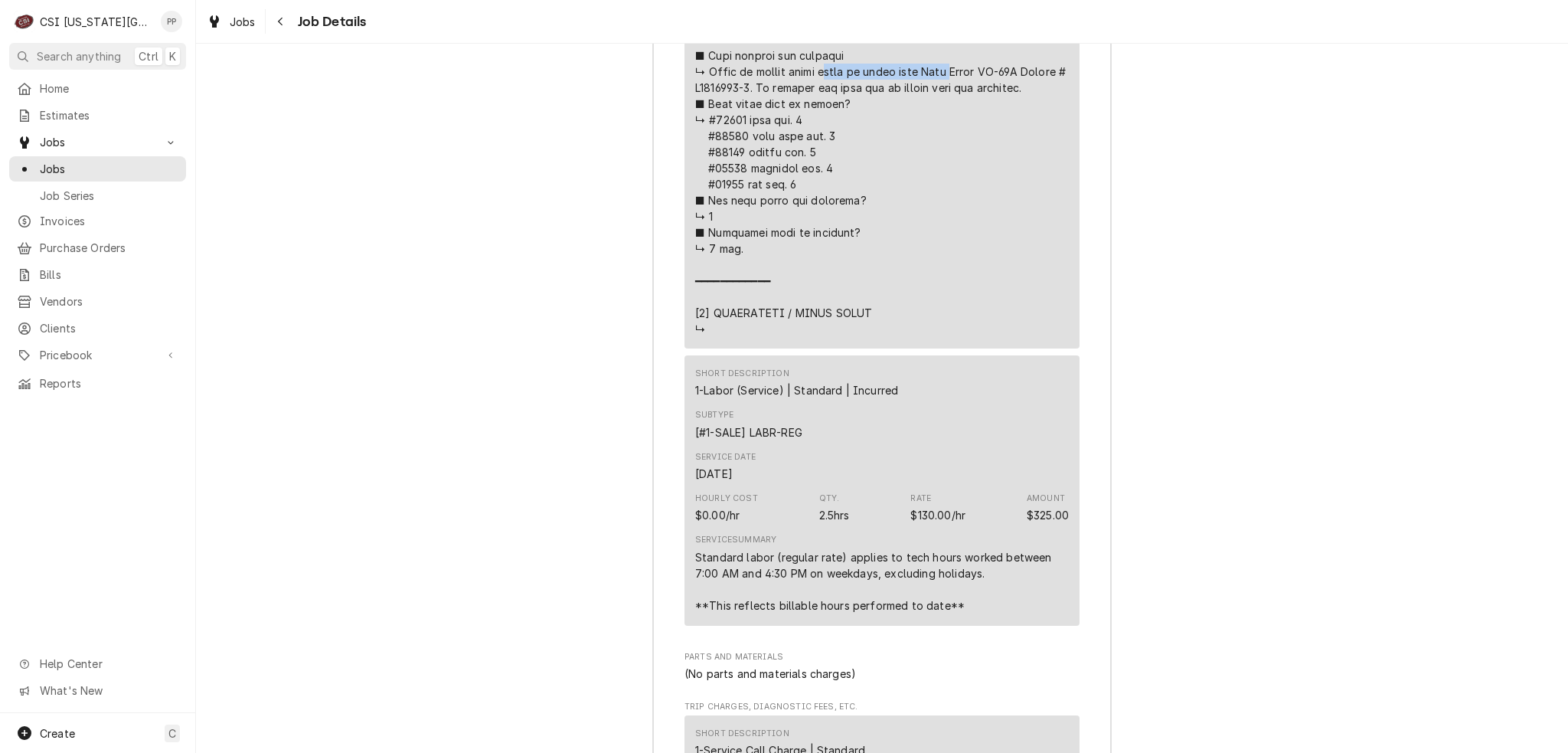
scroll to position [3314, 0]
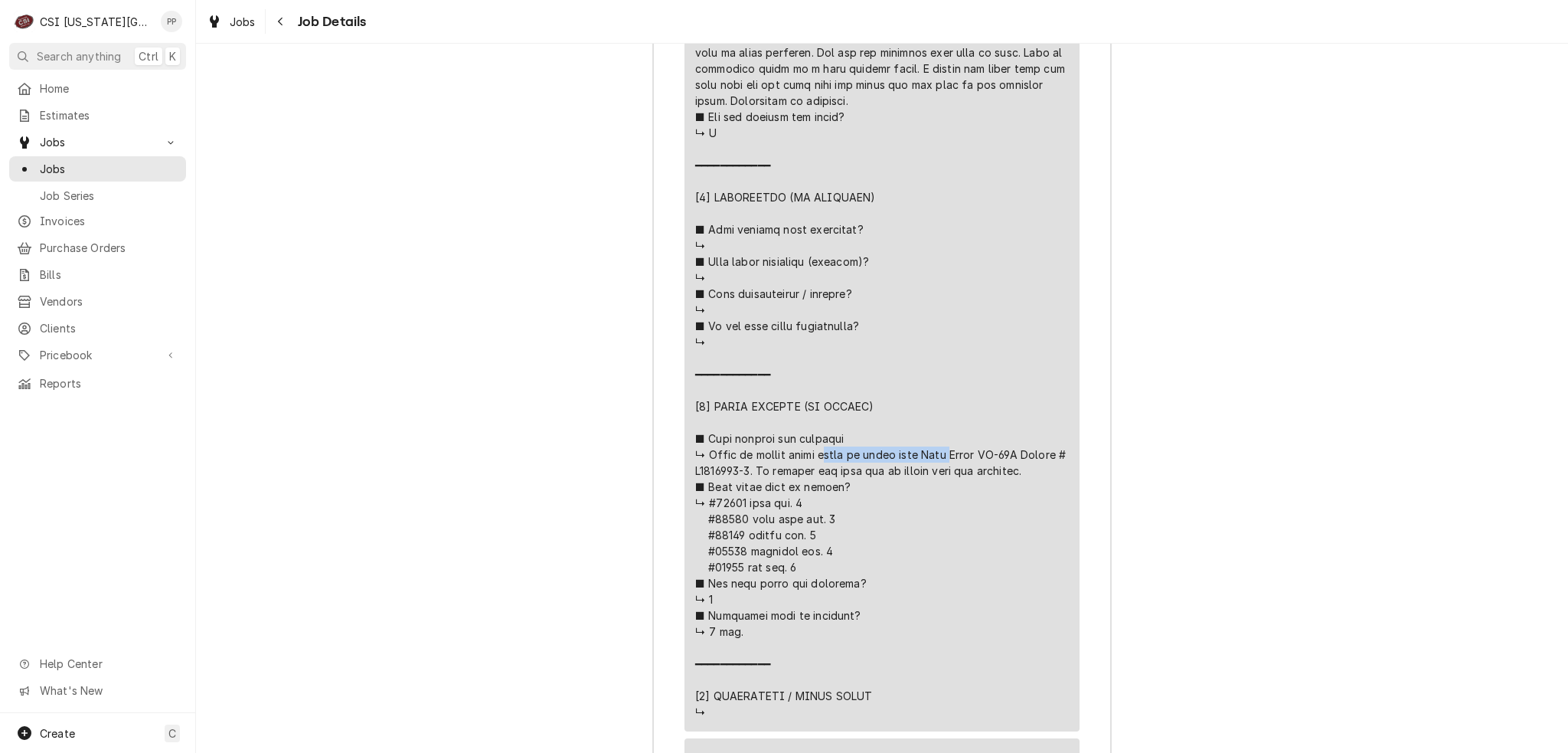
drag, startPoint x: 872, startPoint y: 539, endPoint x: 685, endPoint y: 432, distance: 215.4
click at [904, 510] on div "Line Item" at bounding box center [883, 60] width 374 height 1318
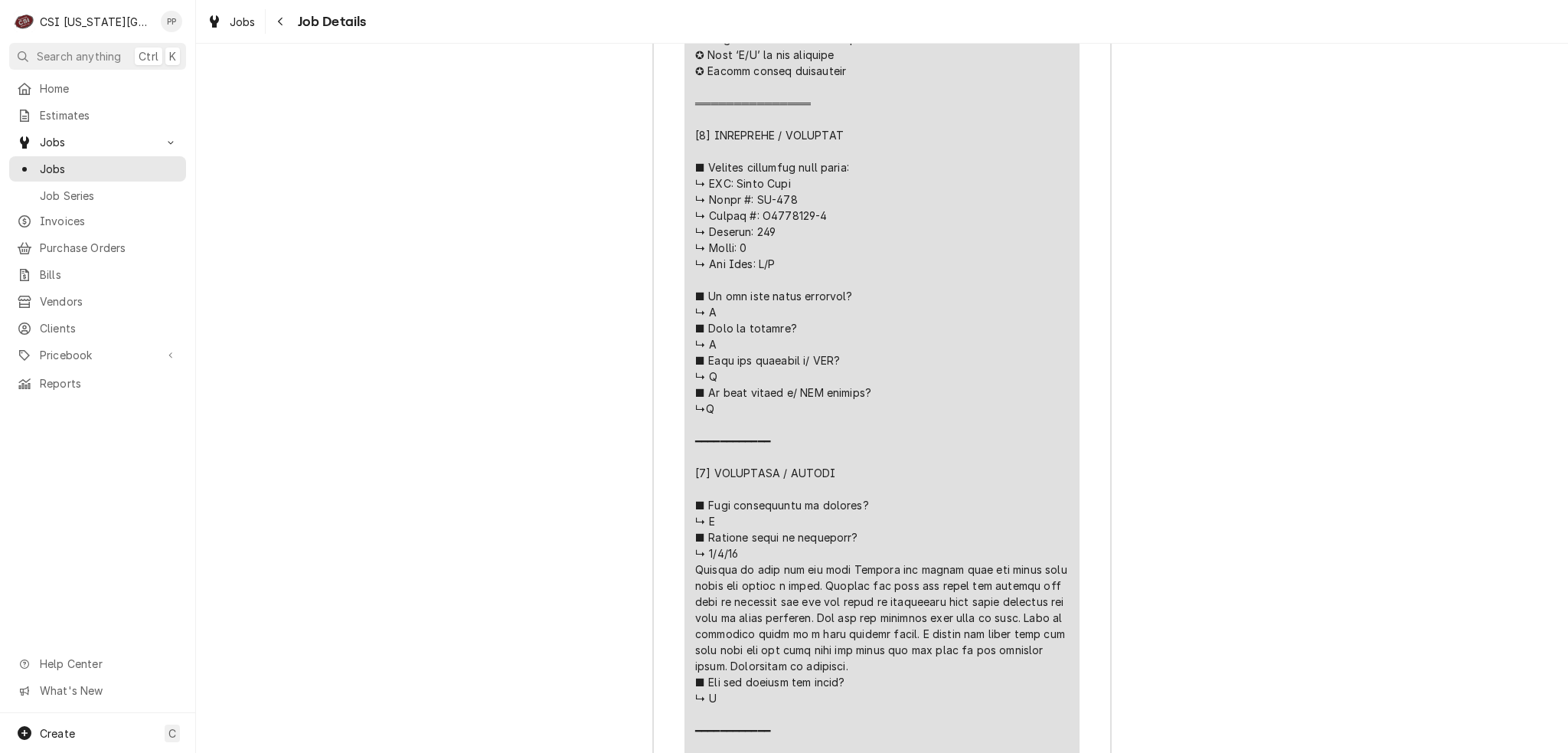
scroll to position [2855, 0]
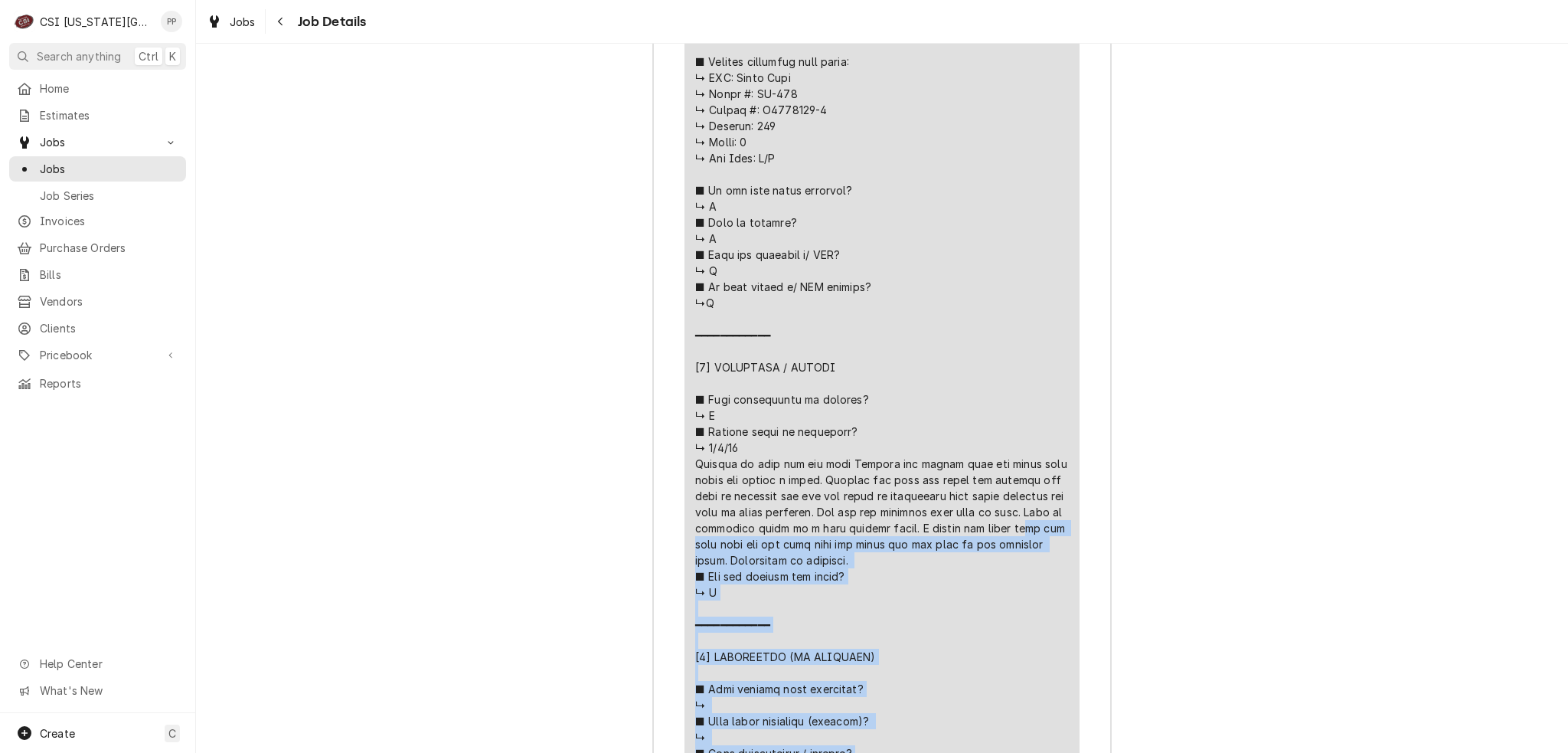
drag, startPoint x: 850, startPoint y: 536, endPoint x: 861, endPoint y: 532, distance: 11.7
click at [685, 444] on div "Short Description Job | Service Call Subtype [#1-SALE] LABR-REG Service Date Ju…" at bounding box center [882, 430] width 395 height 1525
click at [945, 544] on div "Line Item" at bounding box center [883, 519] width 374 height 1318
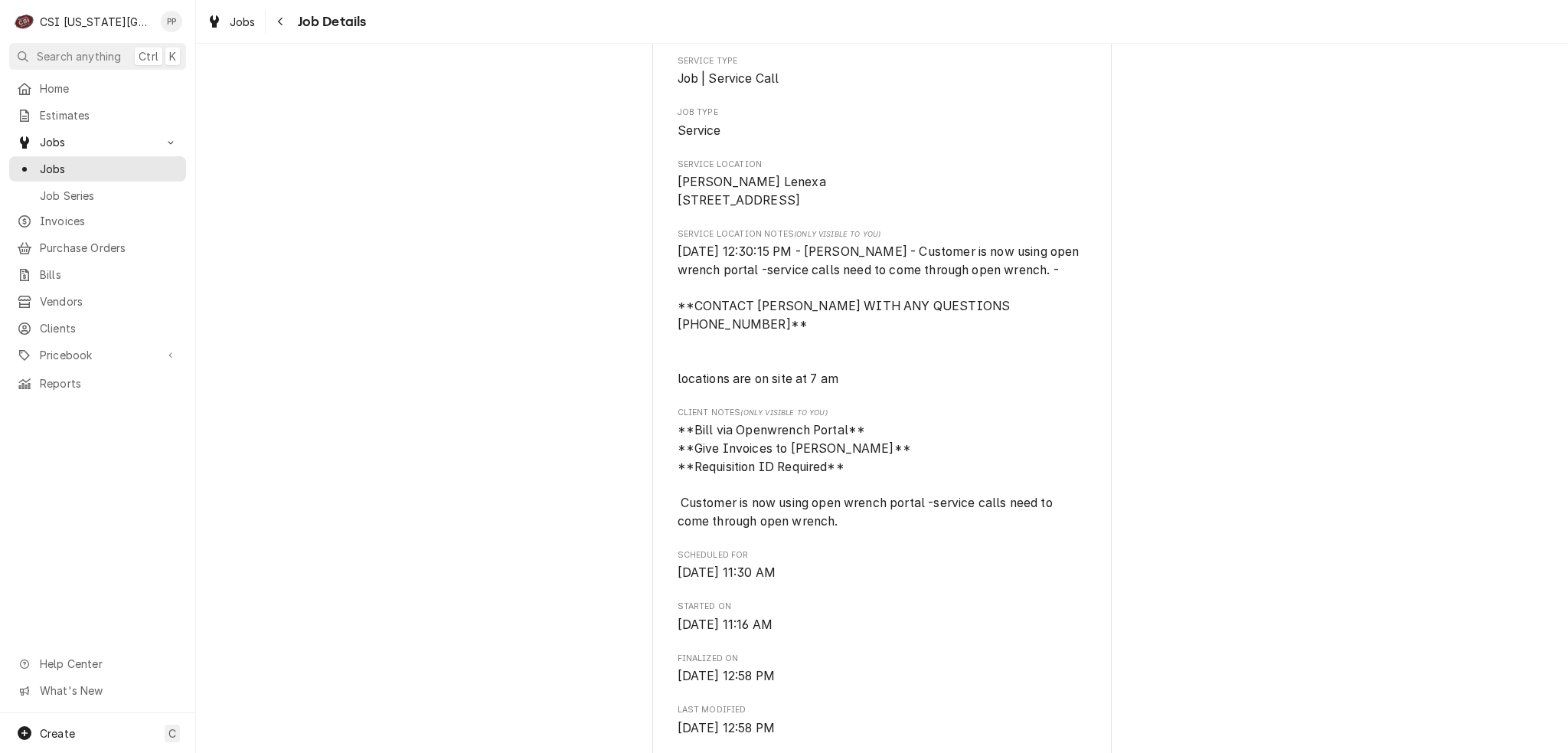
scroll to position [0, 0]
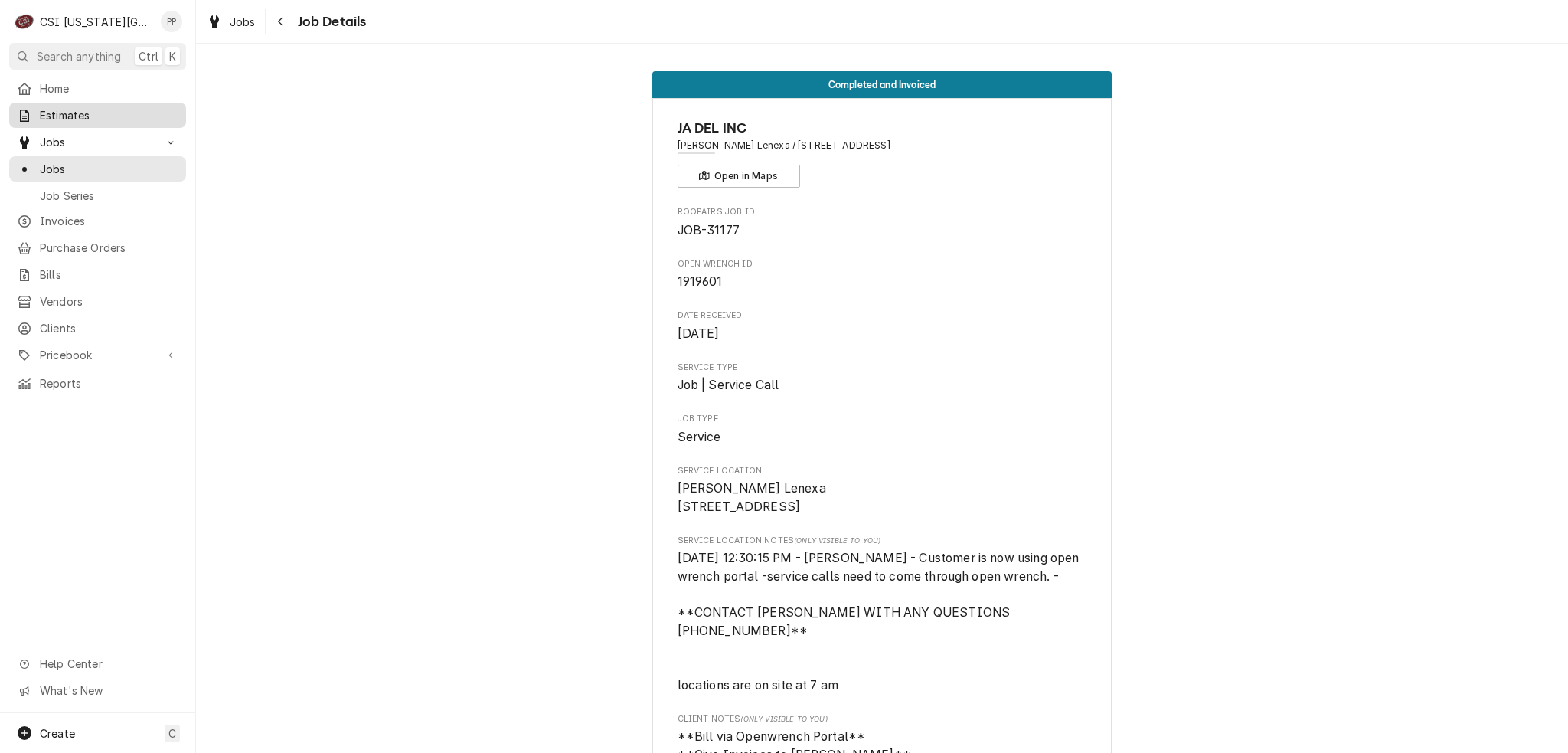
click at [104, 111] on span "Estimates" at bounding box center [109, 115] width 139 height 16
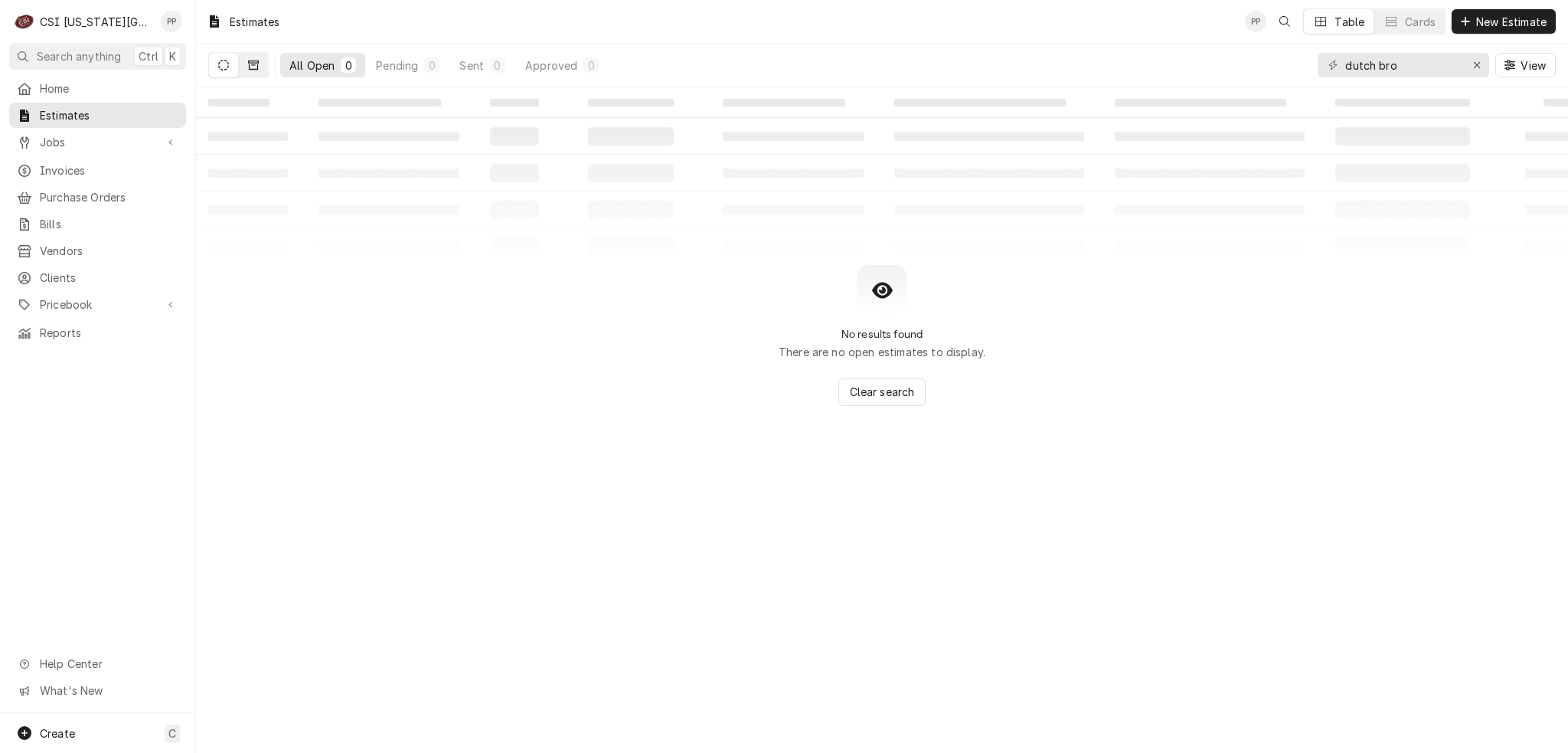
click at [262, 66] on button "Dynamic Content Wrapper" at bounding box center [253, 64] width 29 height 24
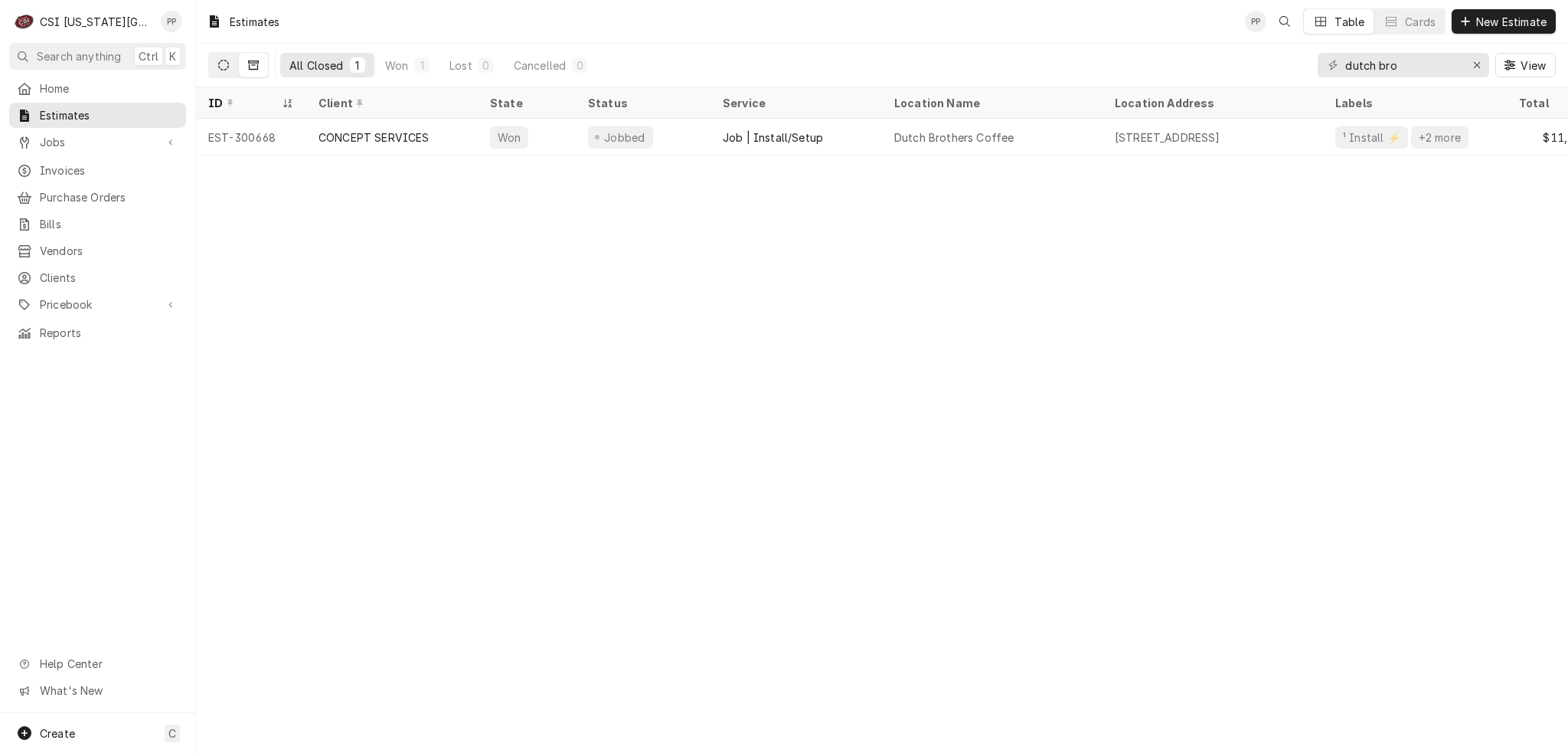
click at [223, 63] on icon "Dynamic Content Wrapper" at bounding box center [224, 65] width 11 height 11
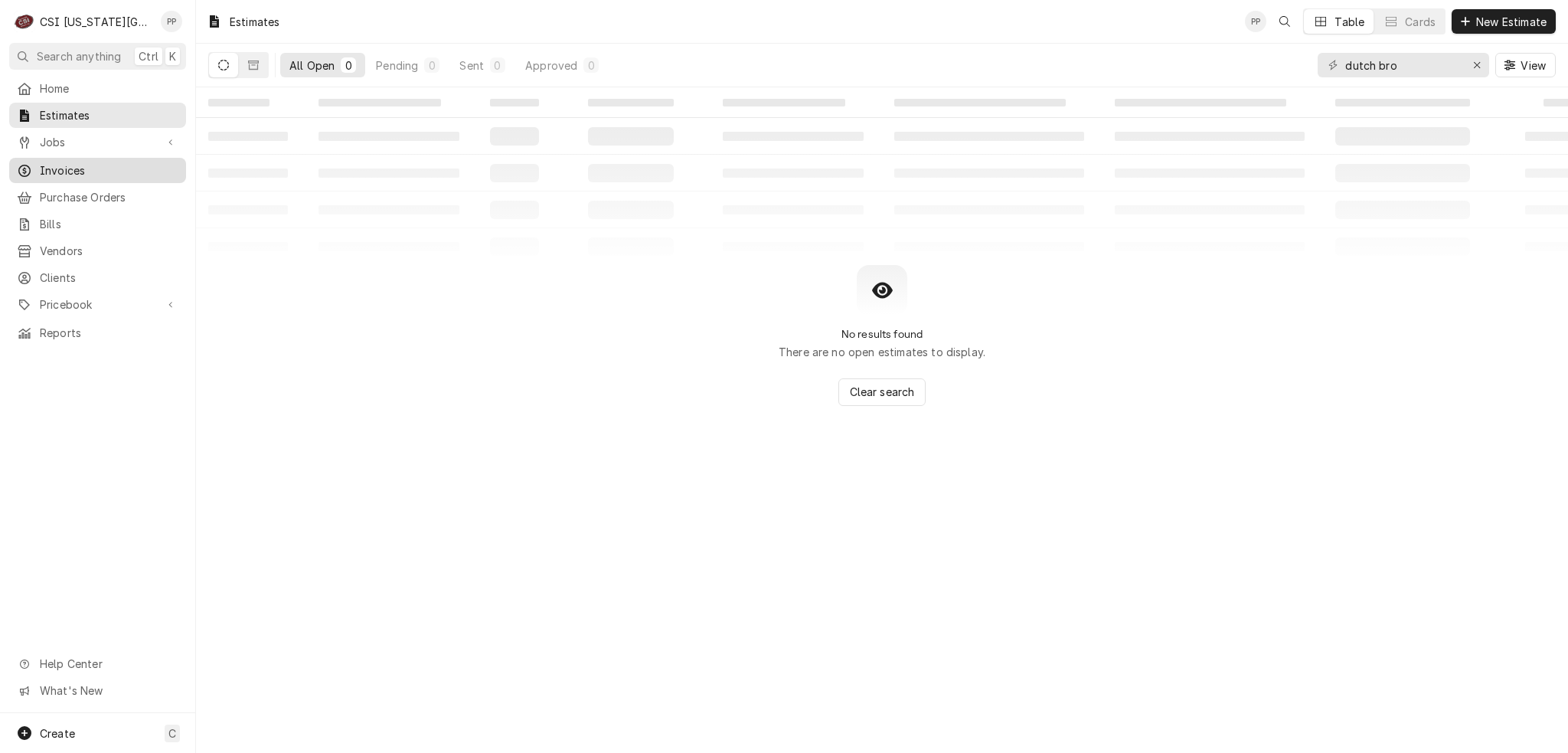
click at [92, 170] on span "Invoices" at bounding box center [109, 170] width 139 height 16
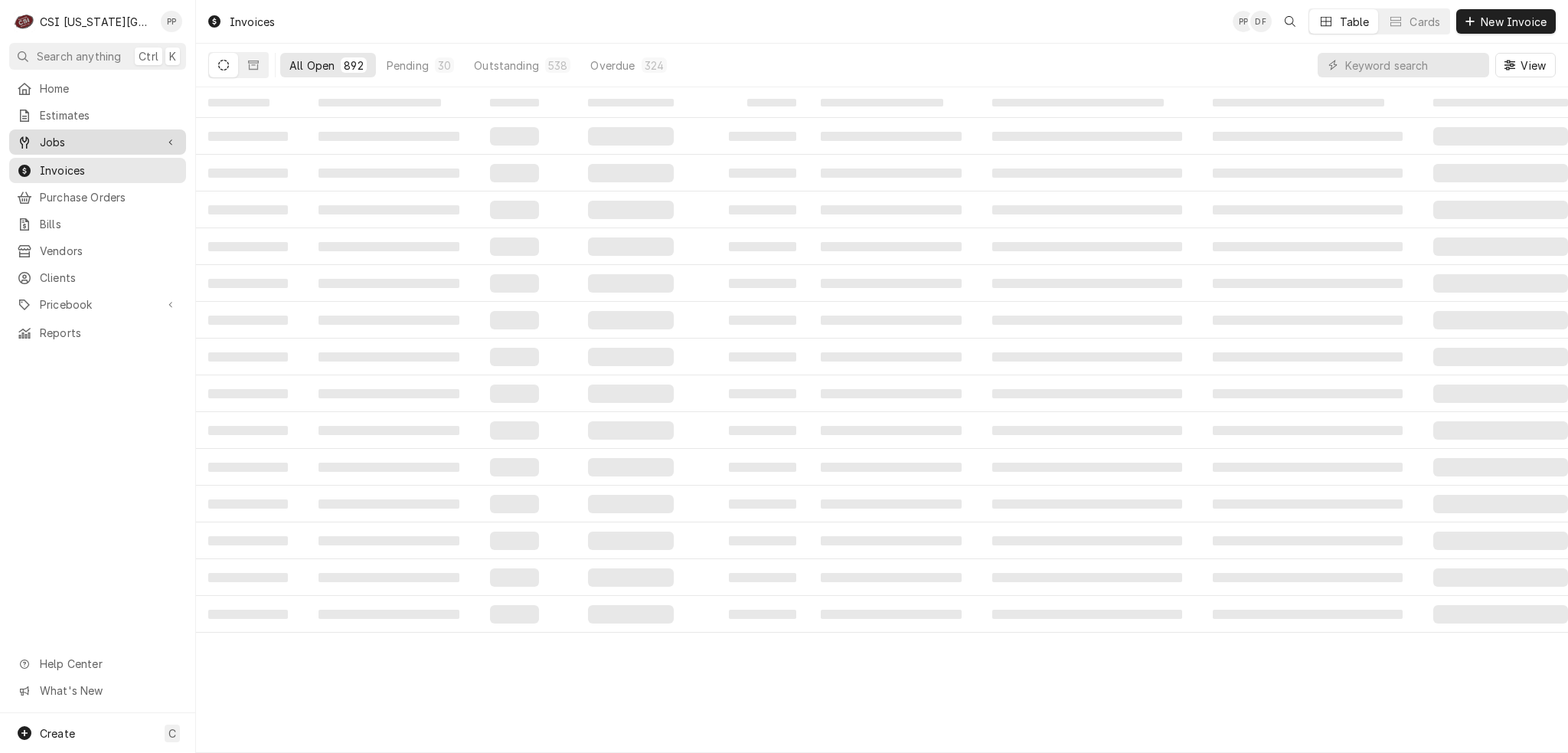
click at [108, 136] on span "Jobs" at bounding box center [97, 142] width 115 height 16
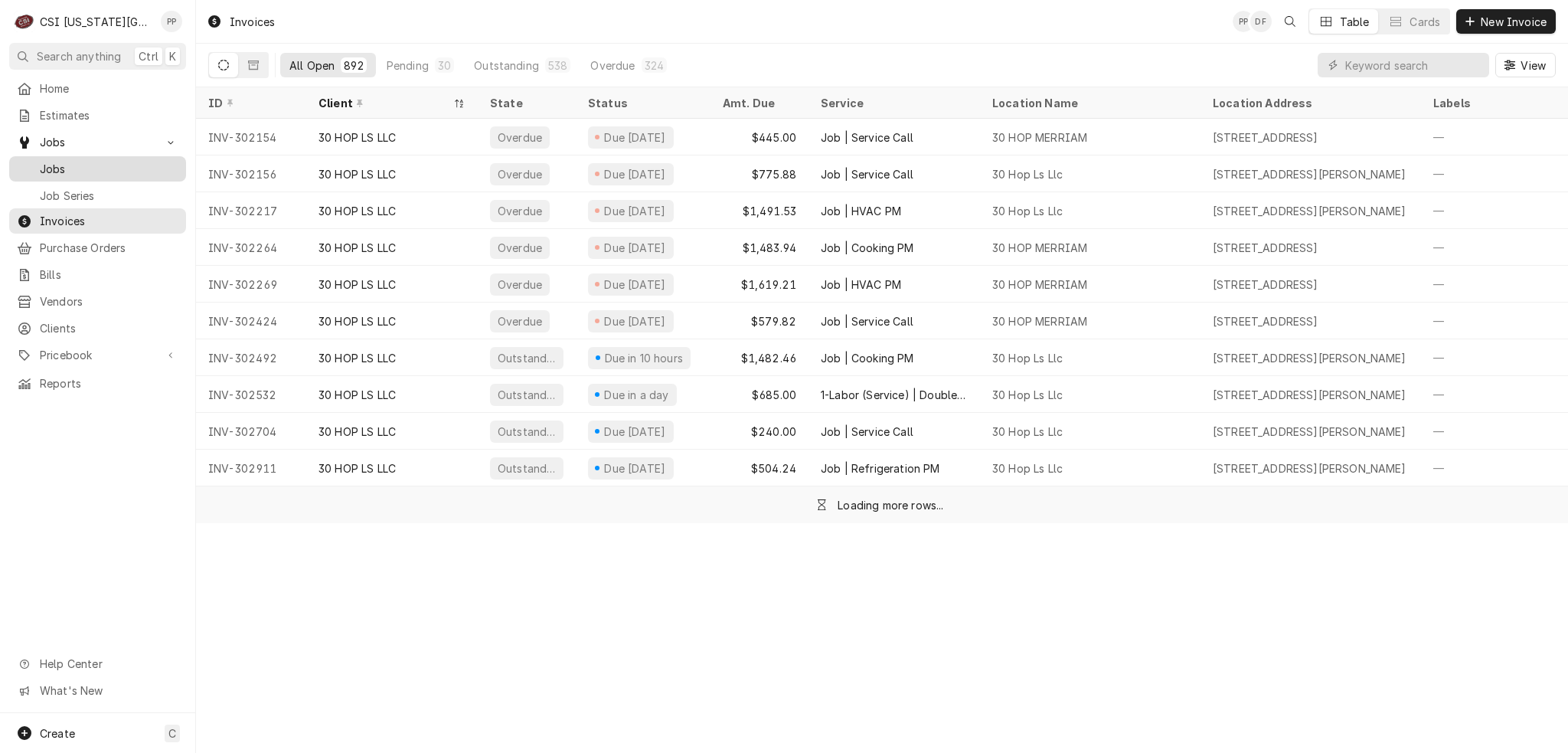
click at [101, 161] on span "Jobs" at bounding box center [109, 169] width 139 height 16
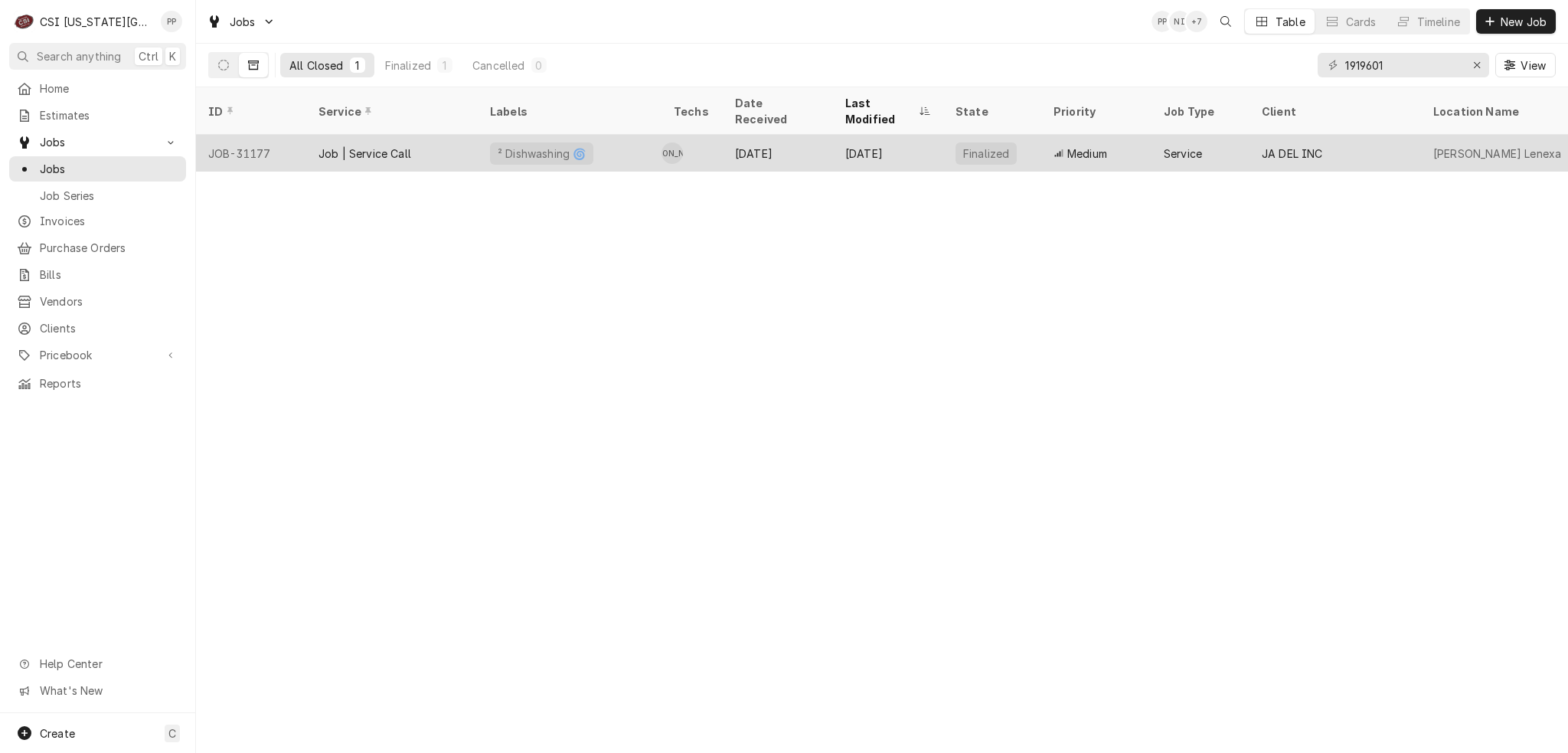
click at [762, 135] on div "Jul 8" at bounding box center [778, 153] width 110 height 37
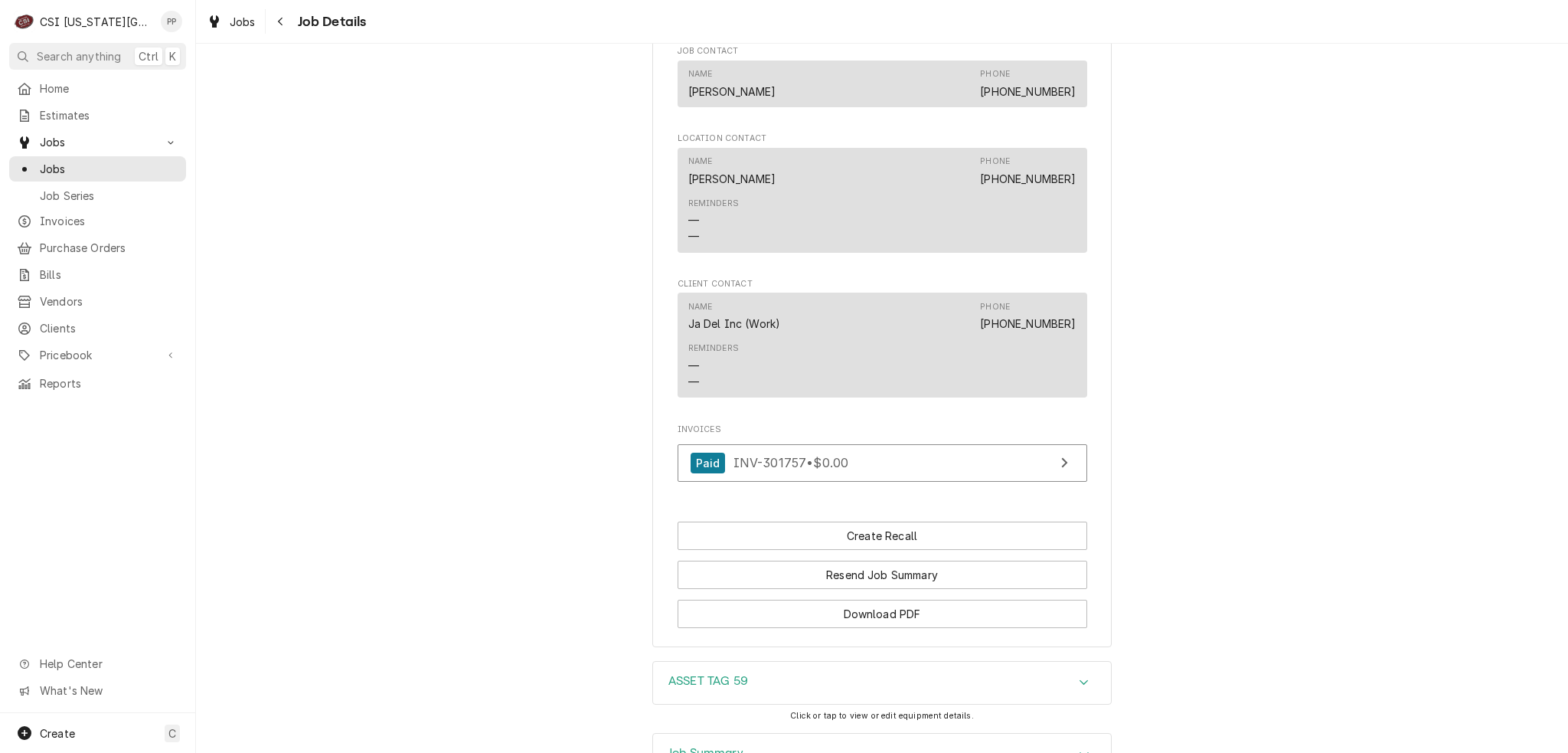
scroll to position [1629, 0]
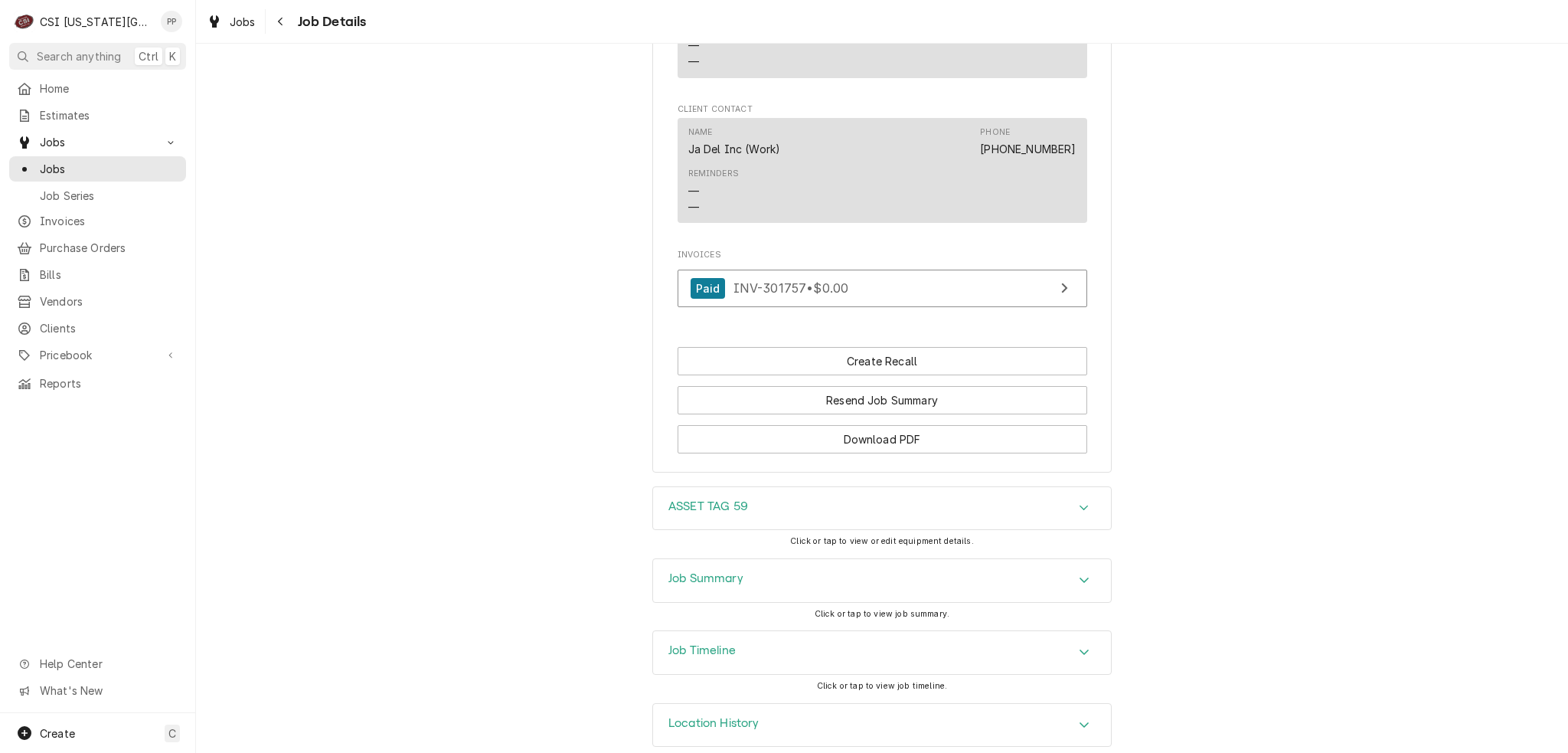
click at [791, 559] on div "Job Summary" at bounding box center [882, 580] width 458 height 43
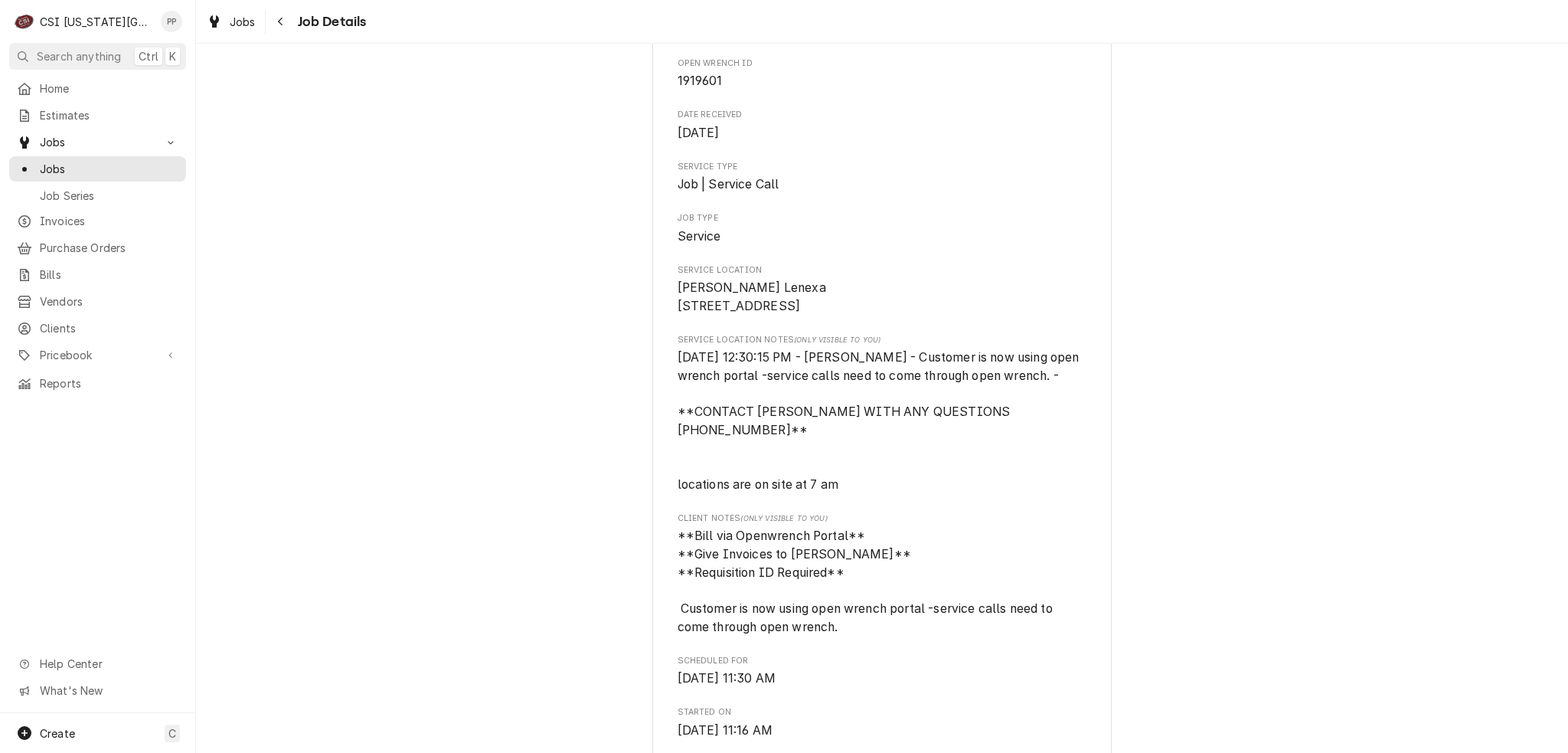
scroll to position [0, 0]
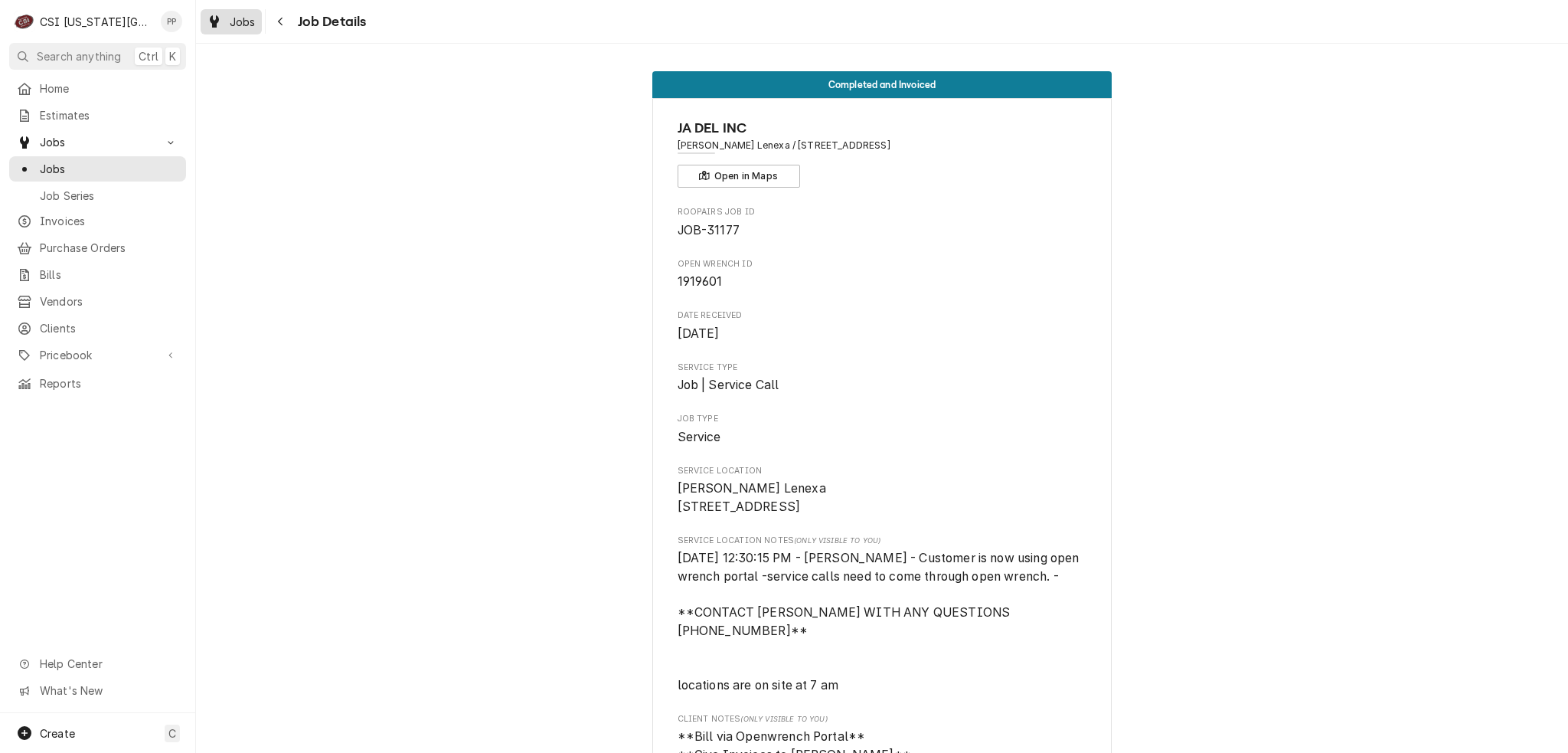
click at [235, 21] on span "Jobs" at bounding box center [243, 22] width 26 height 16
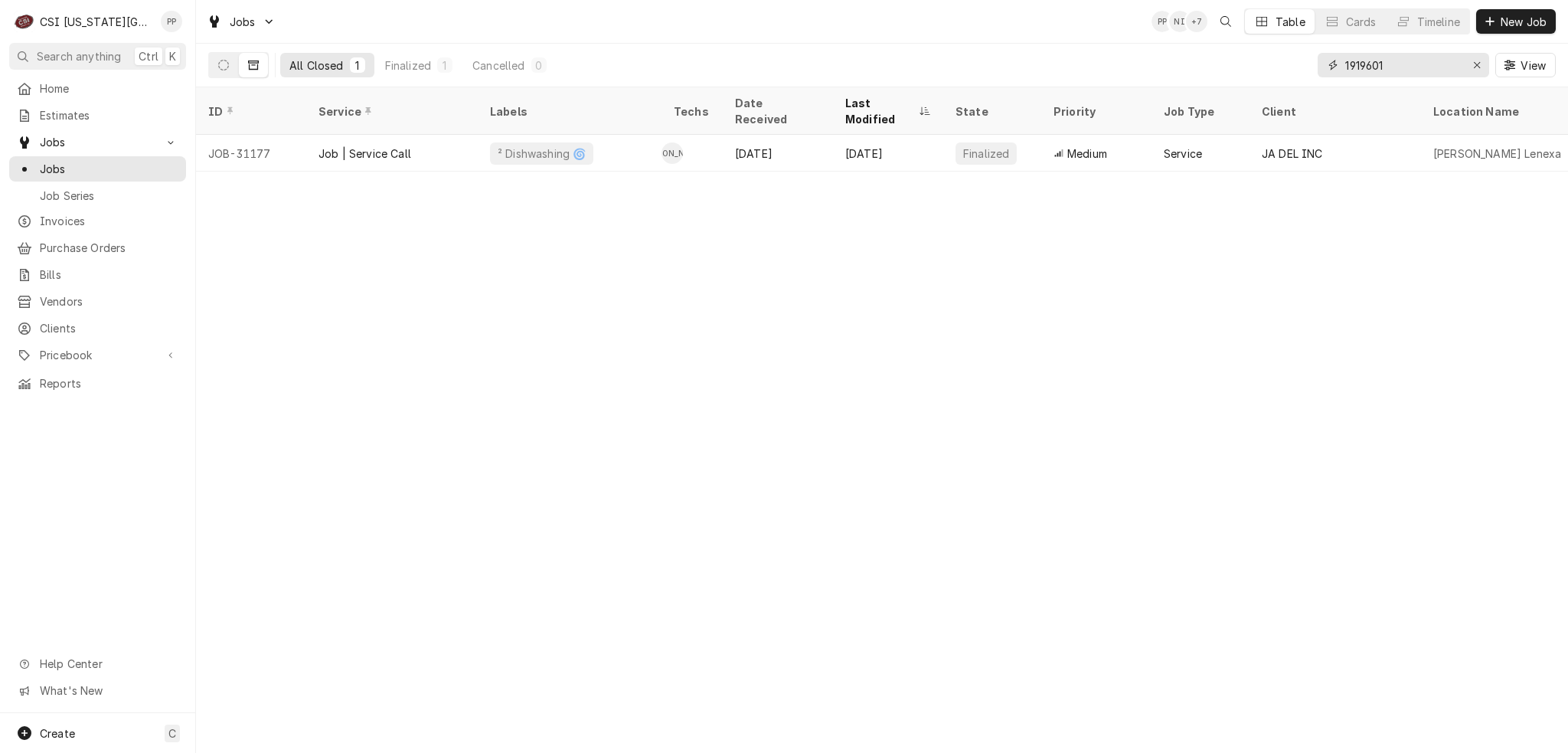
click at [1397, 64] on input "1919601" at bounding box center [1403, 64] width 115 height 24
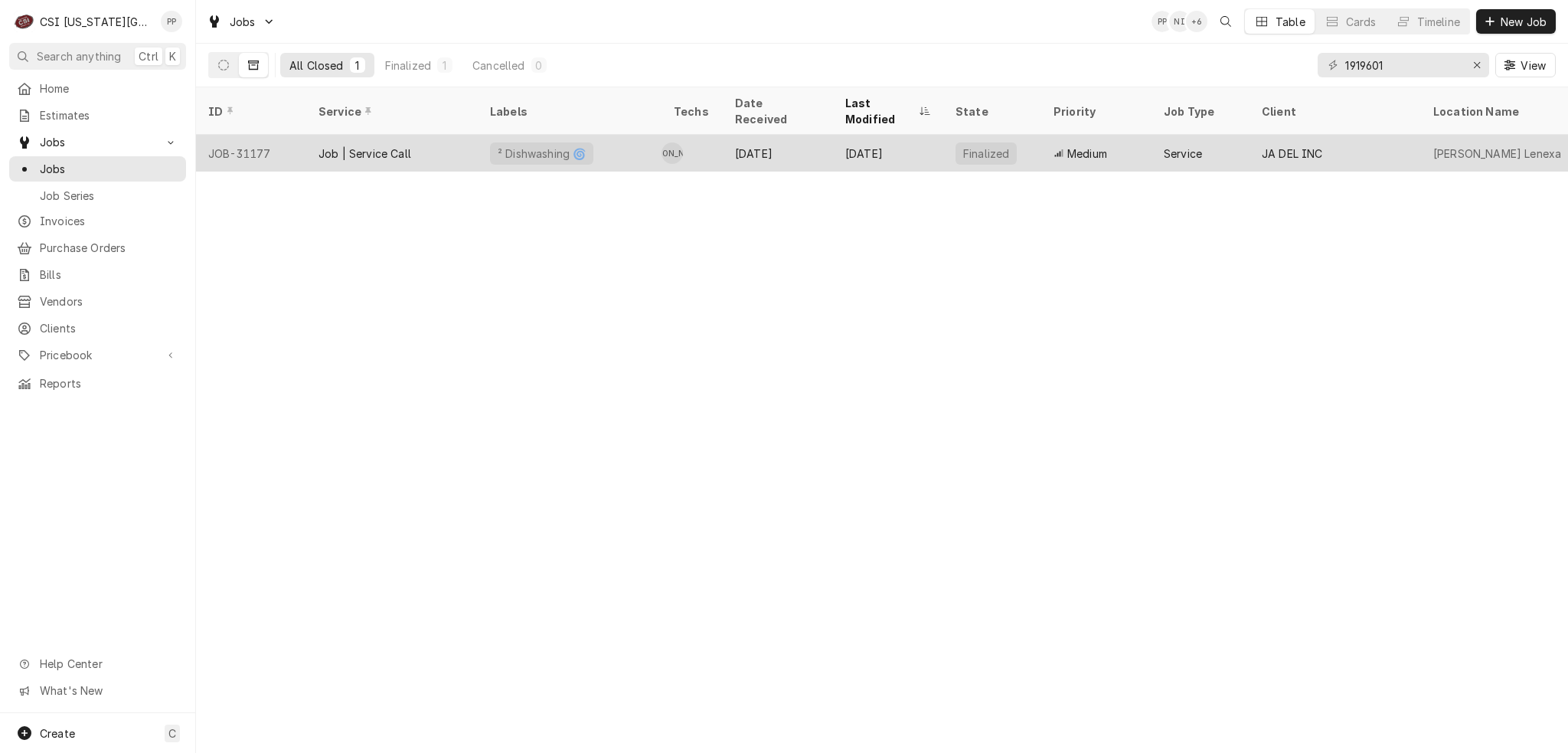
click at [1210, 140] on div "Service" at bounding box center [1201, 153] width 98 height 37
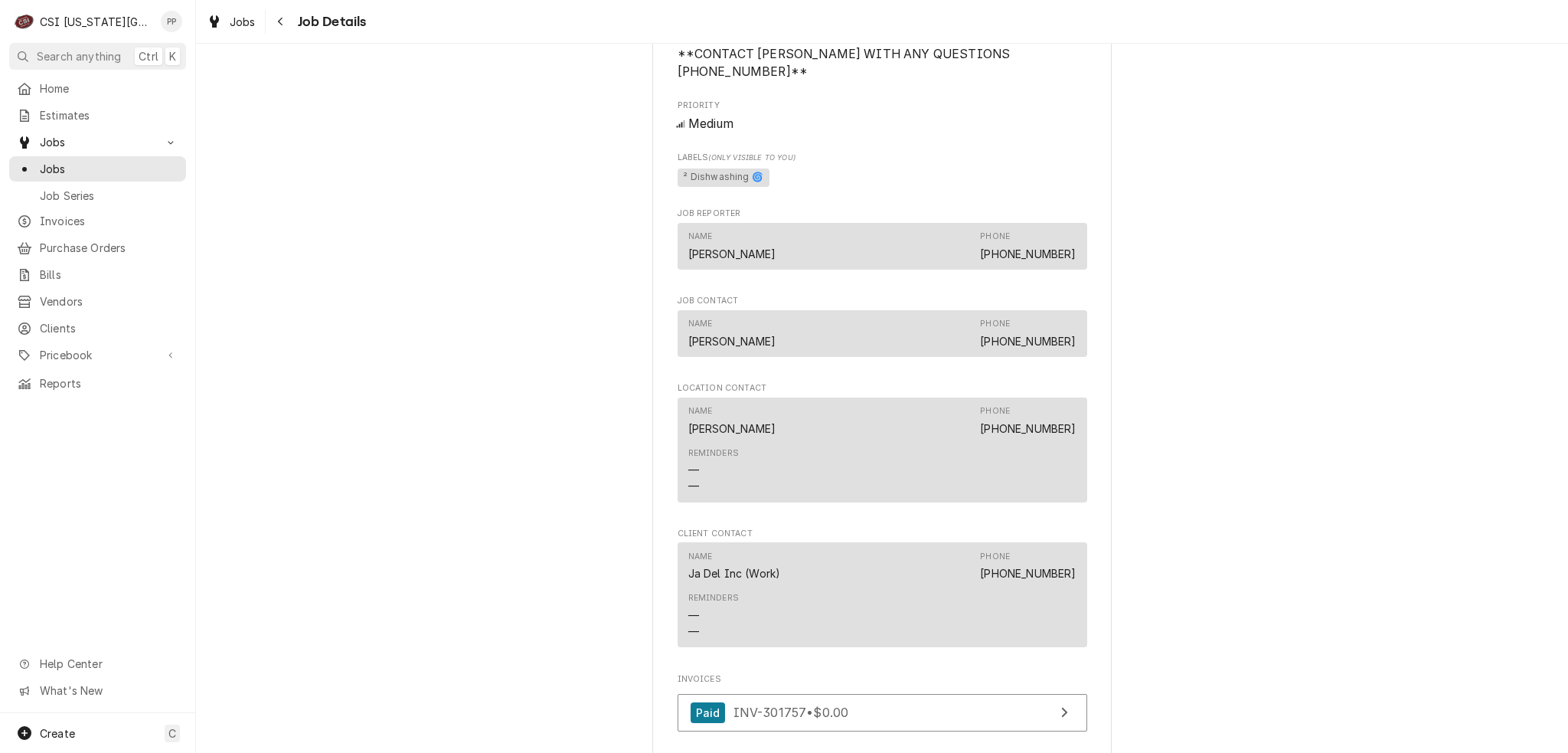
scroll to position [1302, 0]
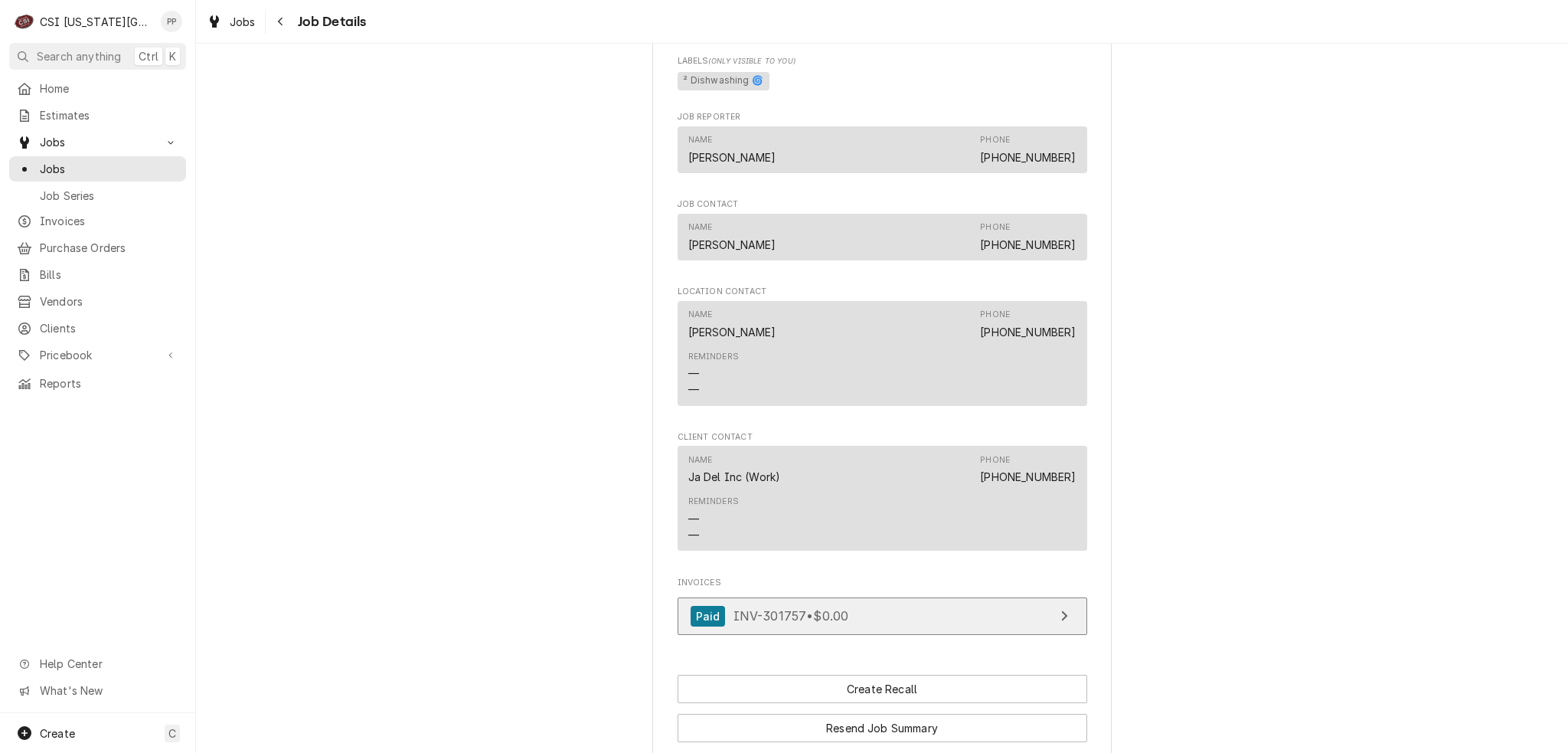
click at [777, 608] on span "INV-301757 • $0.00" at bounding box center [791, 616] width 115 height 16
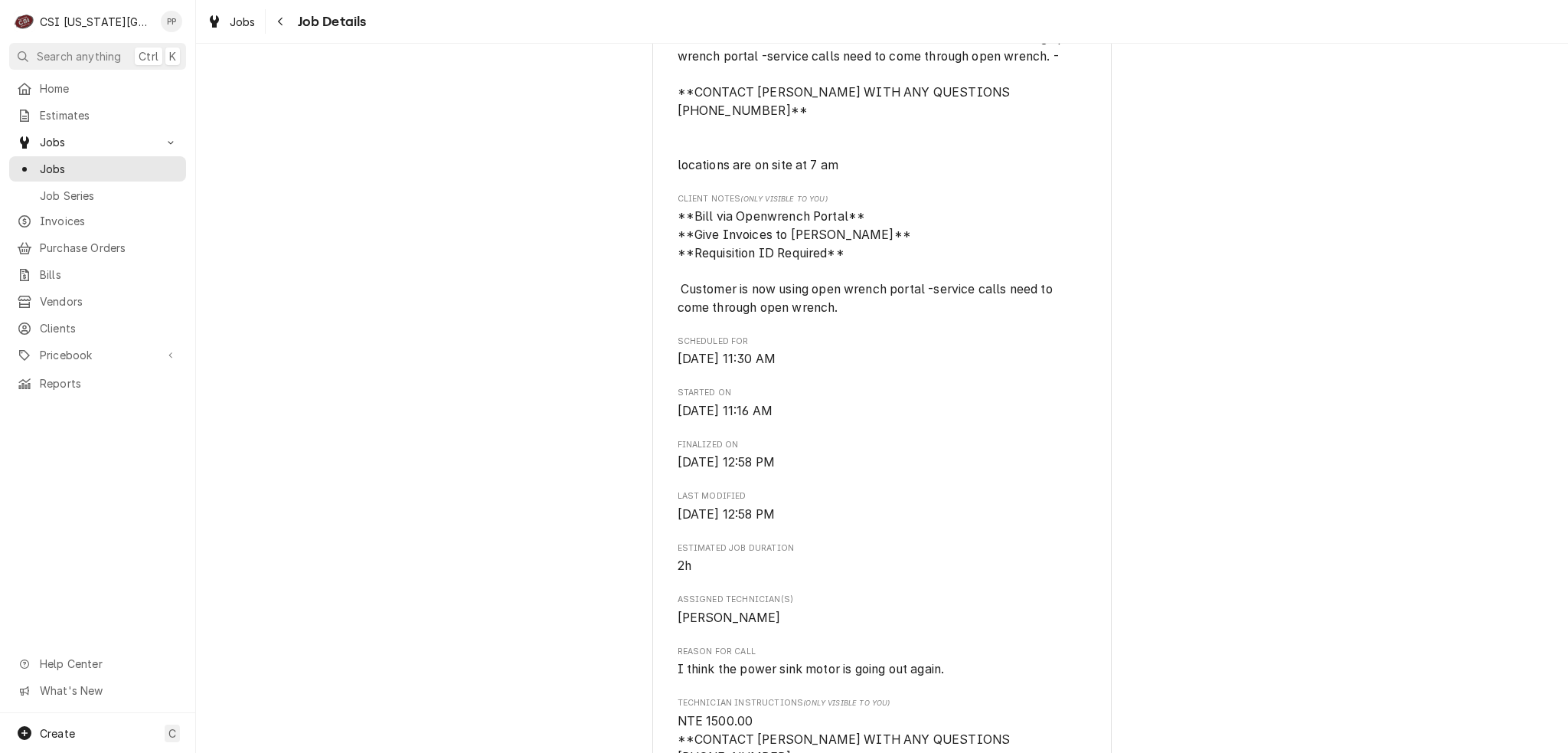
scroll to position [383, 0]
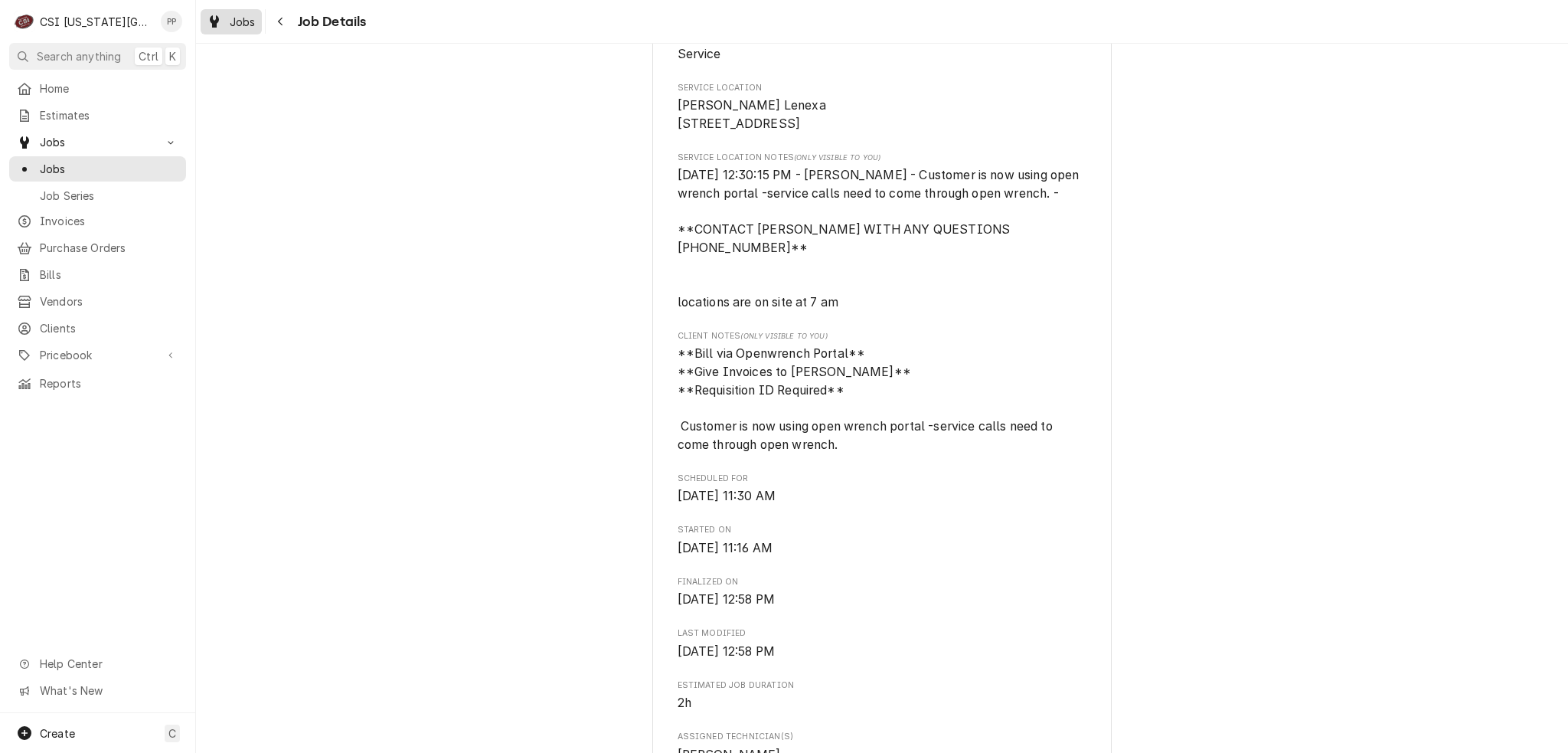
click at [207, 20] on div "Dynamic Content Wrapper" at bounding box center [214, 21] width 16 height 18
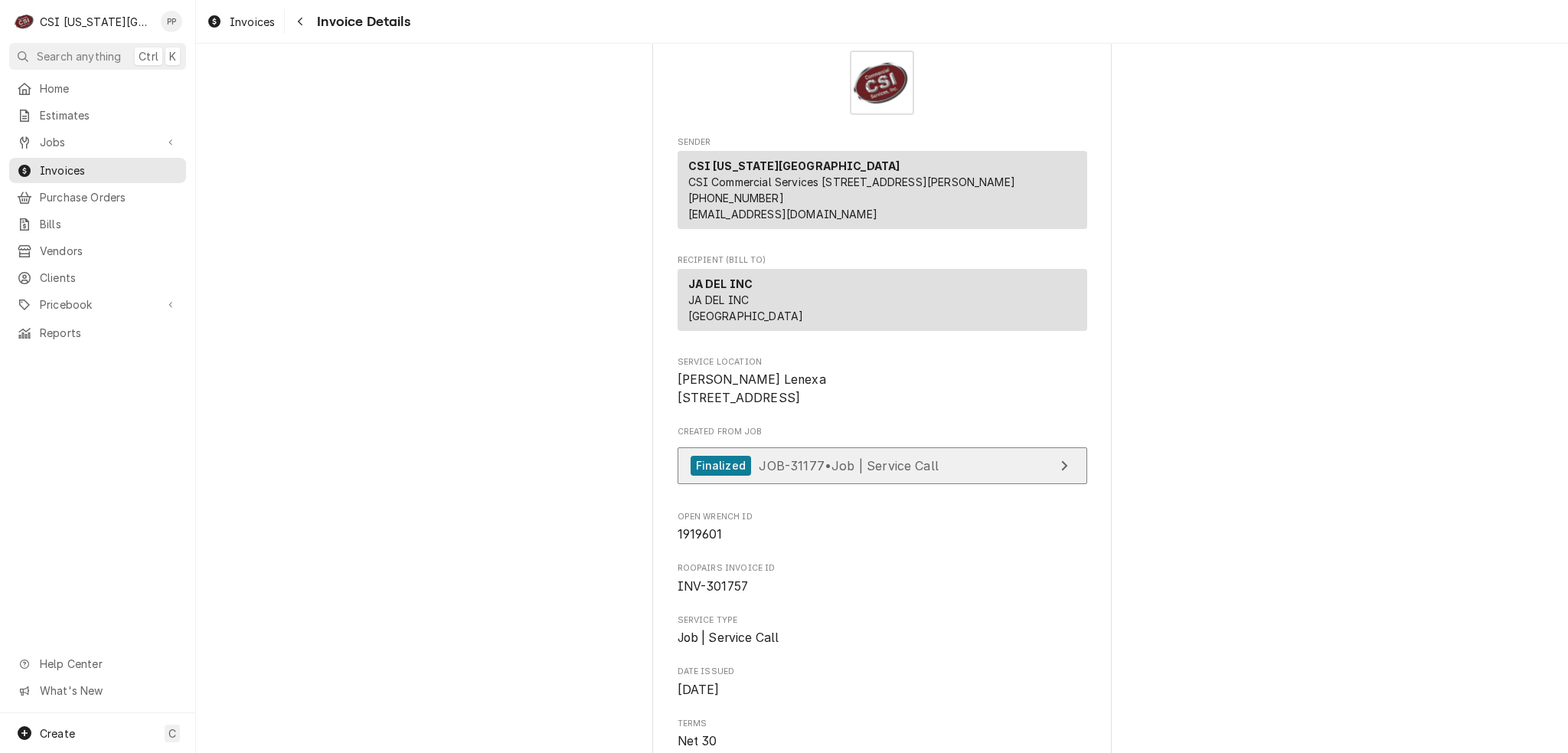
scroll to position [77, 0]
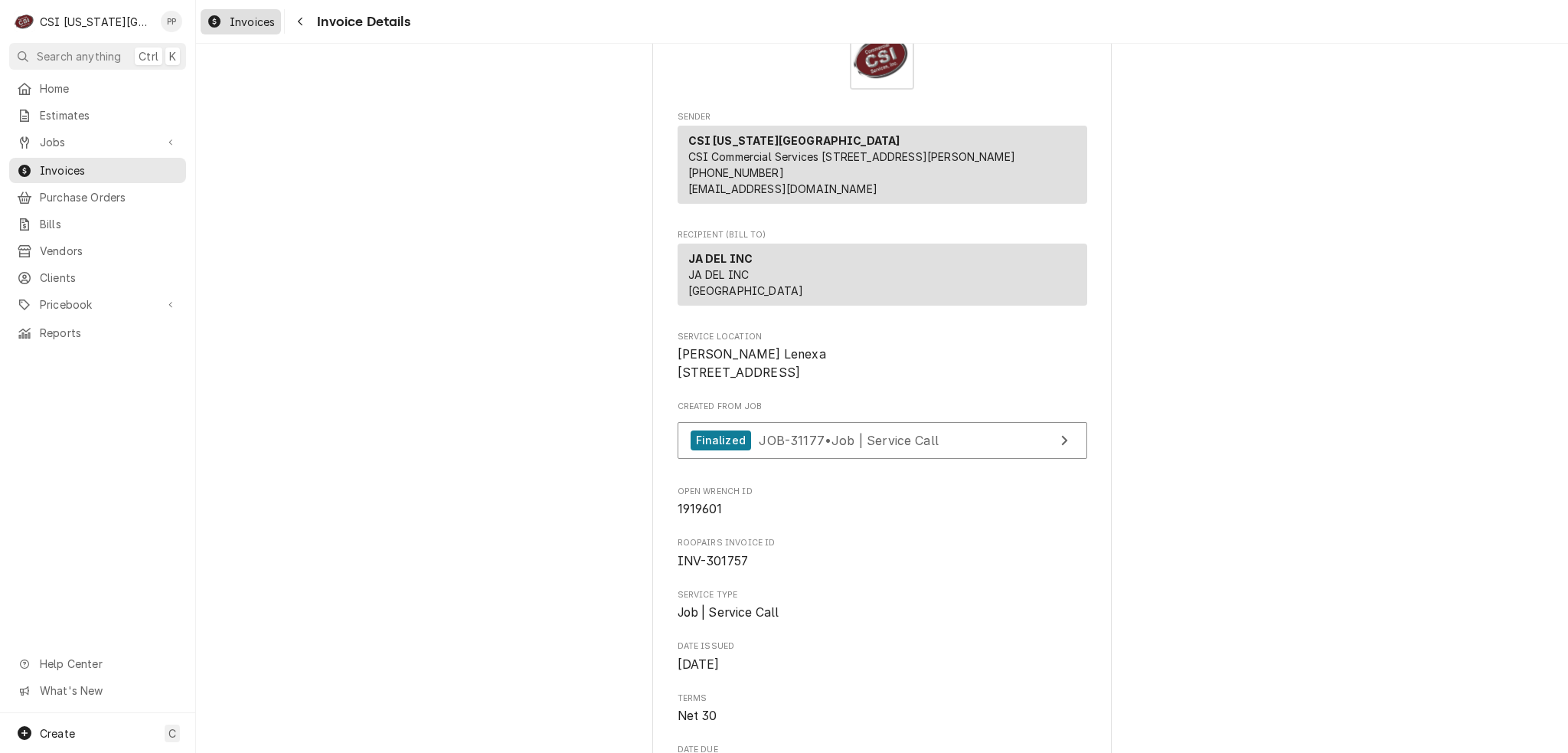
click at [237, 32] on link "Invoices" at bounding box center [241, 22] width 80 height 25
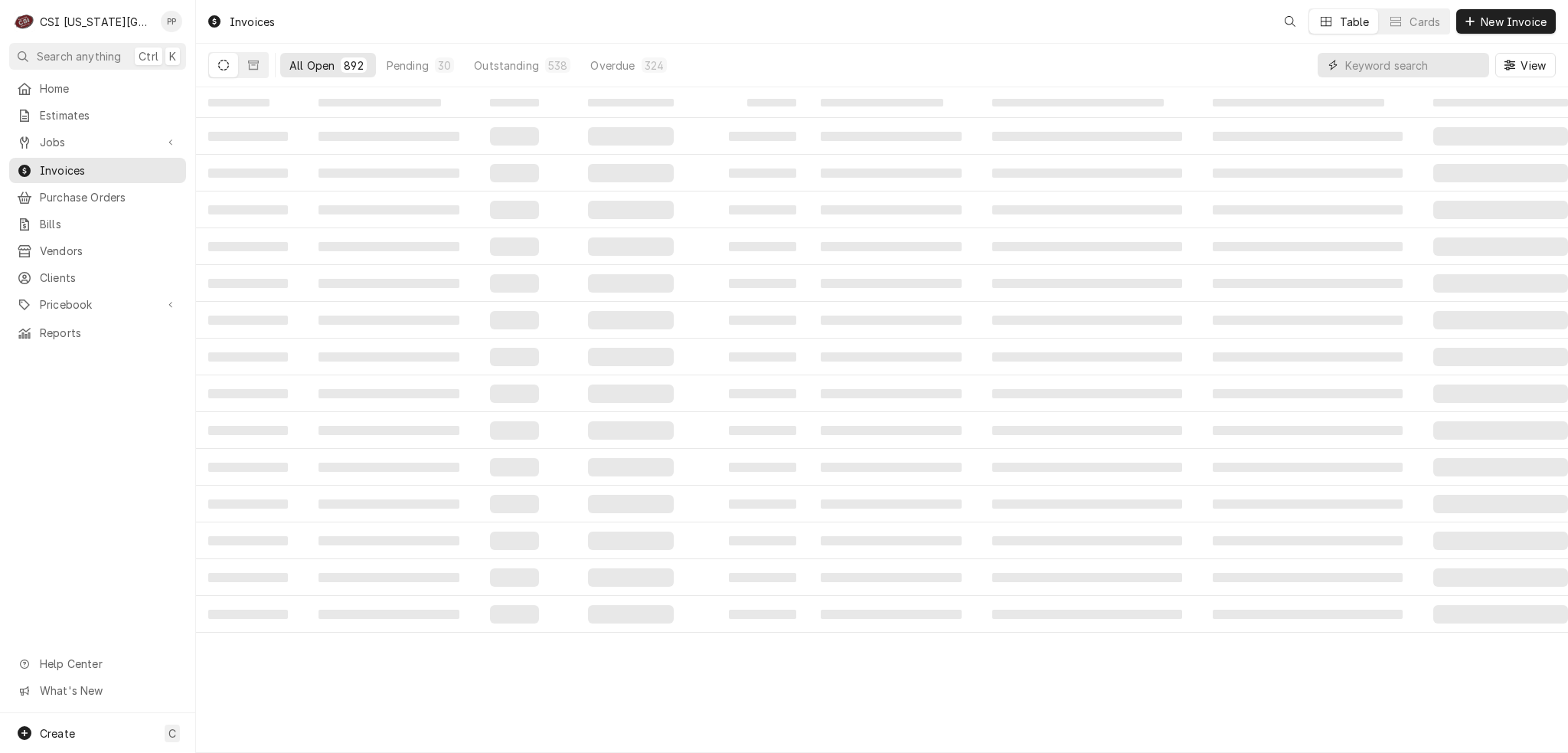
click at [1442, 64] on input "Dynamic Content Wrapper" at bounding box center [1414, 64] width 137 height 24
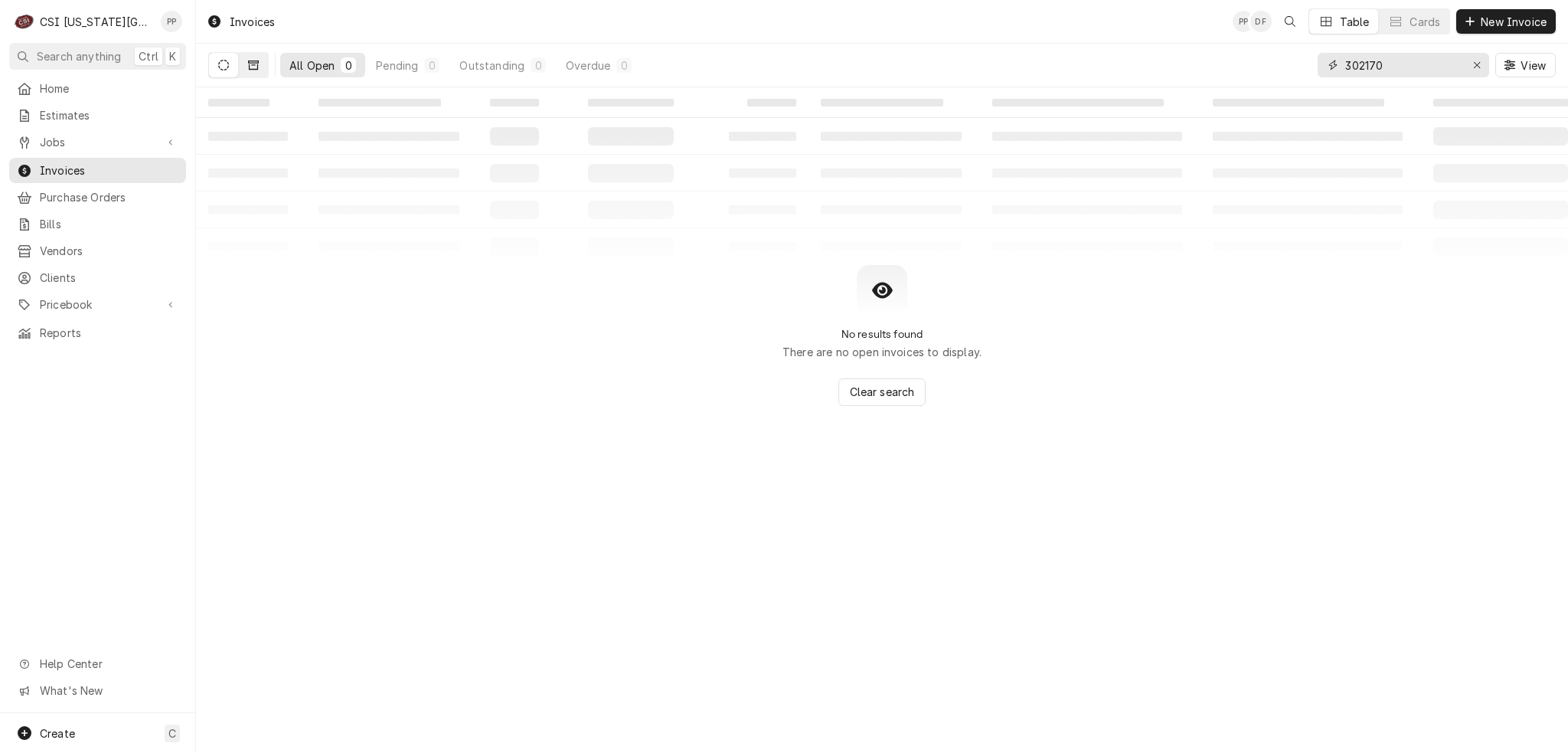
type input "302170"
click at [247, 71] on button "Dynamic Content Wrapper" at bounding box center [253, 64] width 29 height 24
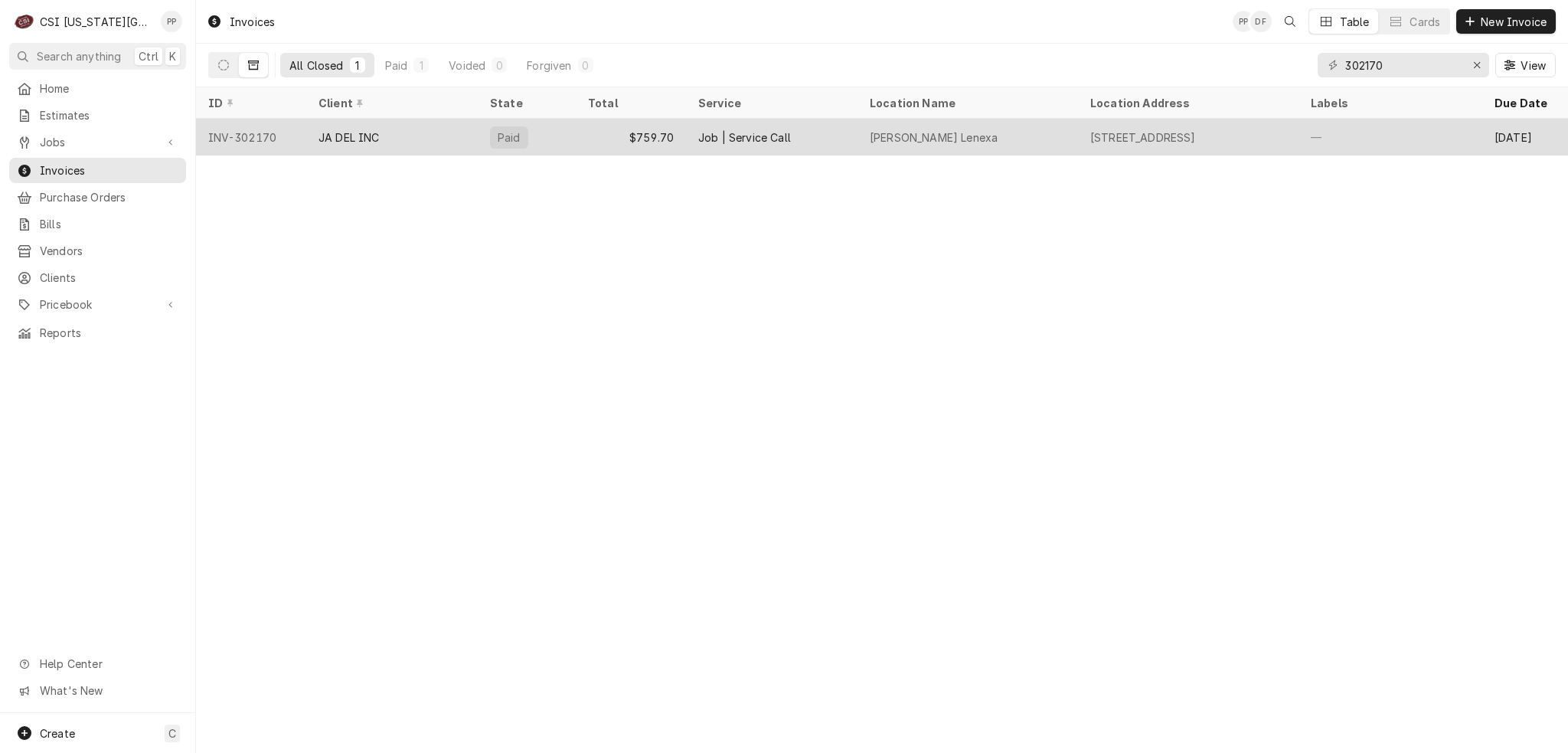
click at [802, 125] on div "Job | Service Call" at bounding box center [772, 137] width 171 height 37
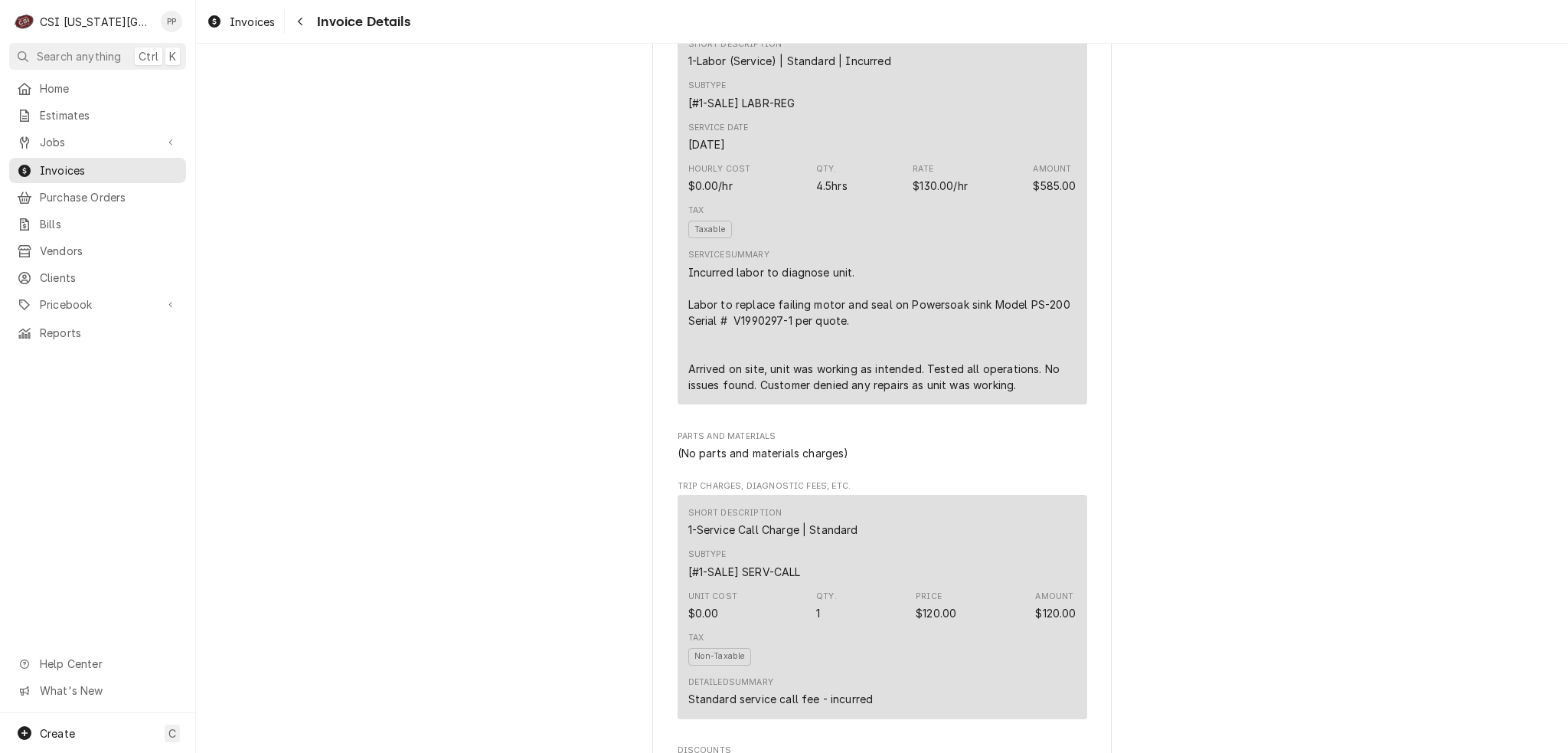
scroll to position [919, 0]
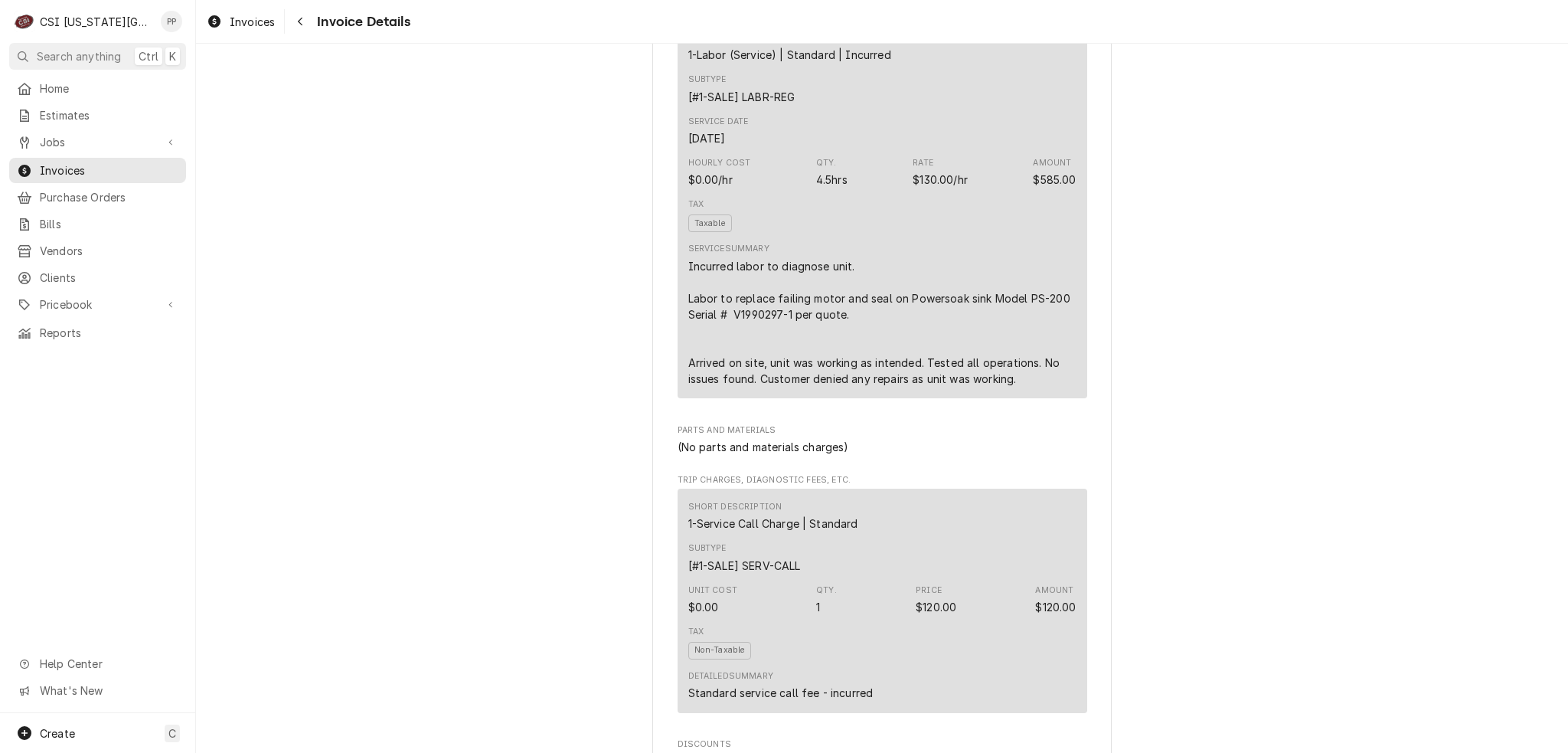
drag, startPoint x: 711, startPoint y: 386, endPoint x: 916, endPoint y: 383, distance: 205.0
click at [916, 383] on div "Incurred labor to diagnose unit. Labor to replace failing motor and seal on Pow…" at bounding box center [883, 323] width 388 height 129
click at [884, 356] on div "Incurred labor to diagnose unit. Labor to replace failing motor and seal on Pow…" at bounding box center [883, 323] width 388 height 129
drag, startPoint x: 849, startPoint y: 343, endPoint x: 808, endPoint y: 340, distance: 41.1
click at [847, 344] on div "Incurred labor to diagnose unit. Labor to replace failing motor and seal on Pow…" at bounding box center [883, 323] width 388 height 129
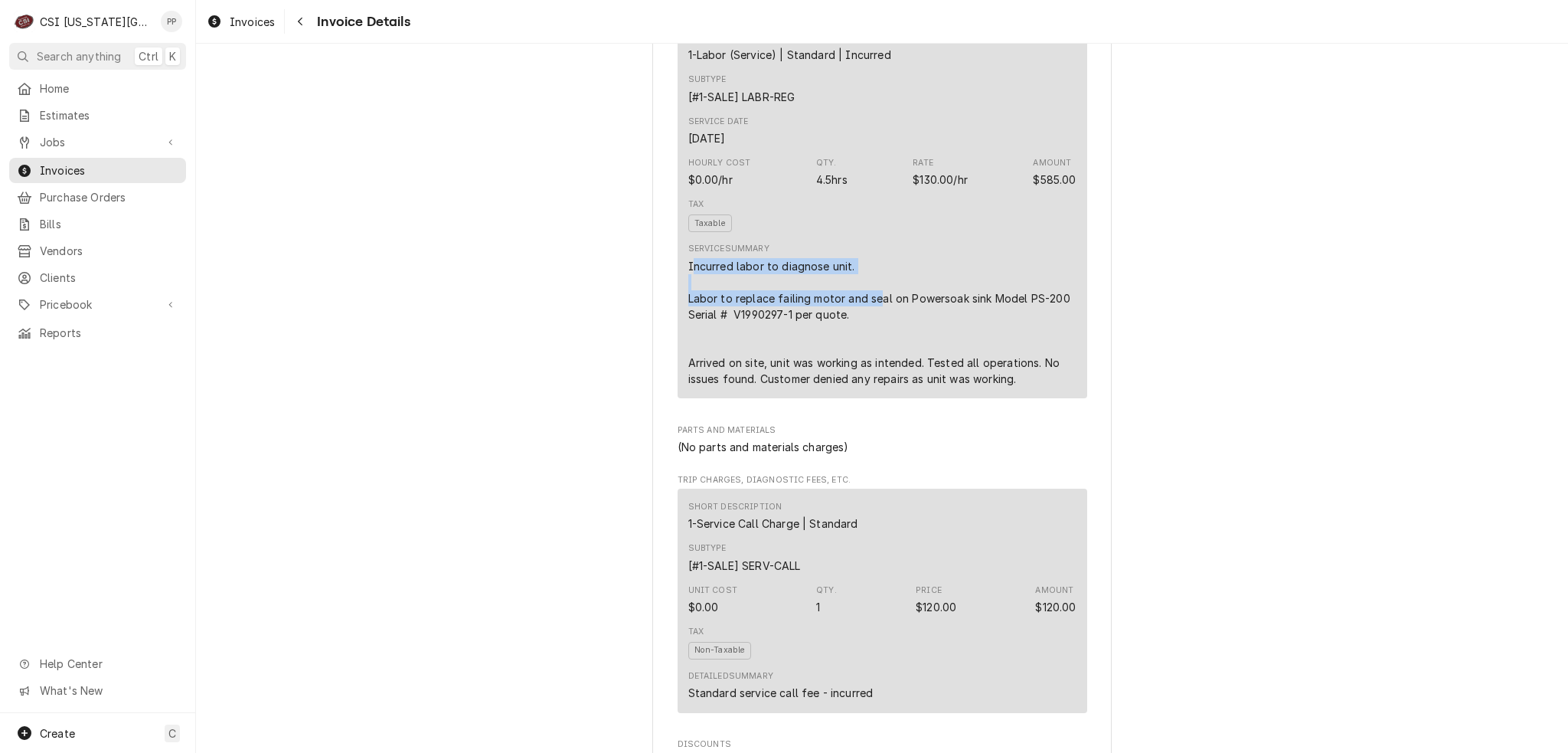
drag, startPoint x: 687, startPoint y: 294, endPoint x: 872, endPoint y: 333, distance: 189.1
click at [872, 333] on div "Incurred labor to diagnose unit. Labor to replace failing motor and seal on Pow…" at bounding box center [883, 323] width 388 height 129
click at [872, 342] on div "Incurred labor to diagnose unit. Labor to replace failing motor and seal on Pow…" at bounding box center [883, 323] width 388 height 129
drag, startPoint x: 677, startPoint y: 326, endPoint x: 851, endPoint y: 344, distance: 174.9
click at [851, 344] on div "Short Description 1-Labor (Service) | Standard | Incurred Subtype [#1-SALE] LAB…" at bounding box center [883, 209] width 410 height 378
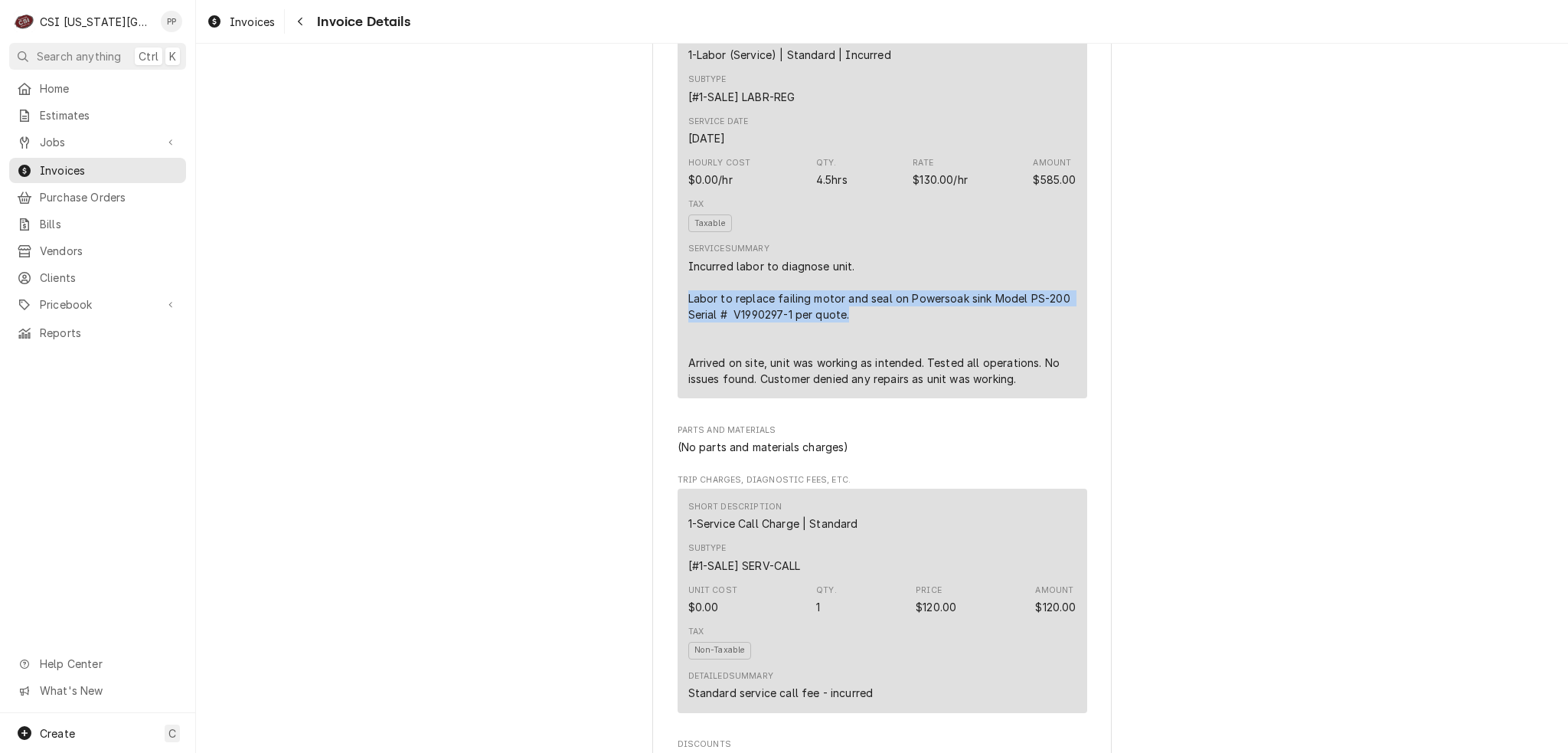
click at [852, 345] on div "Incurred labor to diagnose unit. Labor to replace failing motor and seal on Pow…" at bounding box center [883, 323] width 388 height 129
drag, startPoint x: 806, startPoint y: 332, endPoint x: 913, endPoint y: 349, distance: 108.3
click at [913, 349] on div "Incurred labor to diagnose unit. Labor to replace failing motor and seal on Pow…" at bounding box center [883, 323] width 388 height 129
click at [912, 351] on div "Incurred labor to diagnose unit. Labor to replace failing motor and seal on Pow…" at bounding box center [883, 323] width 388 height 129
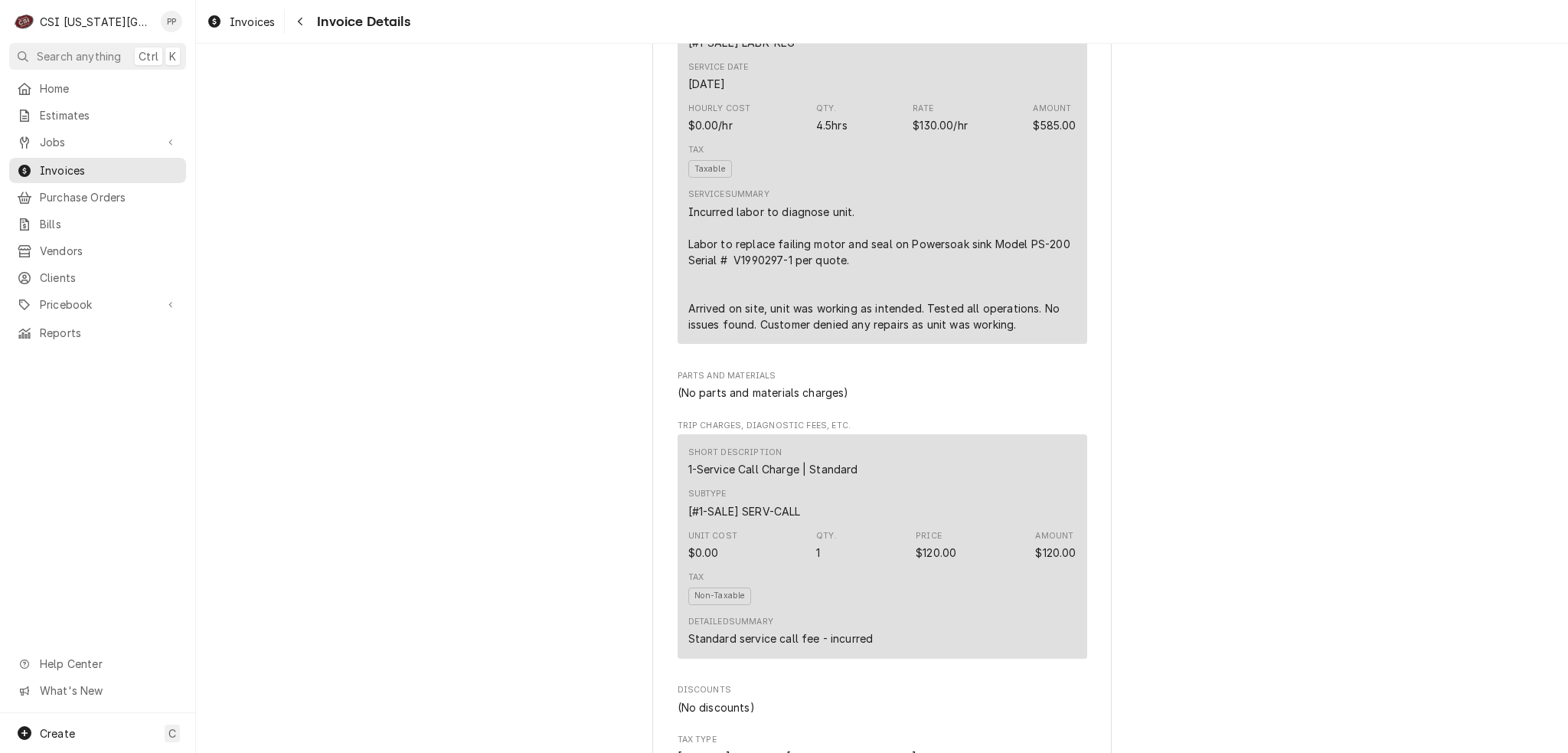
scroll to position [996, 0]
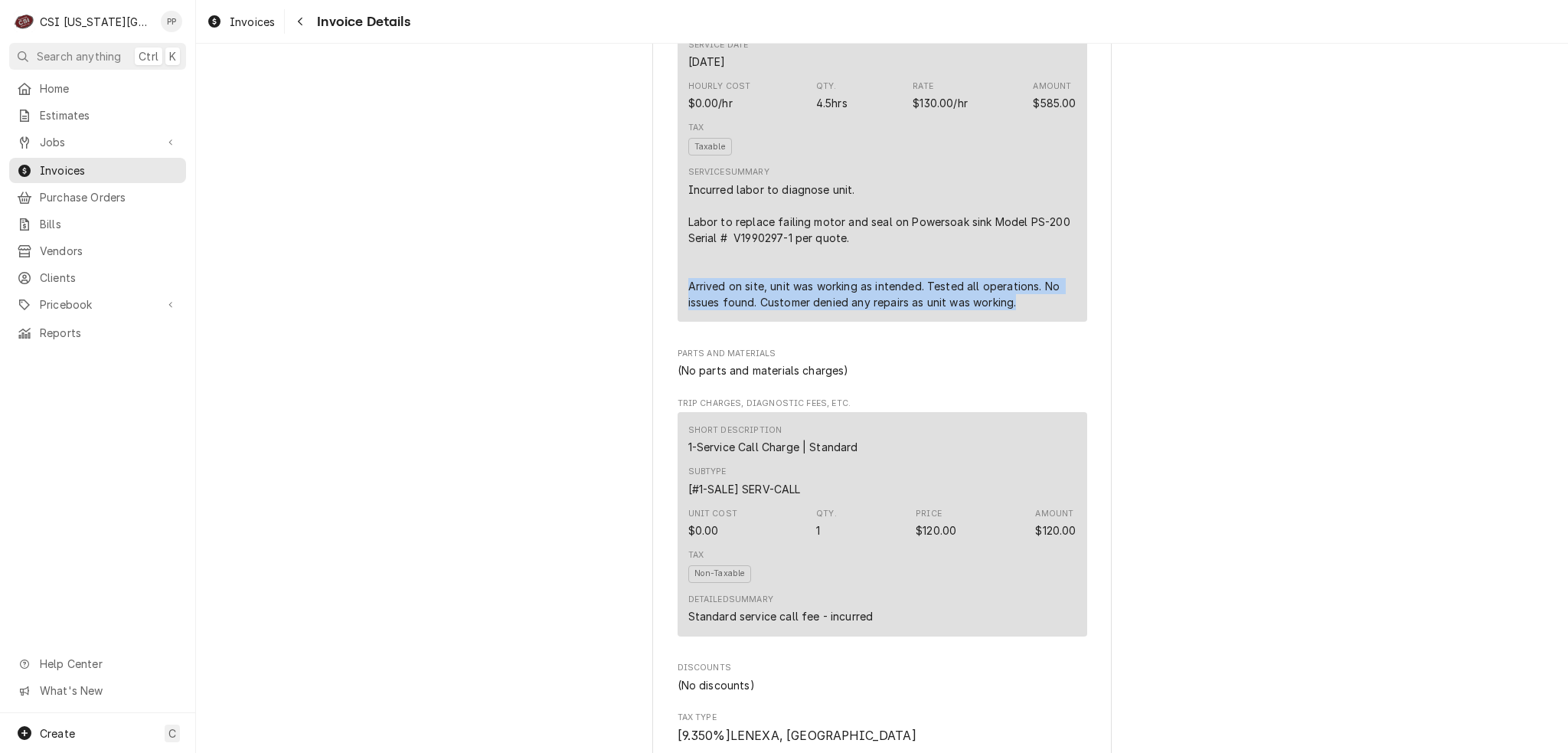
drag, startPoint x: 680, startPoint y: 316, endPoint x: 1045, endPoint y: 340, distance: 365.8
click at [1045, 322] on div "Short Description 1-Labor (Service) | Standard | Incurred Subtype [#1-SALE] LAB…" at bounding box center [883, 133] width 410 height 378
click at [1041, 310] on div "Incurred labor to diagnose unit. Labor to replace failing motor and seal on Pow…" at bounding box center [883, 246] width 388 height 129
drag, startPoint x: 1036, startPoint y: 337, endPoint x: 688, endPoint y: 312, distance: 348.9
click at [678, 313] on div "Short Description 1-Labor (Service) | Standard | Incurred Subtype [#1-SALE] LAB…" at bounding box center [883, 133] width 410 height 378
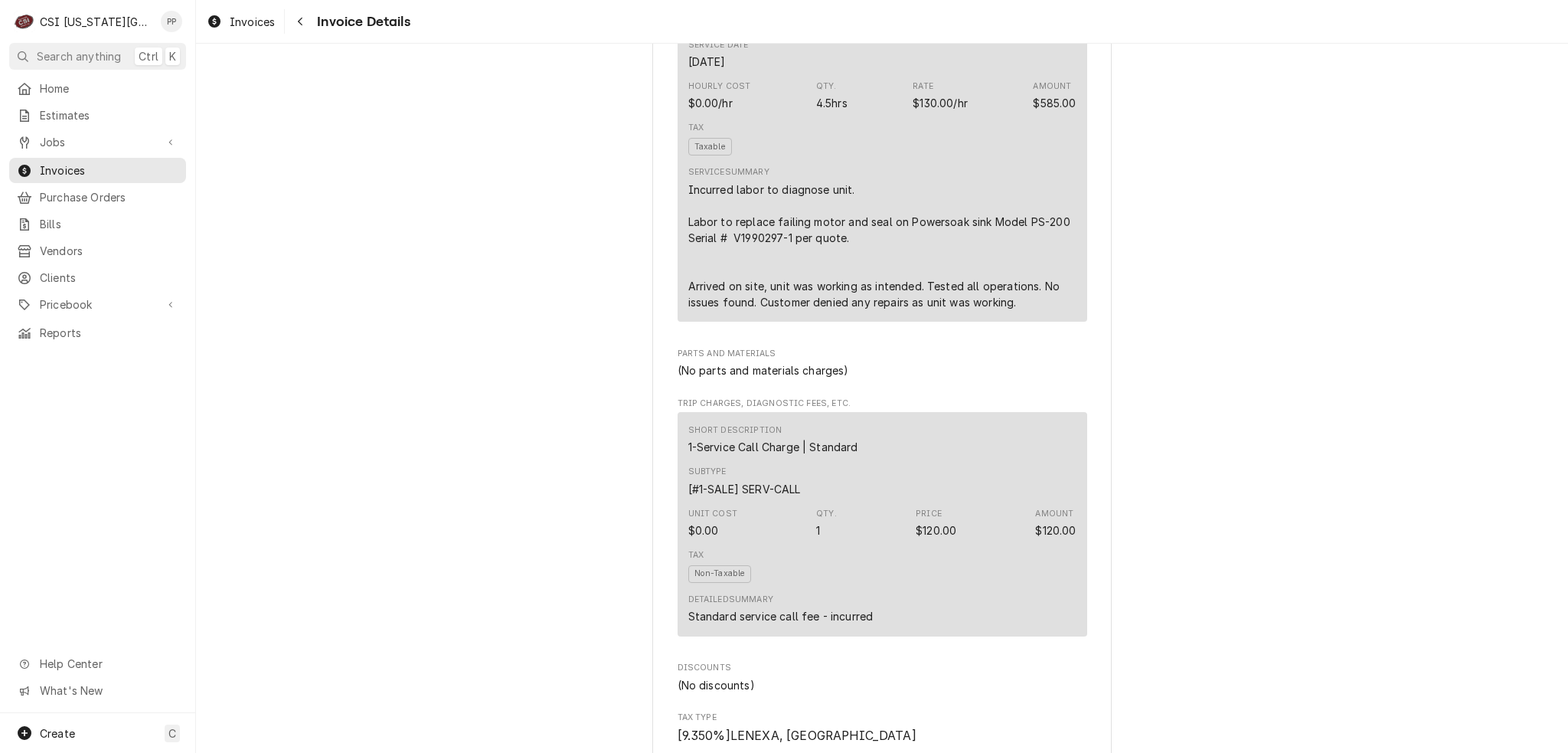
click at [856, 308] on div "Incurred labor to diagnose unit. Labor to replace failing motor and seal on Pow…" at bounding box center [883, 246] width 388 height 129
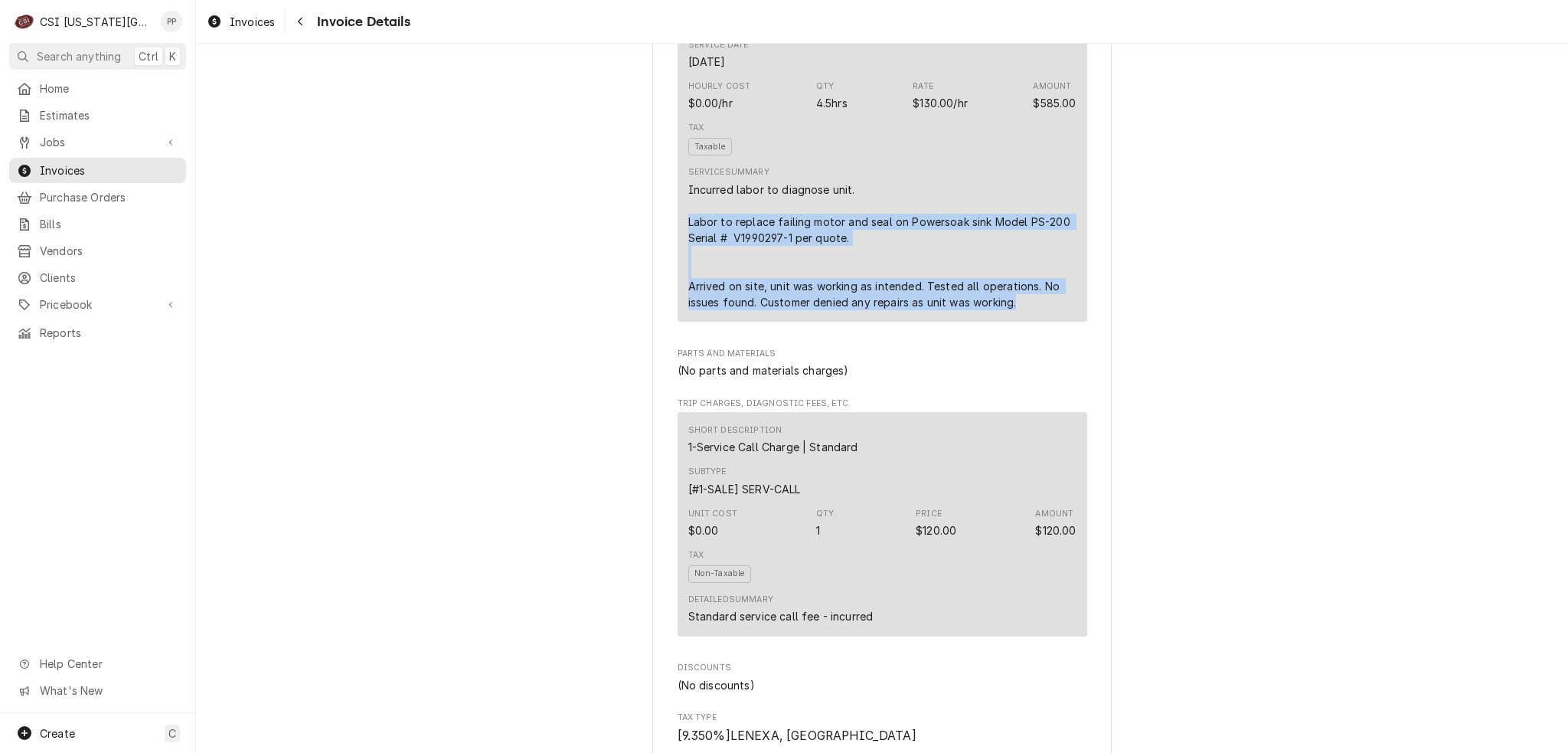
drag, startPoint x: 1020, startPoint y: 334, endPoint x: 674, endPoint y: 258, distance: 354.2
click at [678, 258] on div "Short Description 1-Labor (Service) | Standard | Incurred Subtype [#1-SALE] LAB…" at bounding box center [883, 133] width 410 height 378
click at [872, 272] on div "Incurred labor to diagnose unit. Labor to replace failing motor and seal on Pow…" at bounding box center [883, 246] width 388 height 129
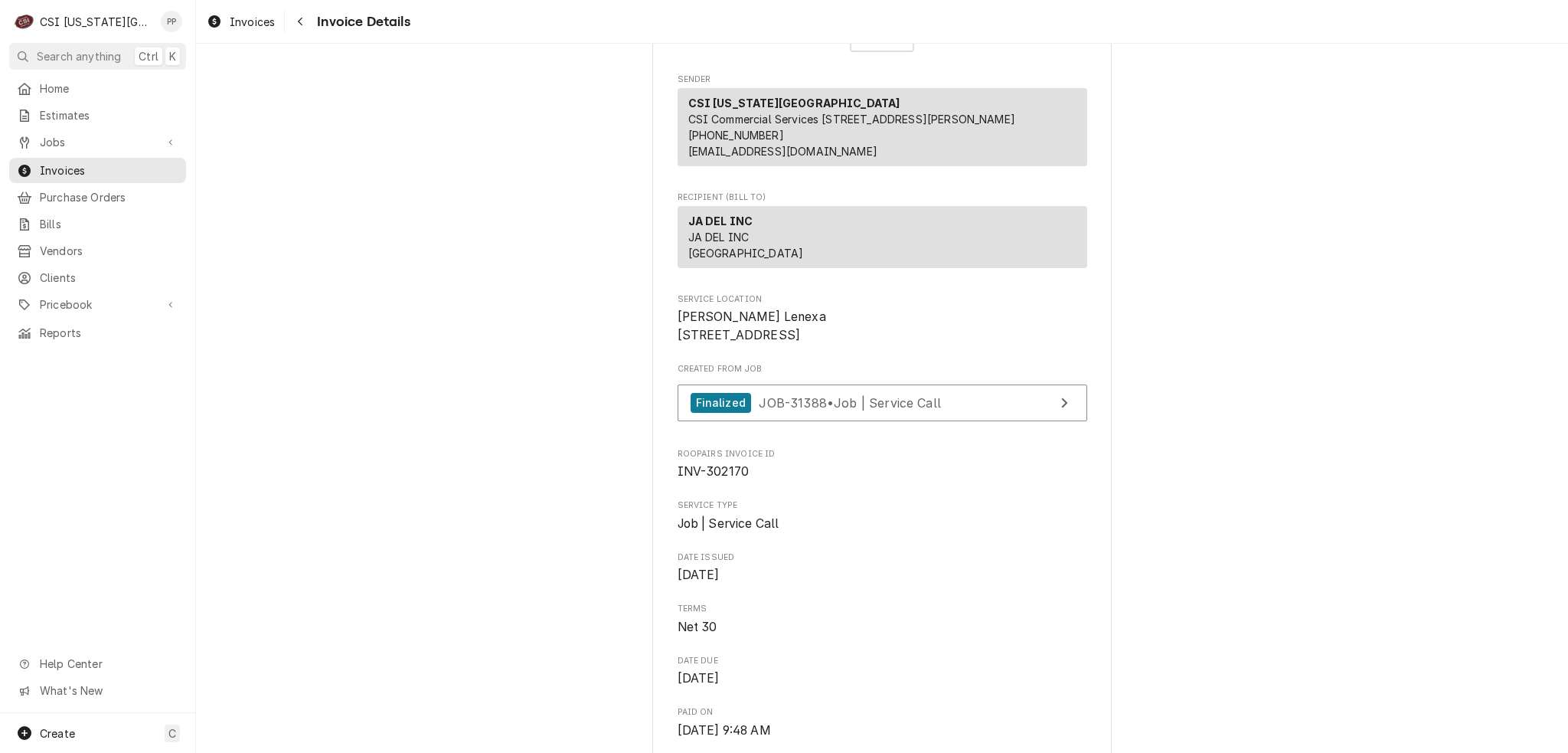
scroll to position [230, 0]
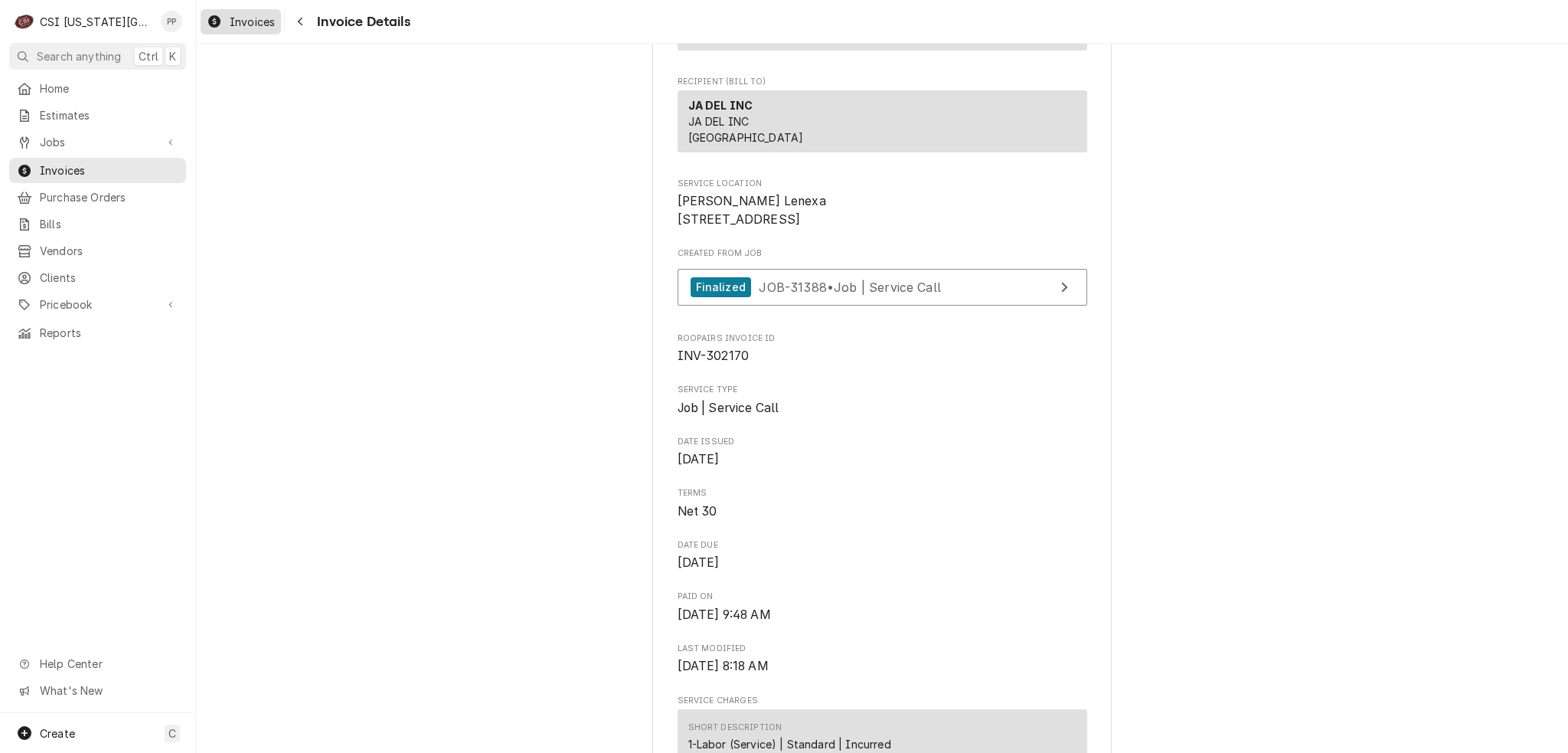
click at [262, 20] on span "Invoices" at bounding box center [253, 22] width 46 height 16
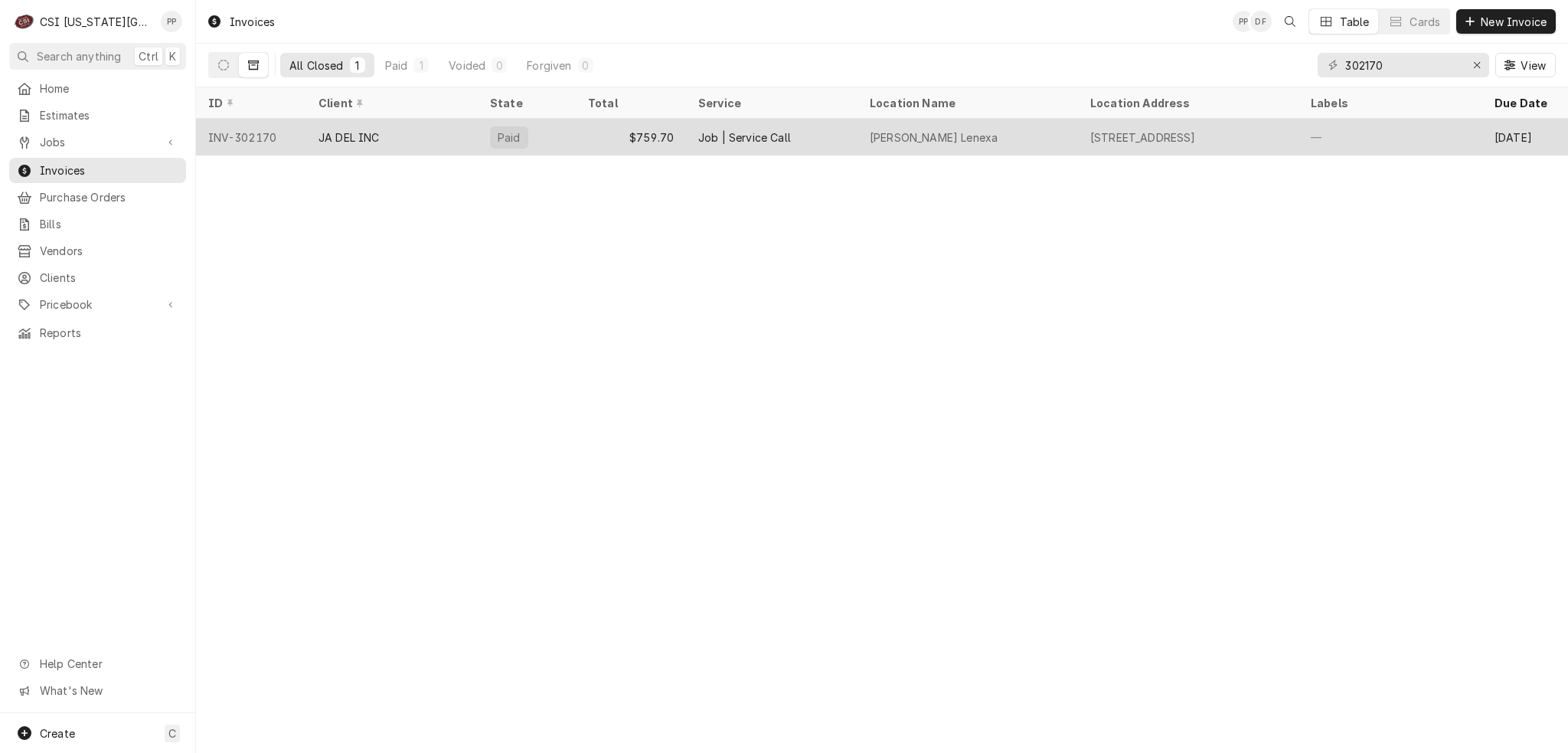
click at [582, 141] on div "$759.70" at bounding box center [630, 137] width 110 height 37
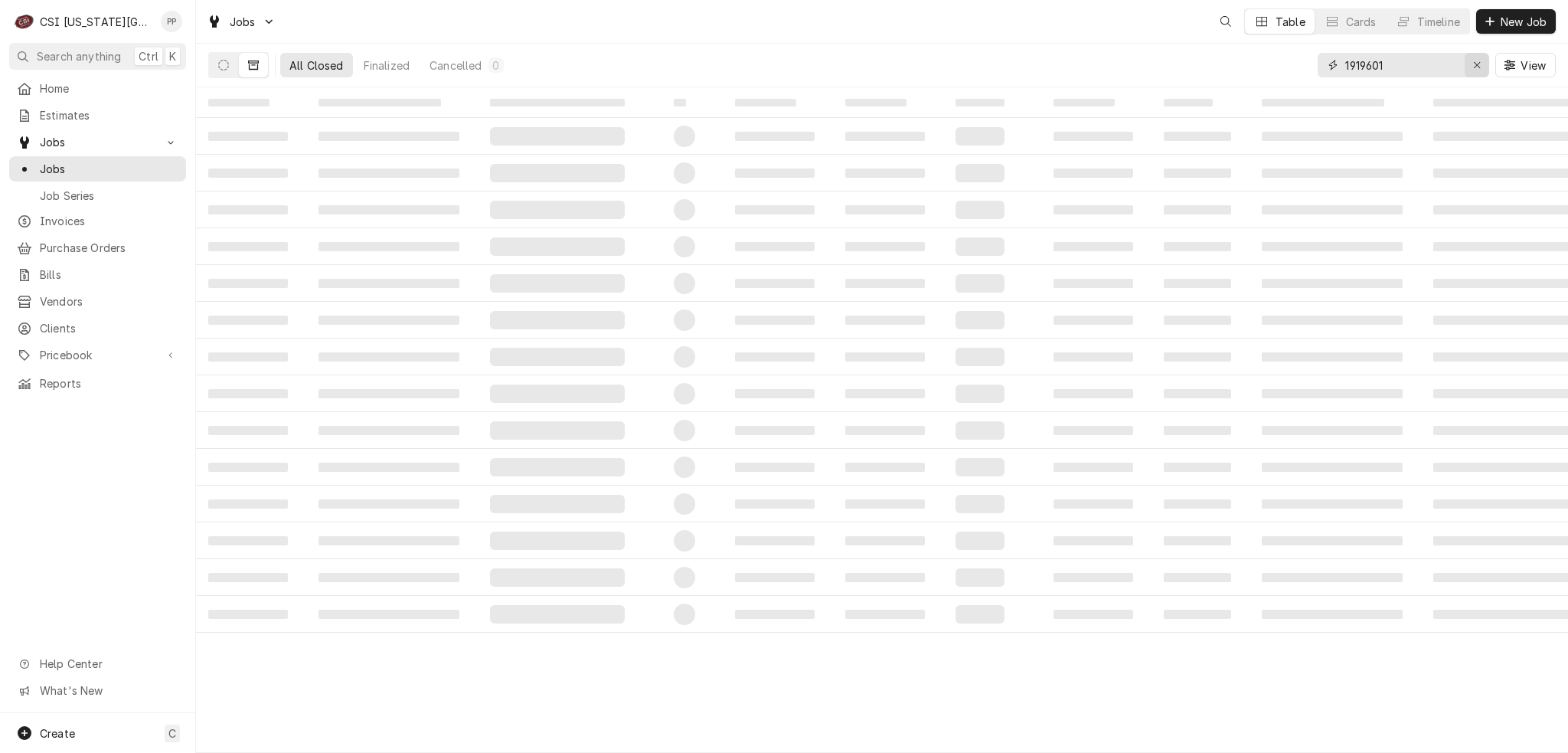
click at [1467, 64] on button "Erase input" at bounding box center [1477, 64] width 24 height 24
click at [1438, 62] on input "Dynamic Content Wrapper" at bounding box center [1417, 64] width 144 height 24
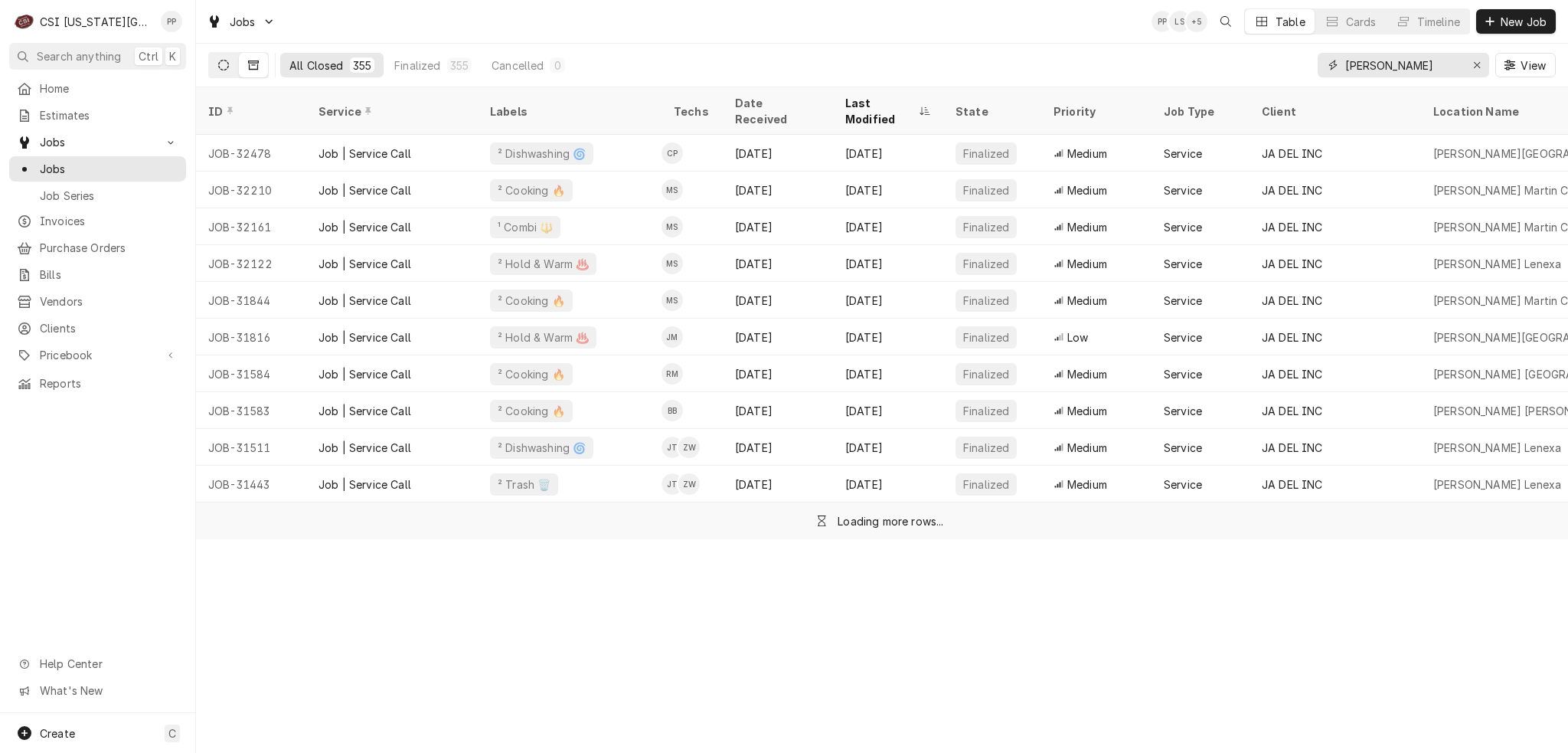
type input "[PERSON_NAME]"
click at [209, 64] on button "Dynamic Content Wrapper" at bounding box center [223, 64] width 29 height 24
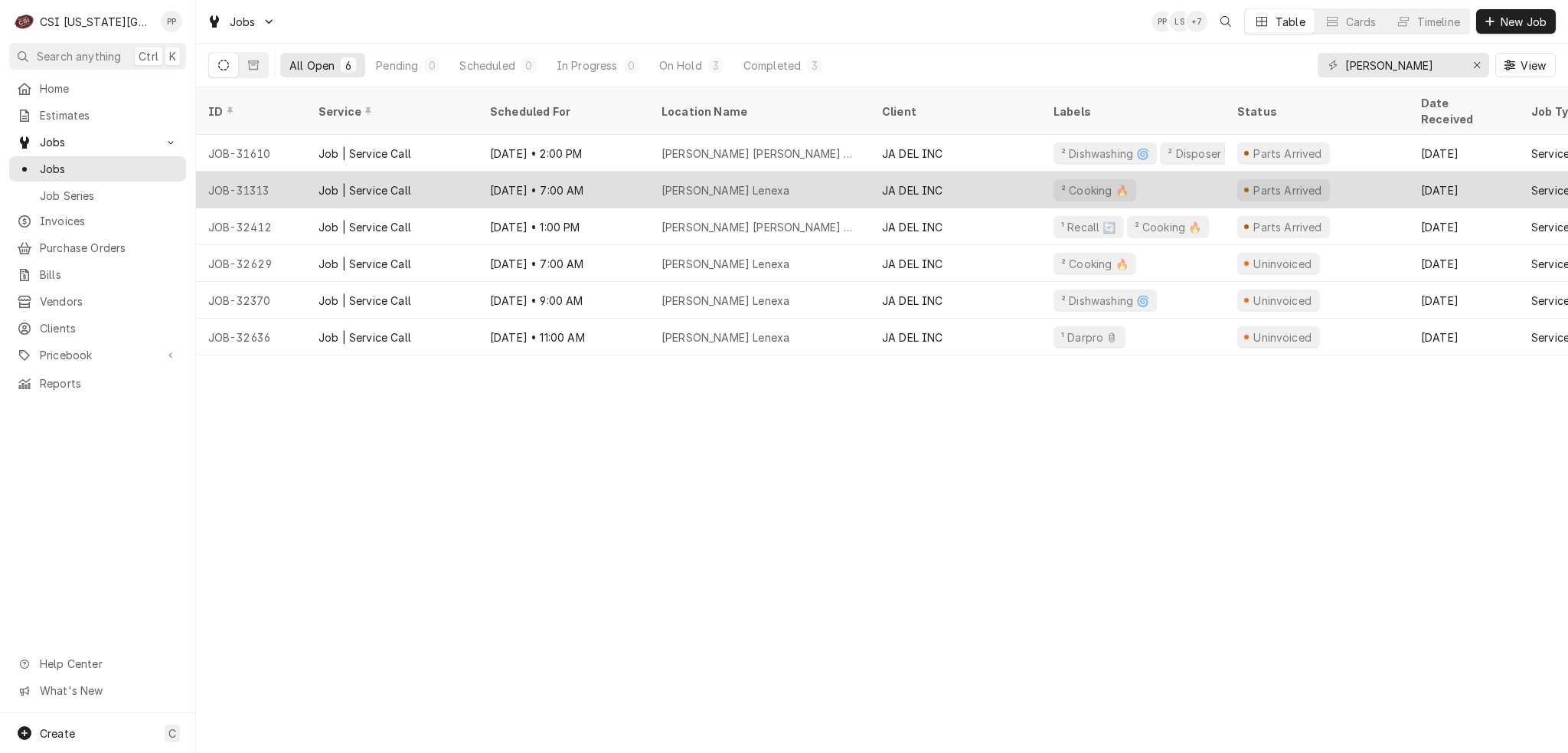
click at [802, 177] on div "Jack Stack Lenexa" at bounding box center [759, 189] width 221 height 37
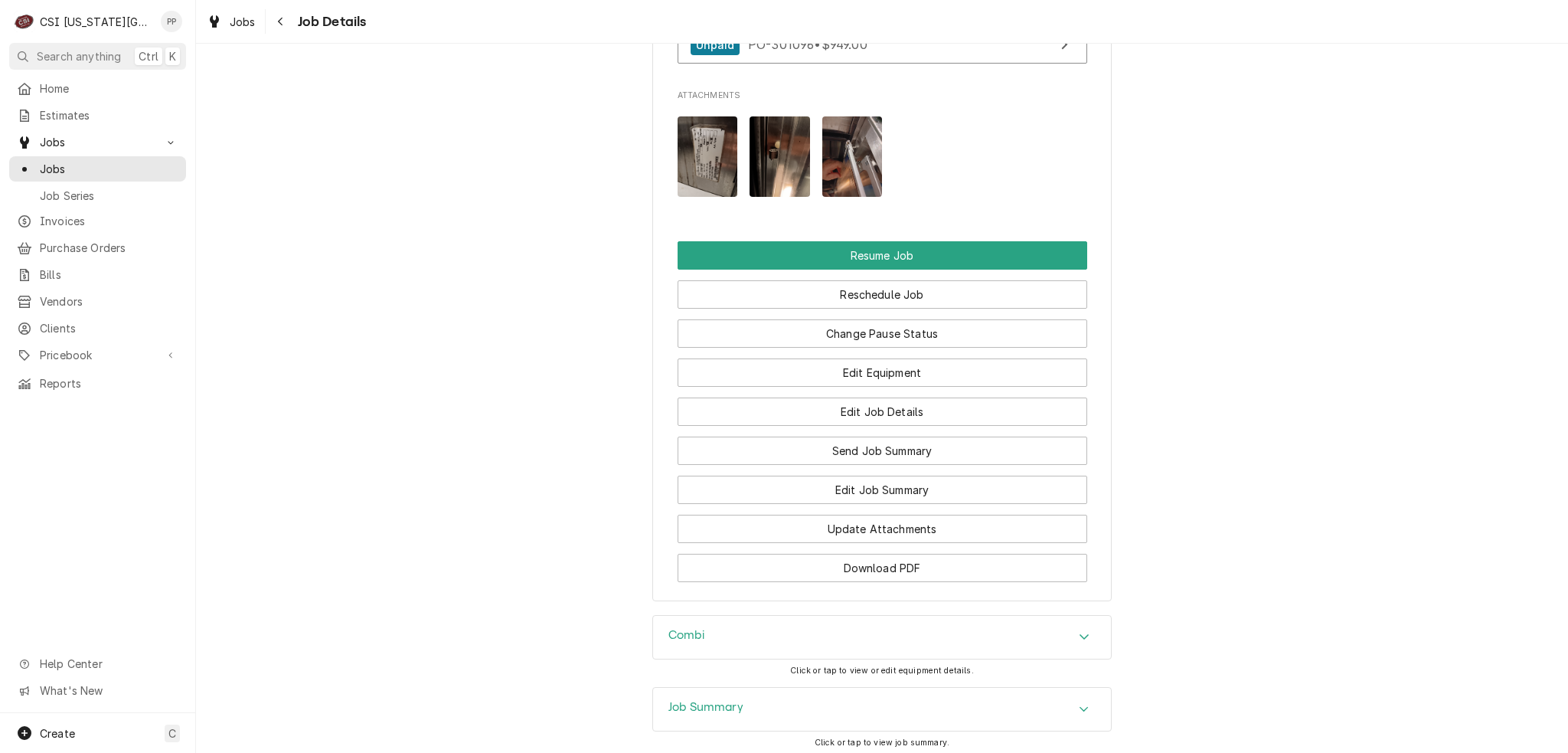
scroll to position [2728, 0]
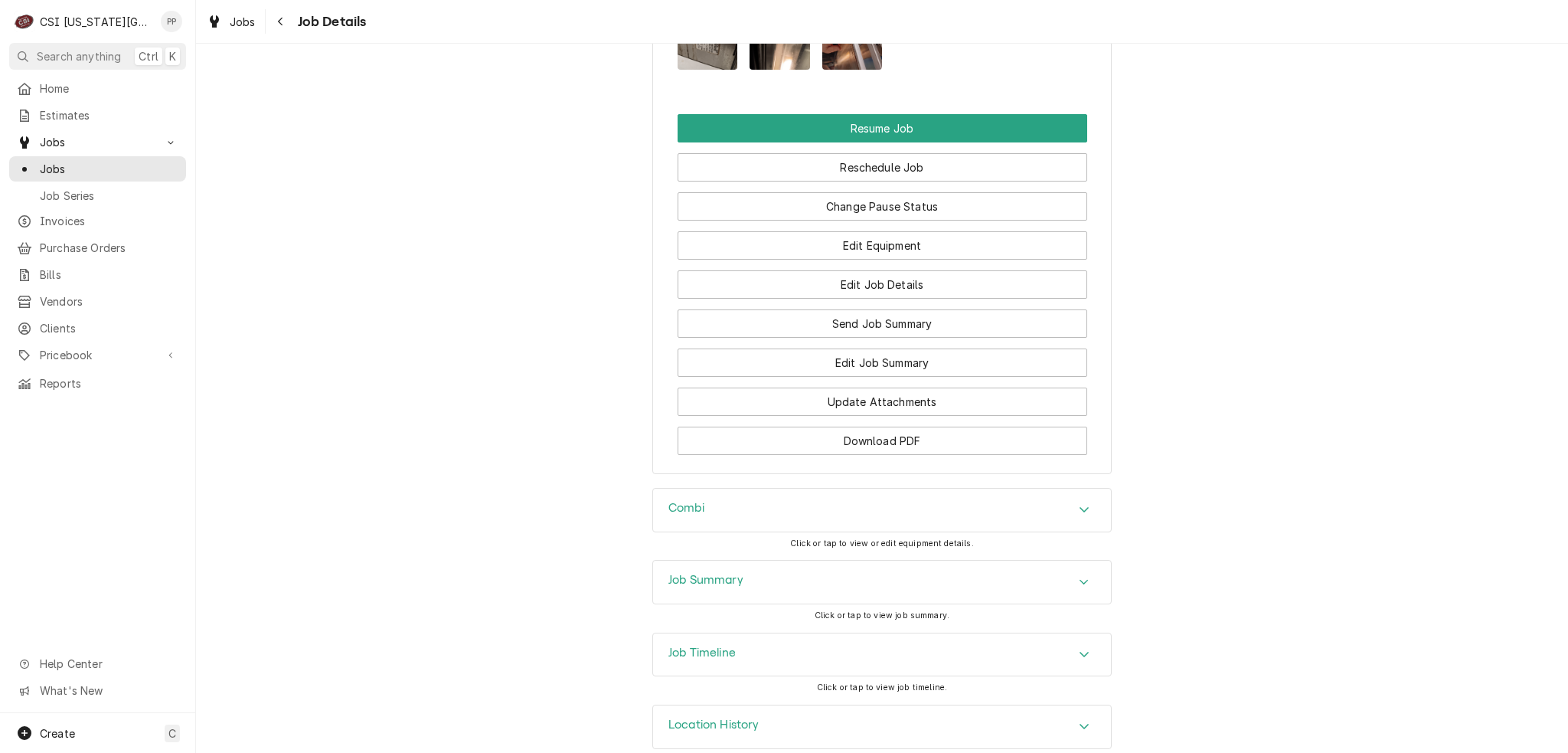
drag, startPoint x: 1069, startPoint y: 477, endPoint x: 1074, endPoint y: 490, distance: 13.9
click at [1069, 488] on div "Combi" at bounding box center [882, 510] width 458 height 43
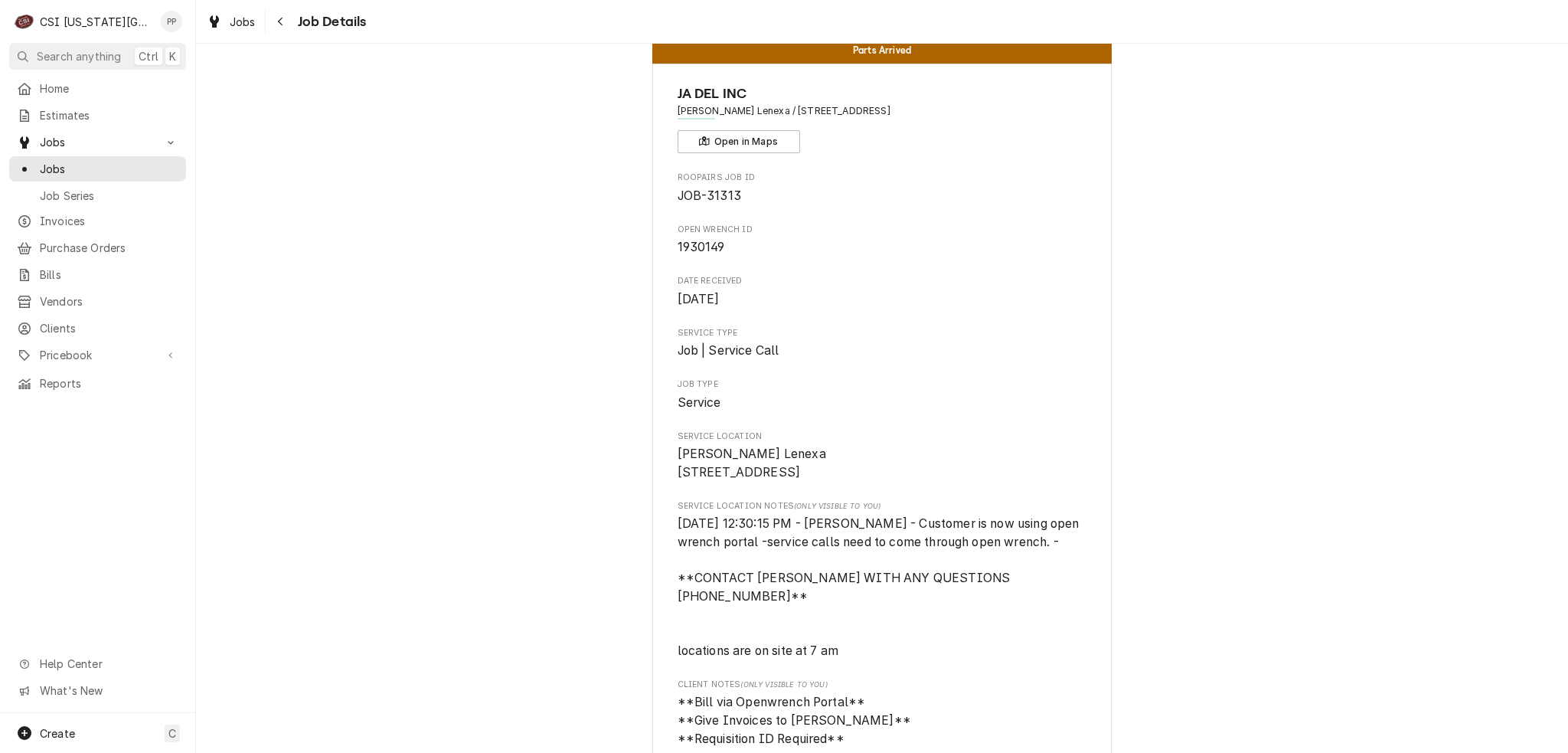
scroll to position [0, 0]
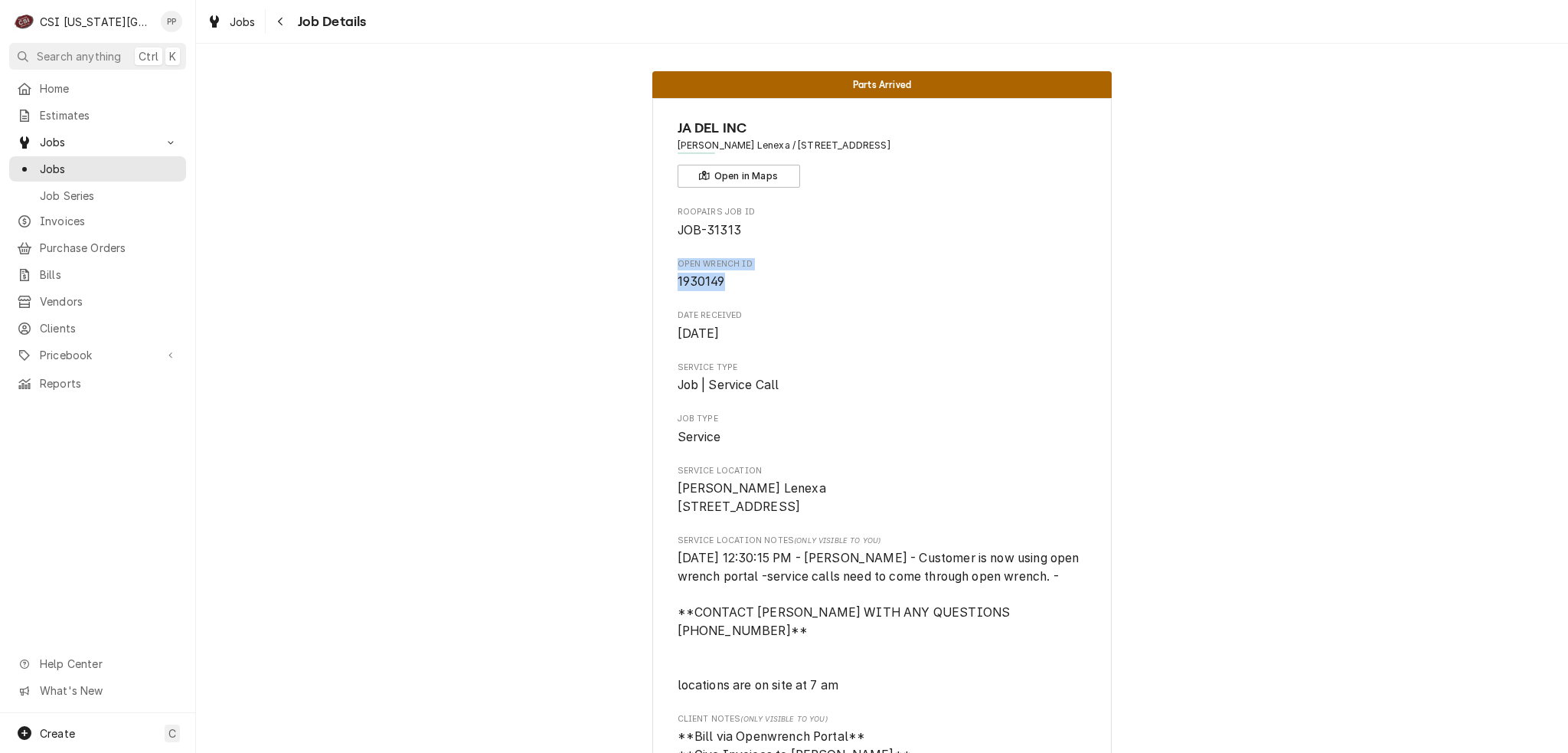
drag, startPoint x: 722, startPoint y: 281, endPoint x: 665, endPoint y: 260, distance: 60.7
click at [724, 281] on span "1930149" at bounding box center [883, 281] width 410 height 18
click at [279, 24] on icon "Navigate back" at bounding box center [280, 21] width 7 height 11
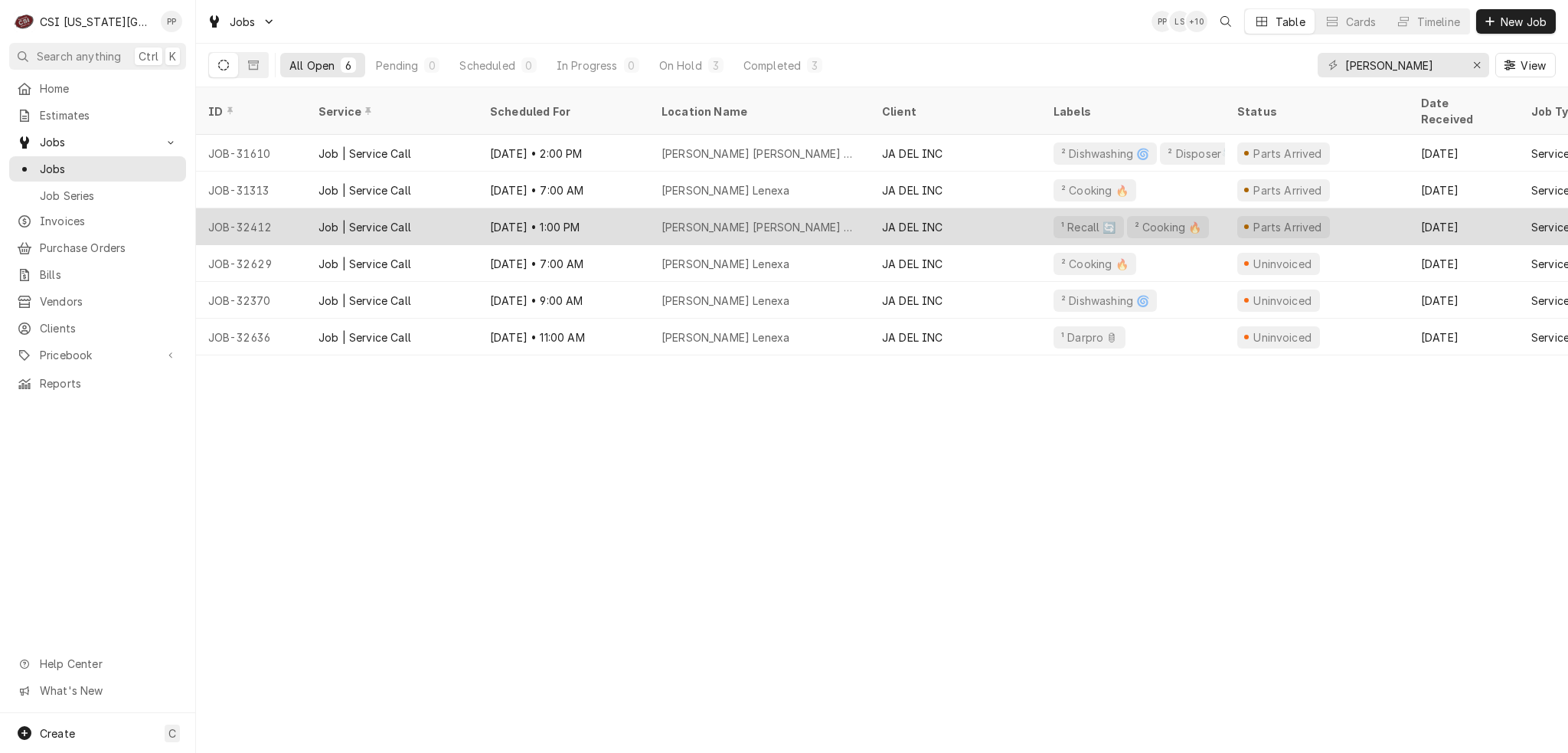
click at [1226, 209] on div "Parts Arrived" at bounding box center [1318, 226] width 184 height 37
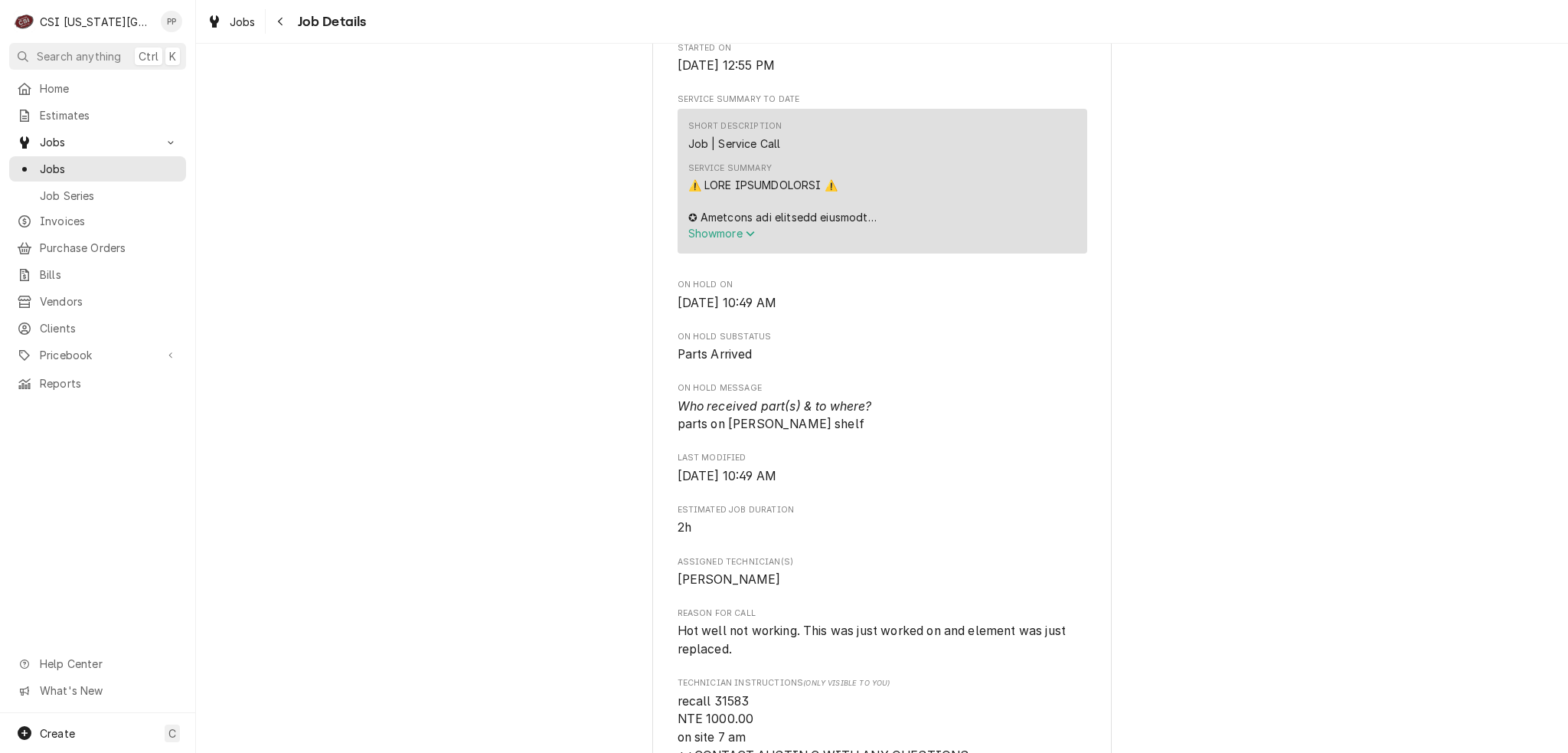
scroll to position [996, 0]
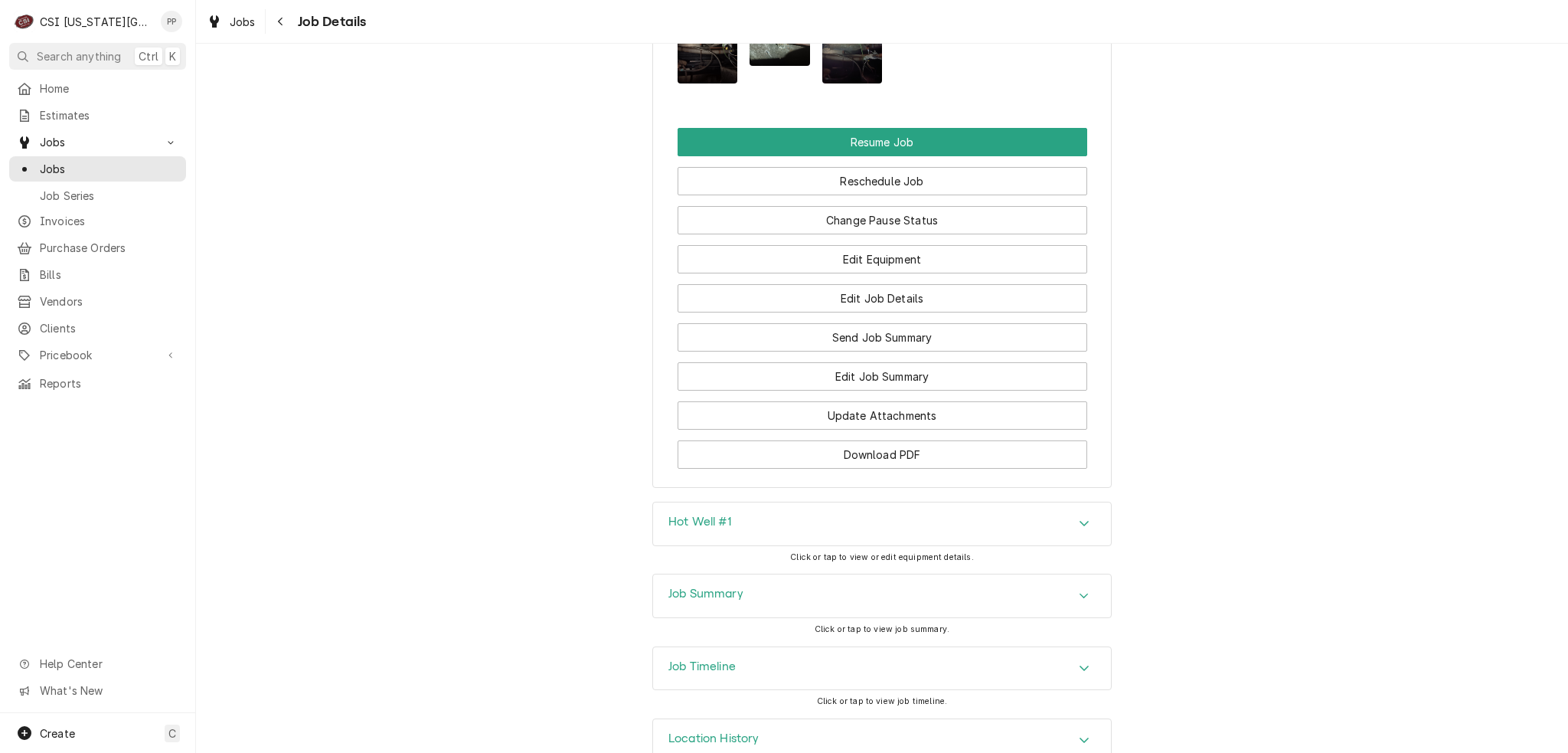
click at [853, 574] on div "Job Summary" at bounding box center [882, 595] width 458 height 43
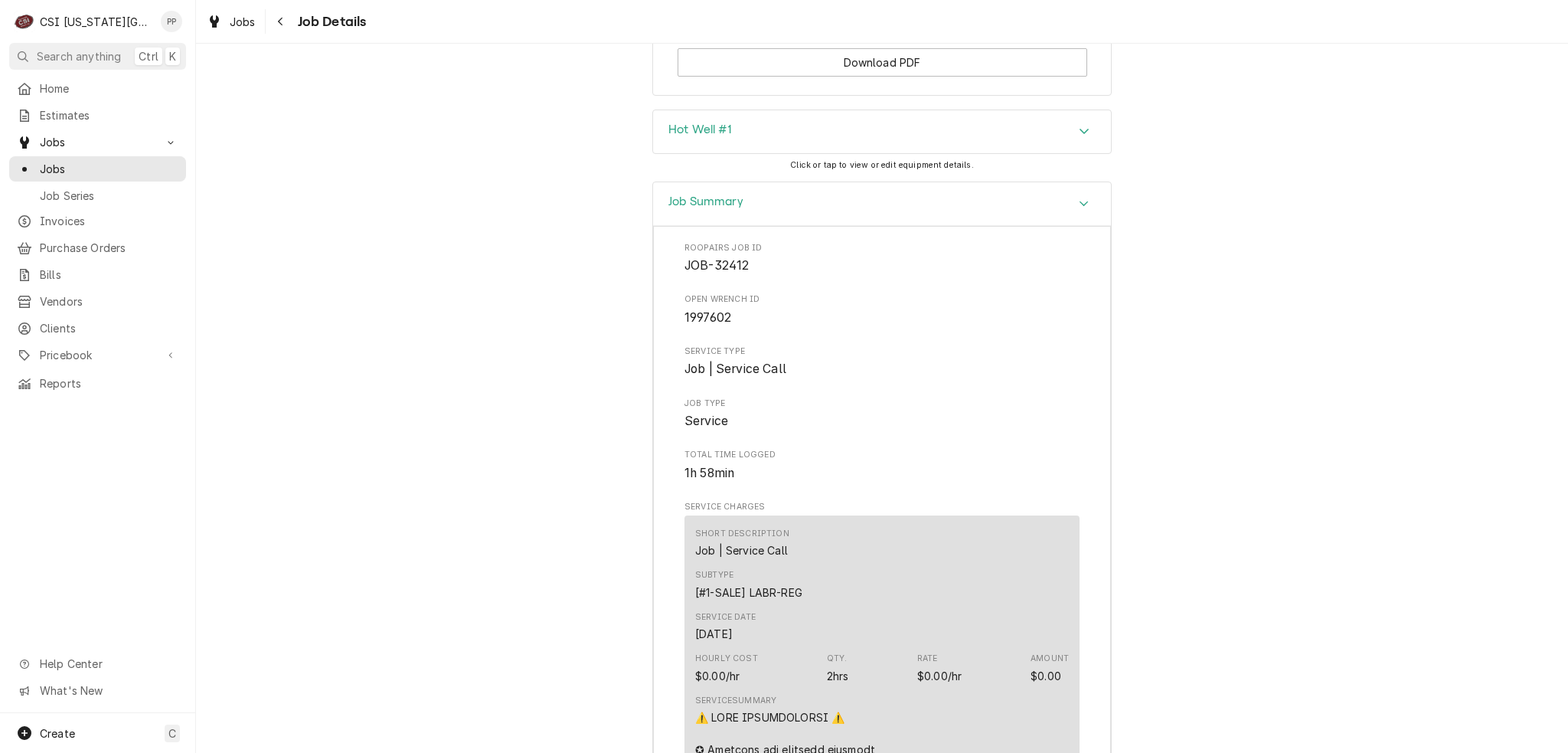
scroll to position [2591, 0]
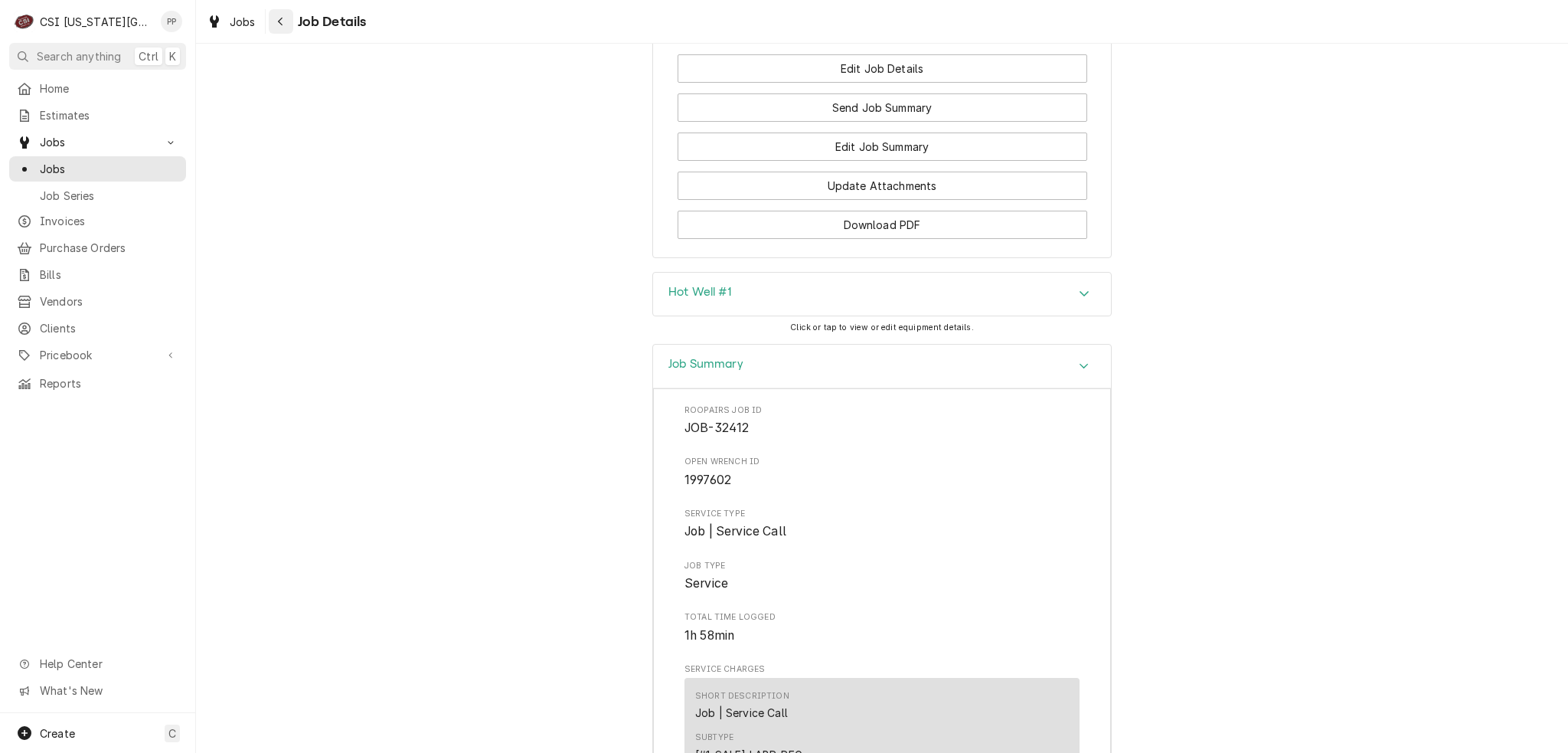
click at [282, 20] on icon "Navigate back" at bounding box center [280, 21] width 7 height 11
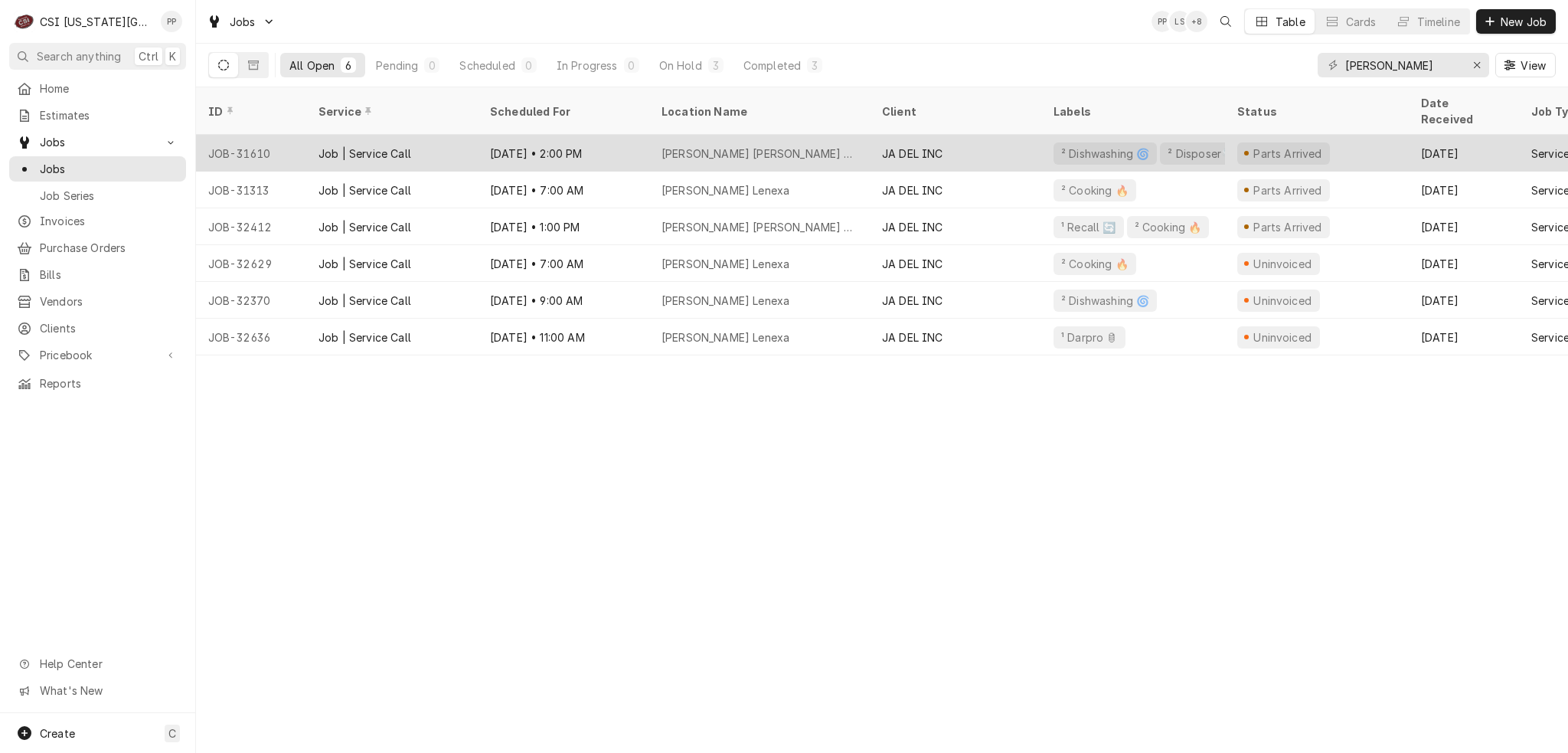
click at [847, 135] on div "[PERSON_NAME] [PERSON_NAME] Summit" at bounding box center [759, 153] width 221 height 37
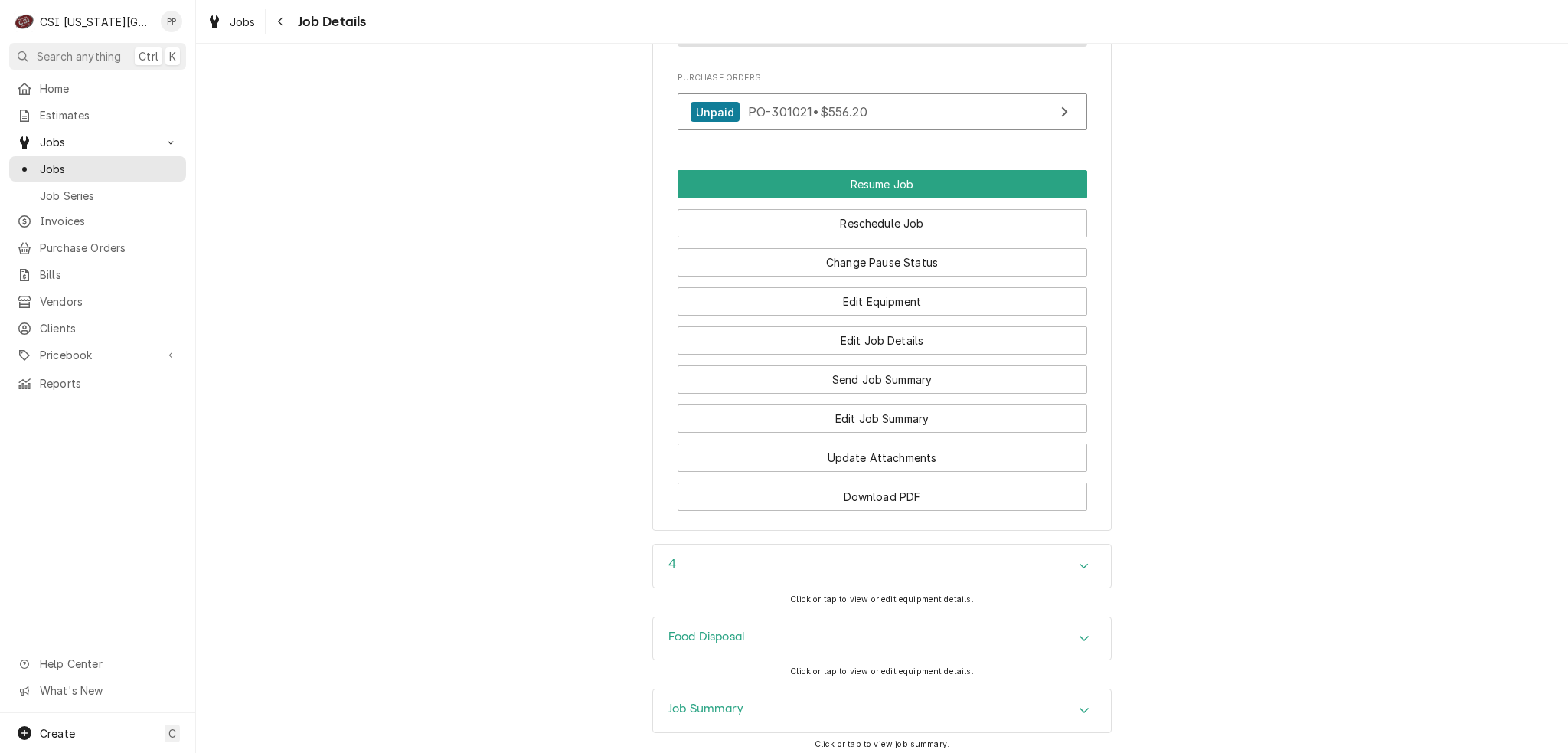
scroll to position [2226, 0]
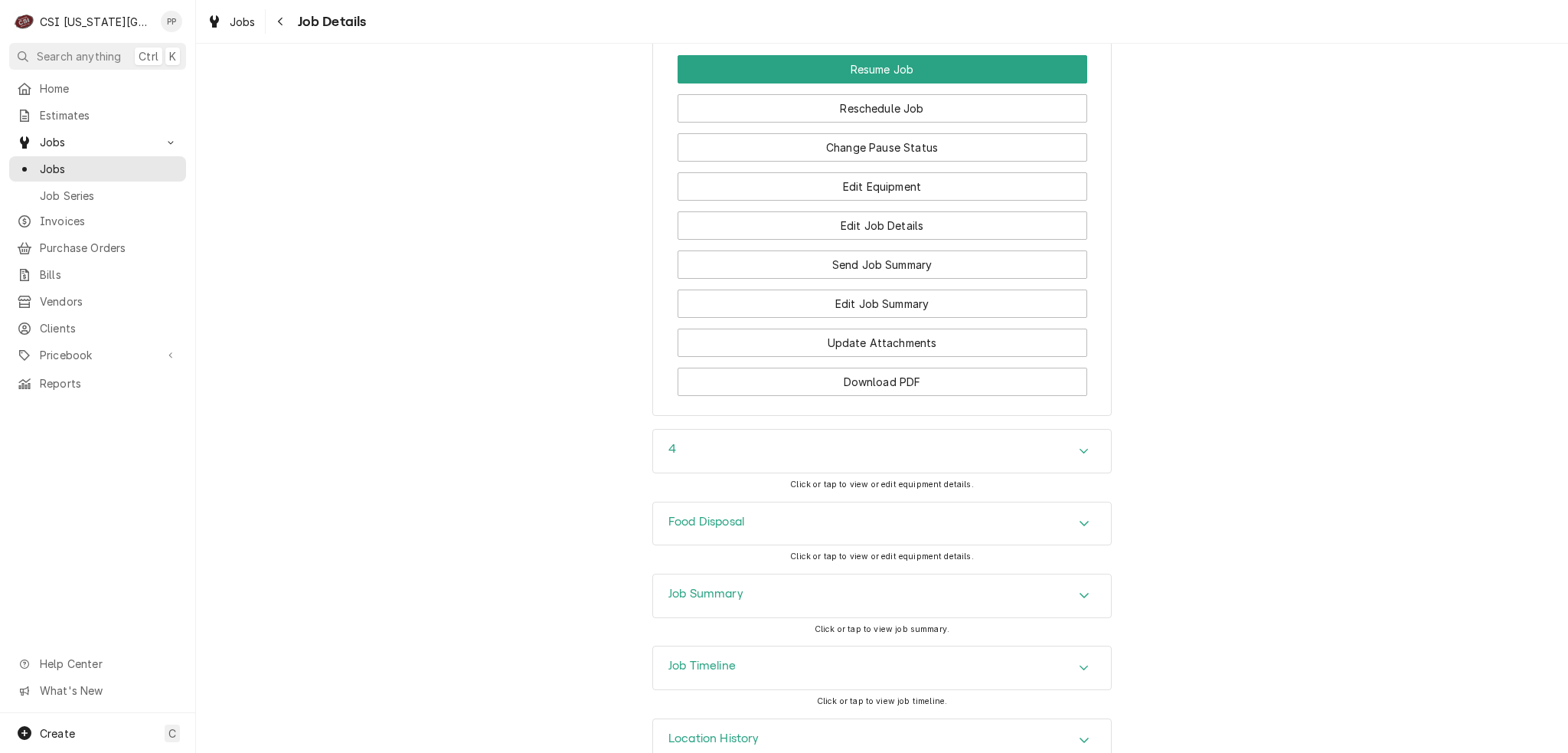
click at [910, 574] on div "Job Summary" at bounding box center [882, 595] width 458 height 43
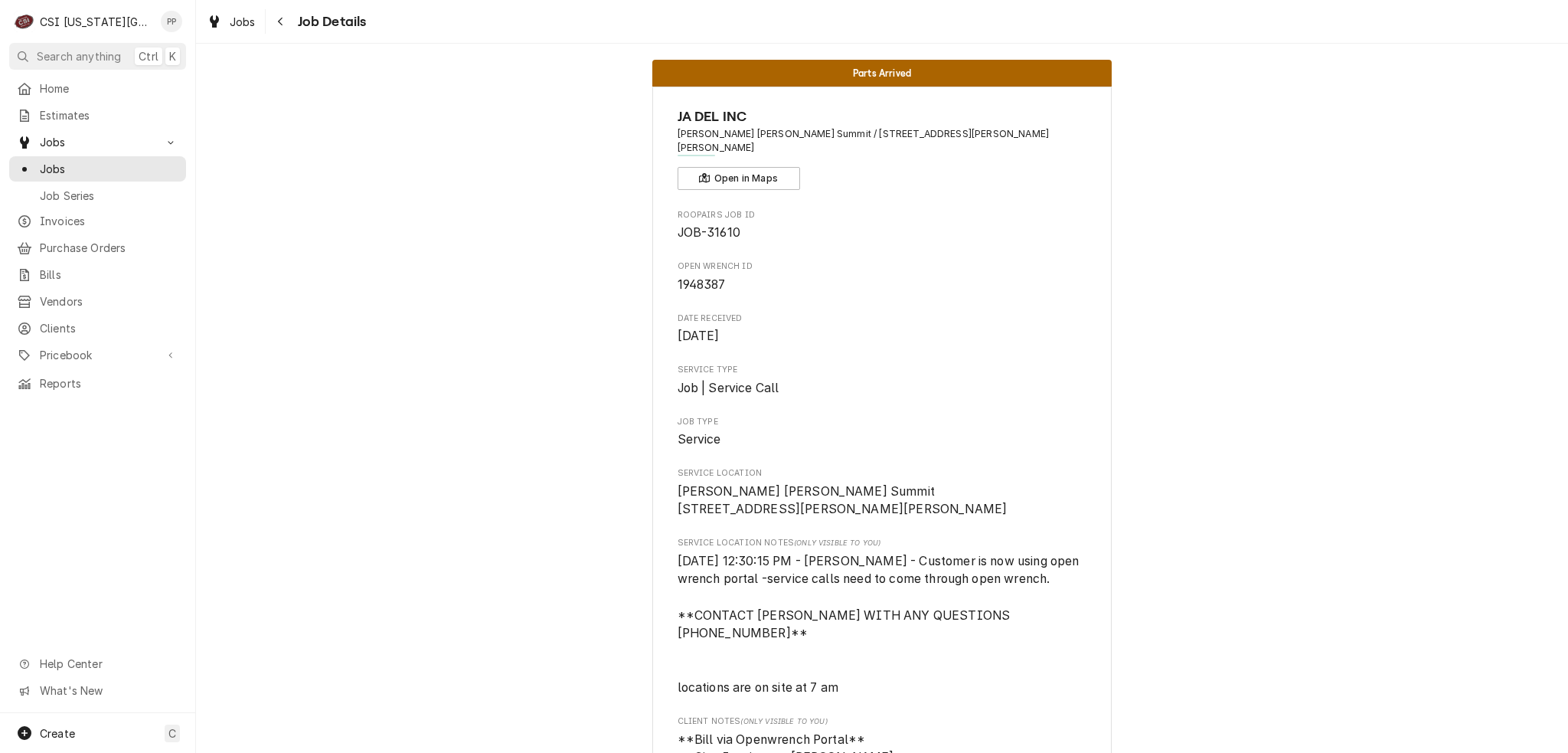
scroll to position [0, 0]
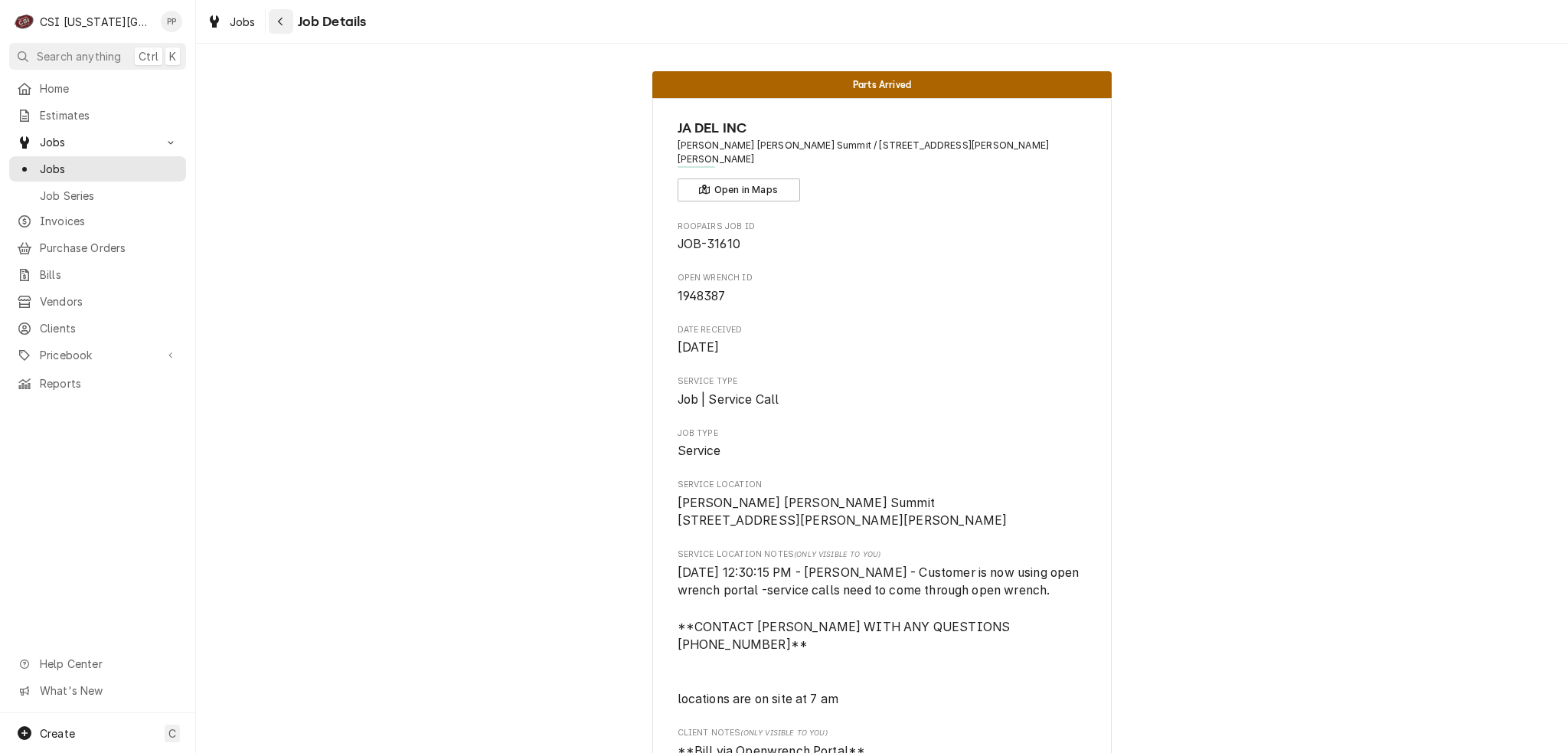
click at [275, 14] on div "Navigate back" at bounding box center [281, 22] width 16 height 16
